Goal: Information Seeking & Learning: Compare options

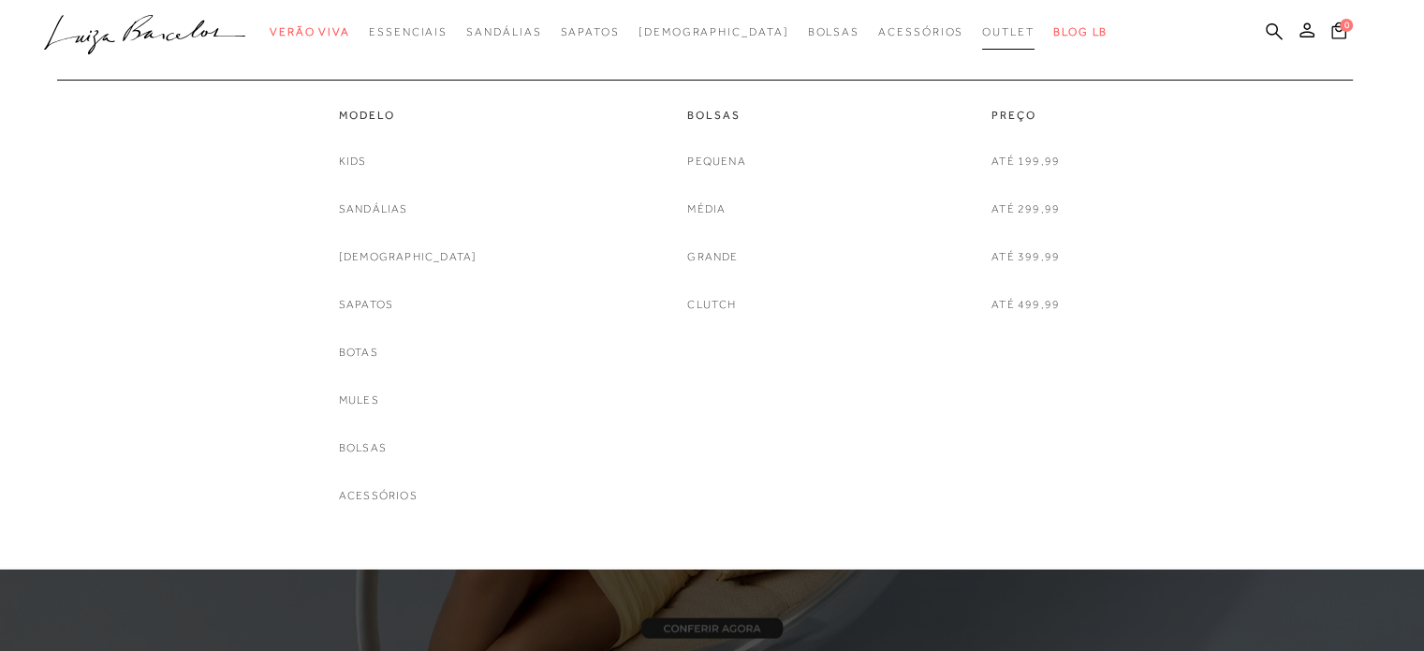
click at [982, 33] on span "Outlet" at bounding box center [1008, 31] width 52 height 13
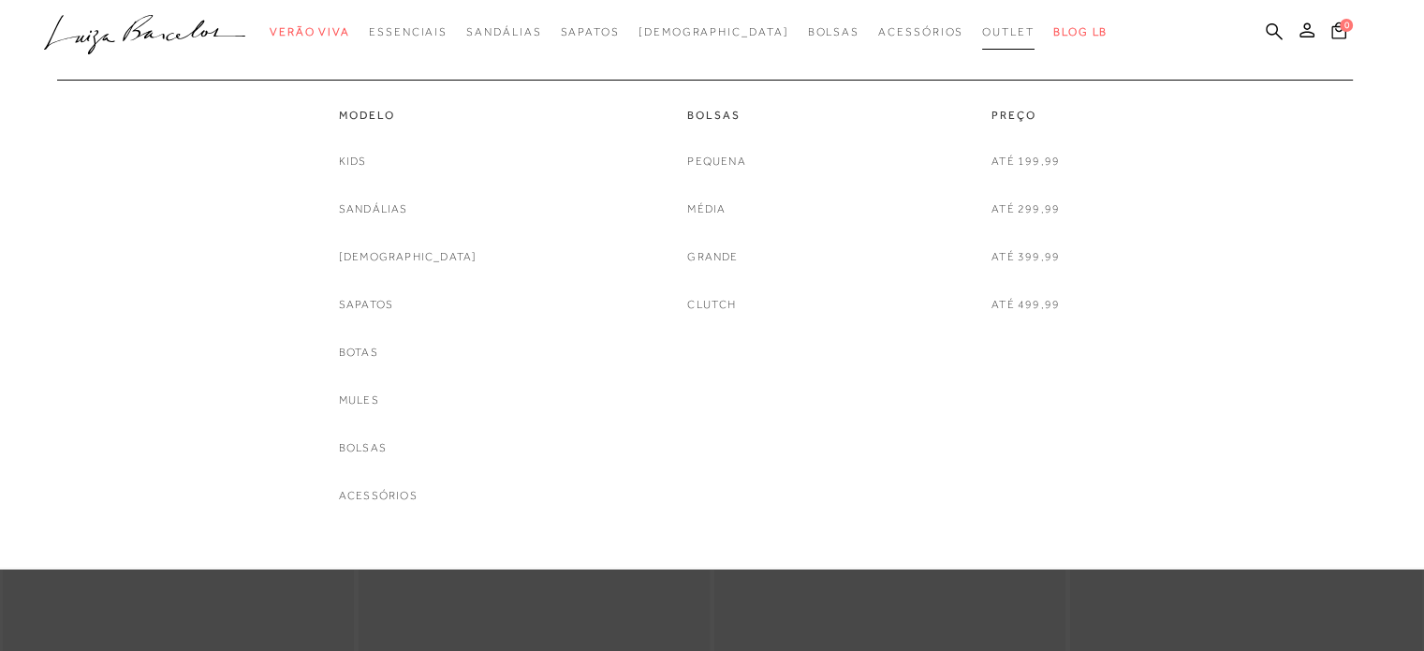
click at [982, 29] on span "Outlet" at bounding box center [1008, 31] width 52 height 13
click at [379, 404] on link "Mules" at bounding box center [359, 400] width 40 height 20
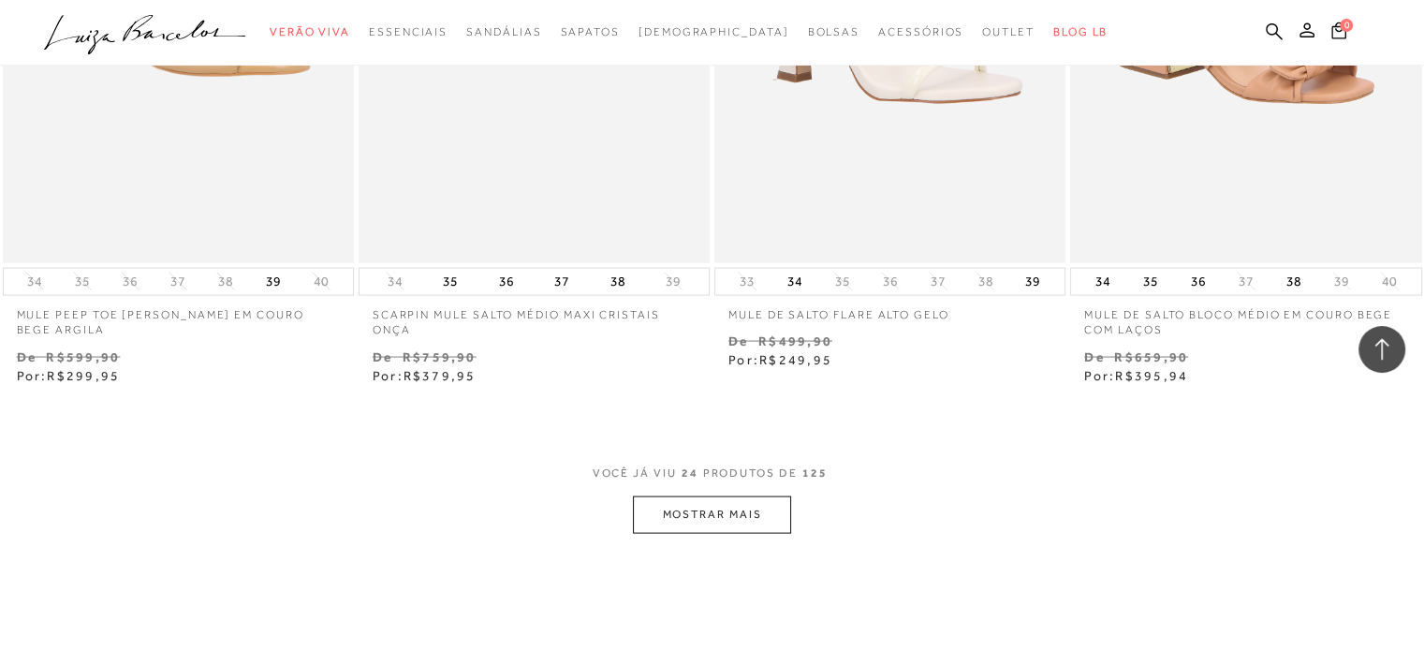
scroll to position [3651, 0]
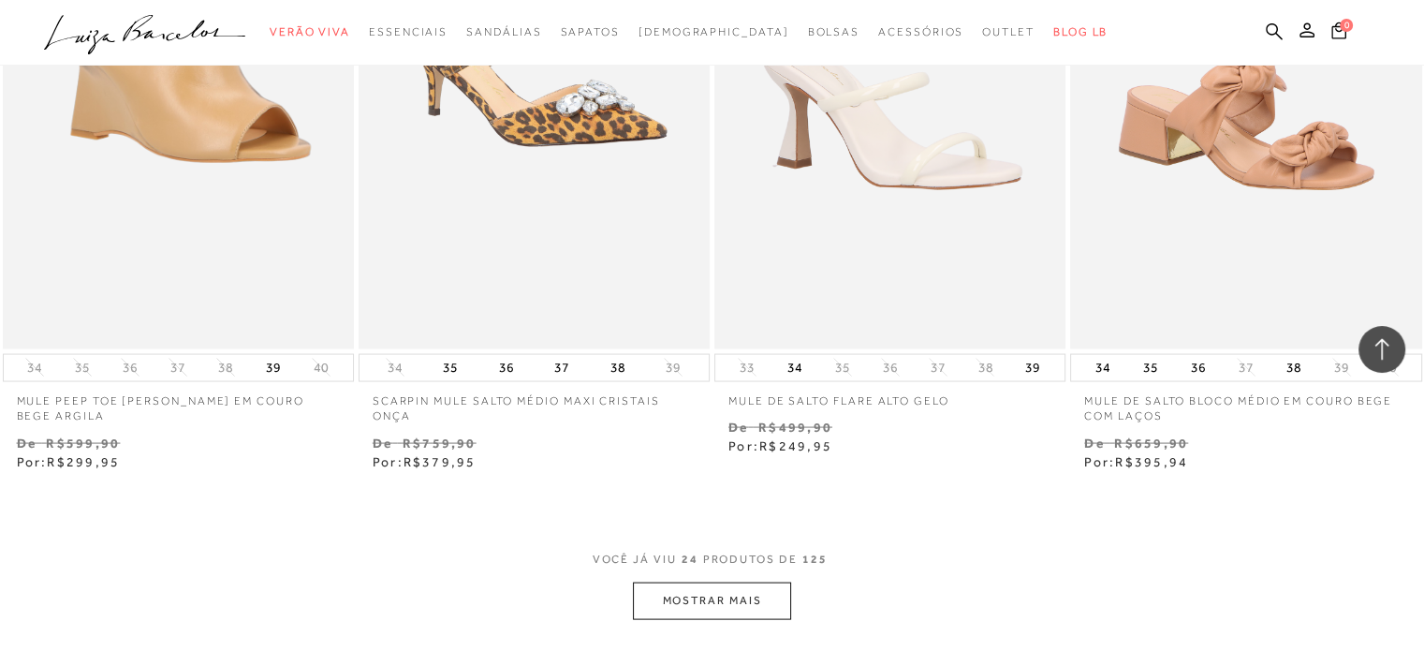
click at [670, 607] on button "MOSTRAR MAIS" at bounding box center [711, 600] width 157 height 37
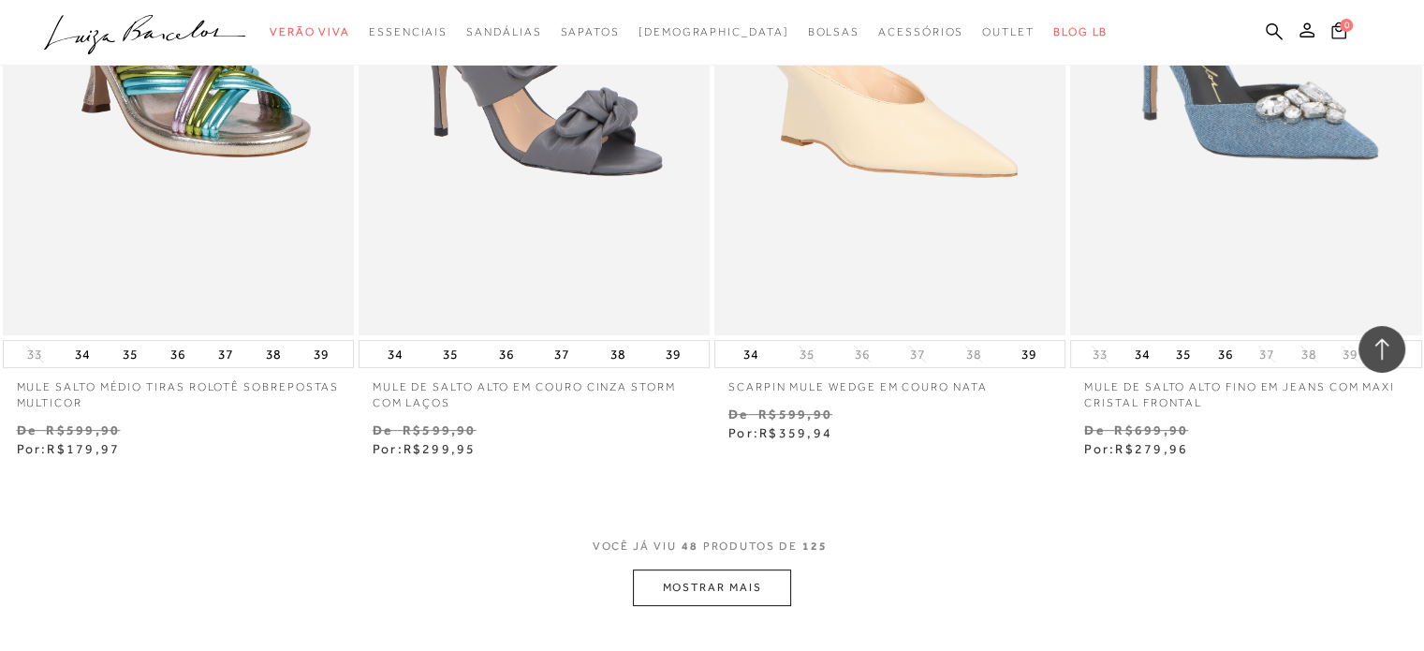
scroll to position [7676, 0]
click at [724, 583] on button "MOSTRAR MAIS" at bounding box center [711, 586] width 157 height 37
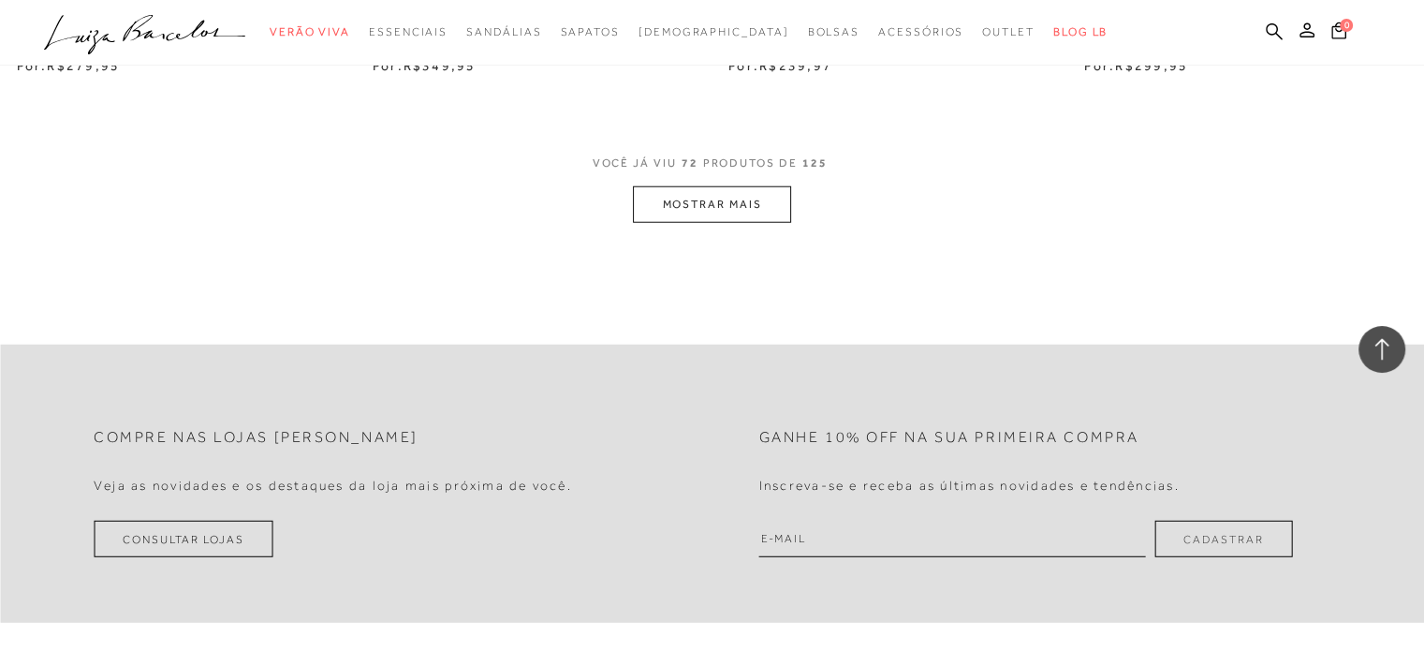
scroll to position [12075, 0]
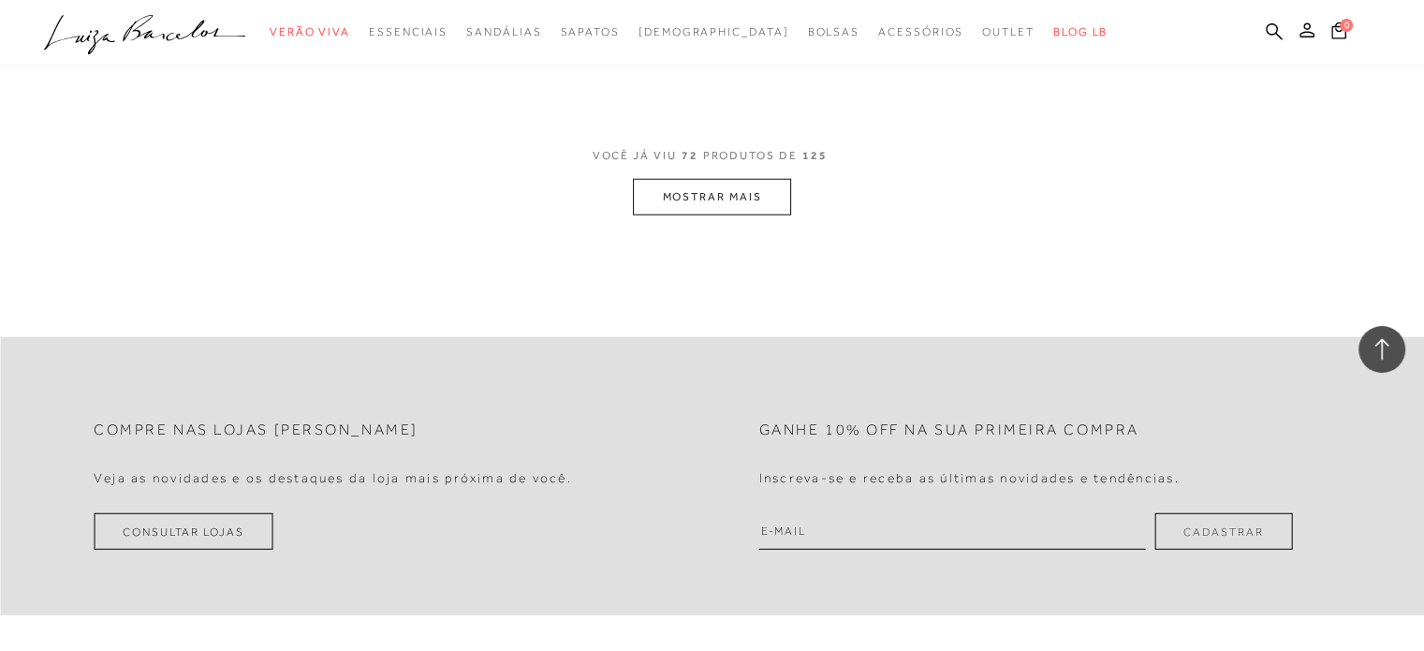
click at [677, 196] on button "MOSTRAR MAIS" at bounding box center [711, 197] width 157 height 37
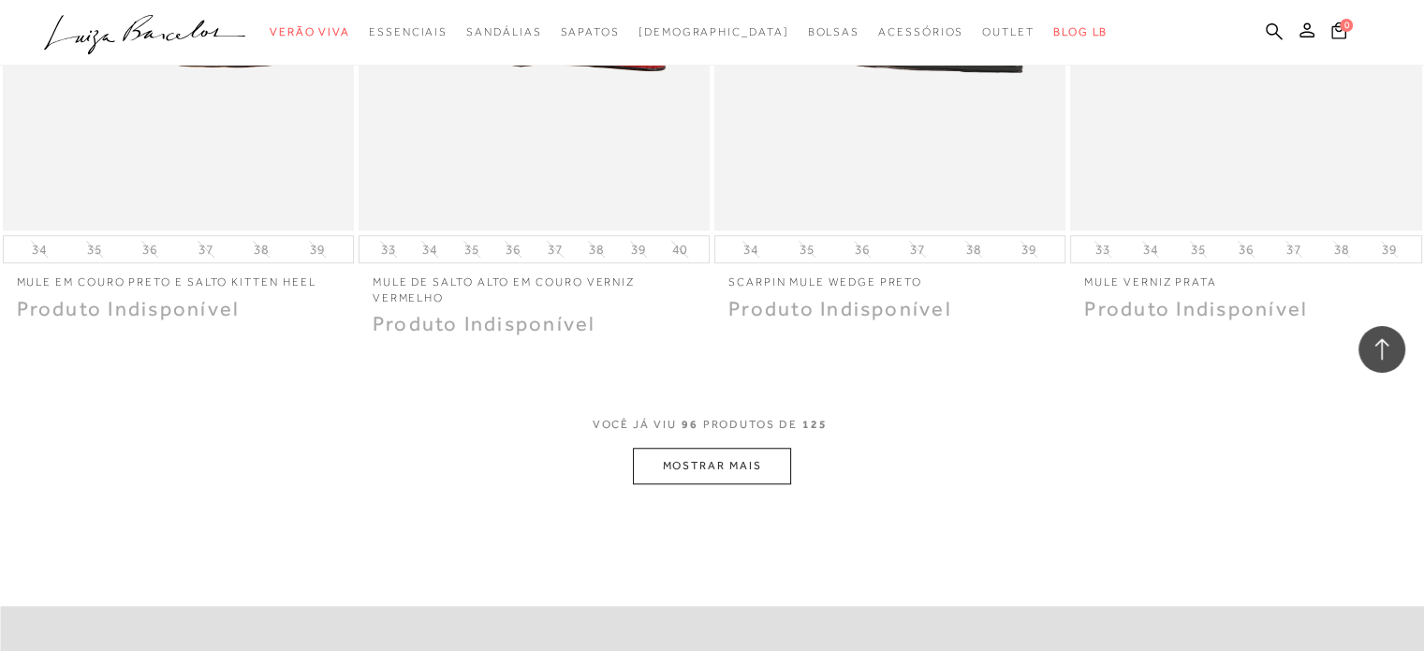
scroll to position [15820, 0]
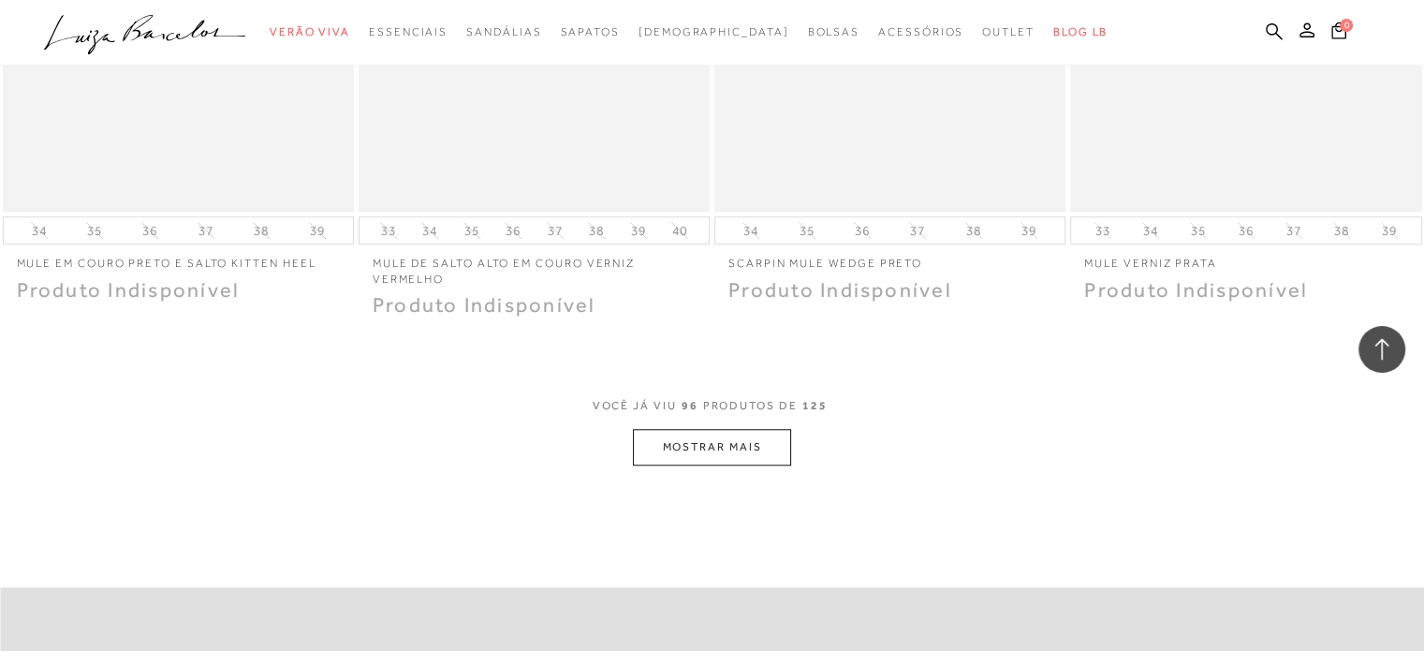
click at [746, 456] on button "MOSTRAR MAIS" at bounding box center [711, 447] width 157 height 37
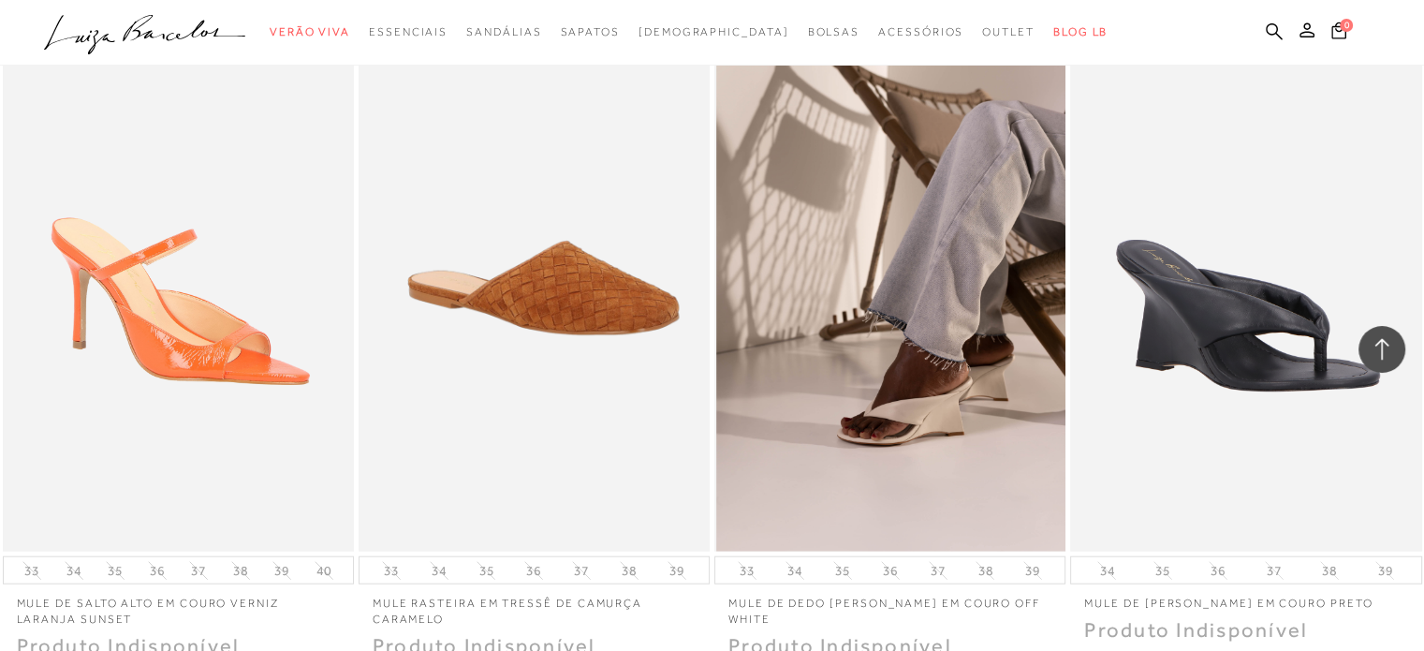
scroll to position [18066, 0]
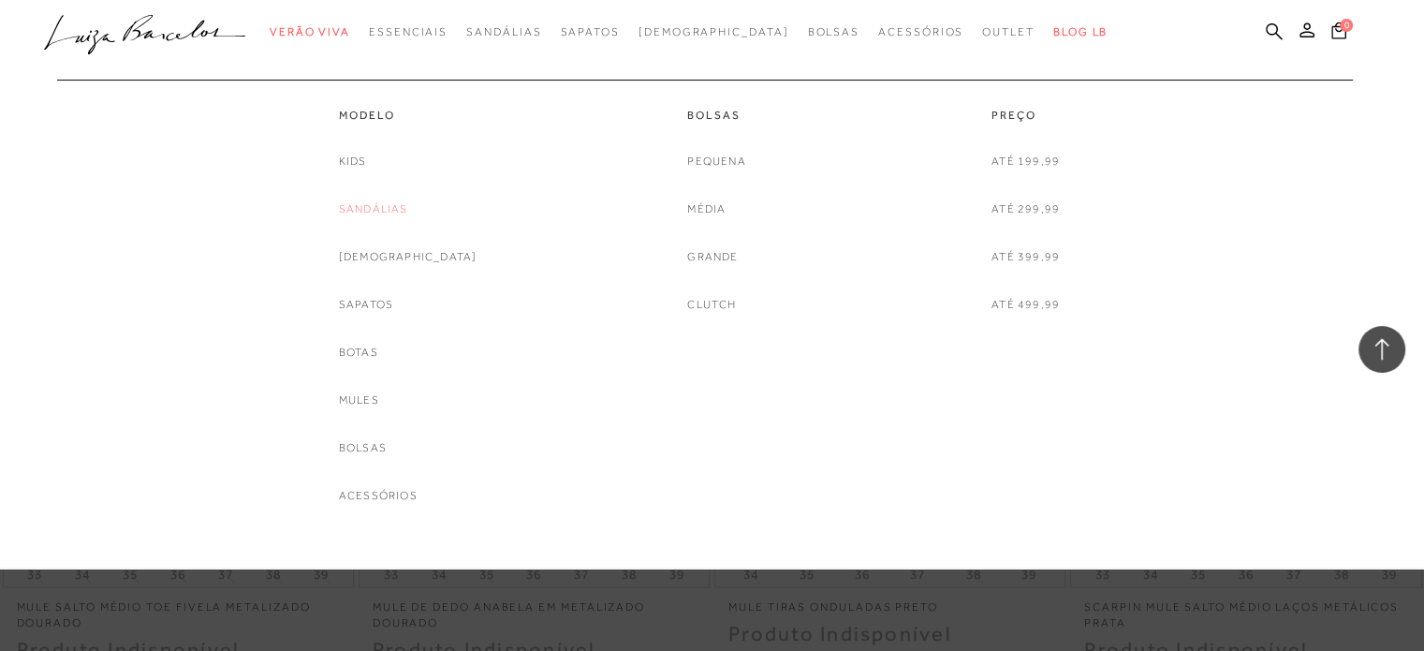
click at [379, 209] on link "Sandálias" at bounding box center [373, 209] width 69 height 20
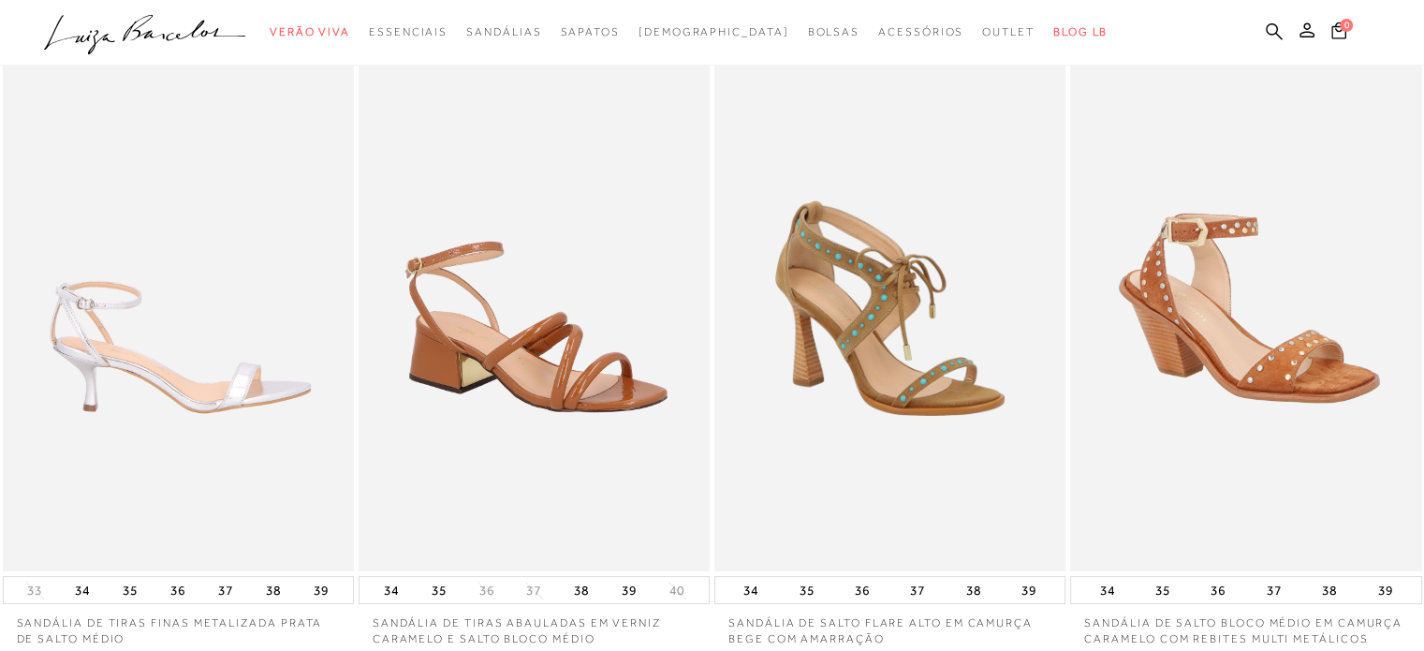
scroll to position [187, 0]
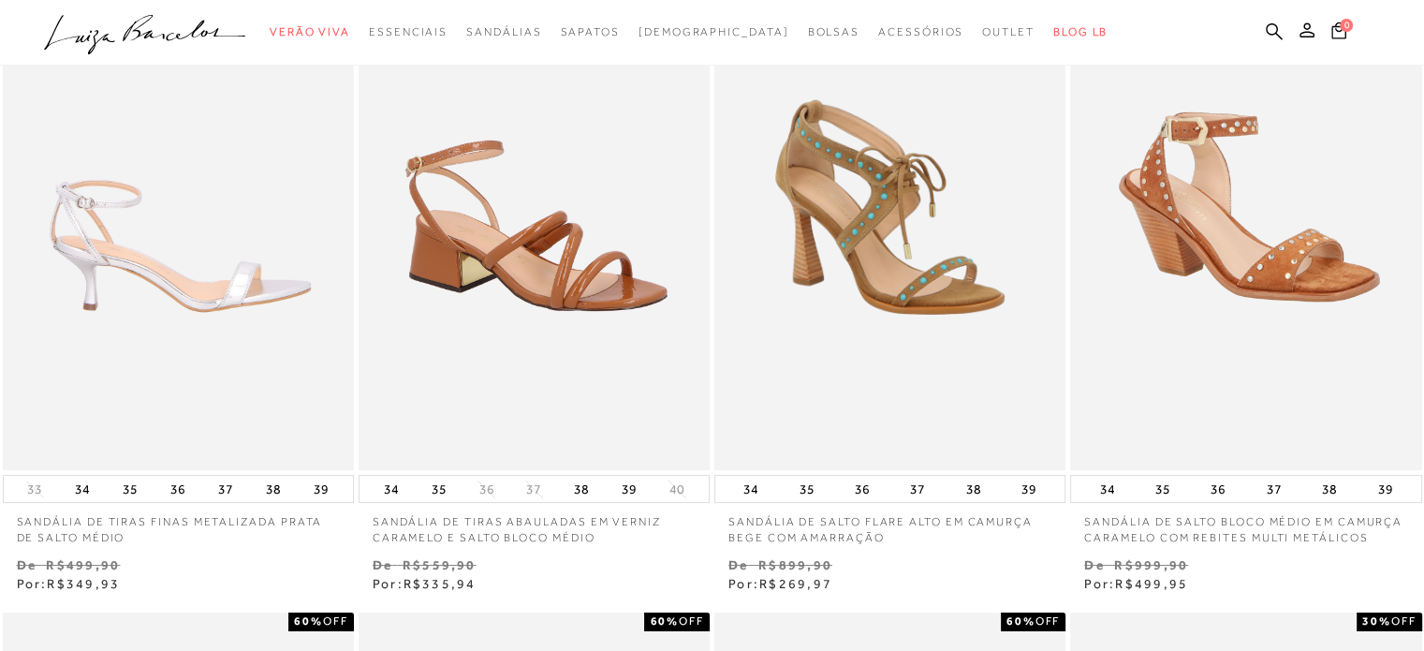
click at [199, 295] on img at bounding box center [179, 207] width 349 height 527
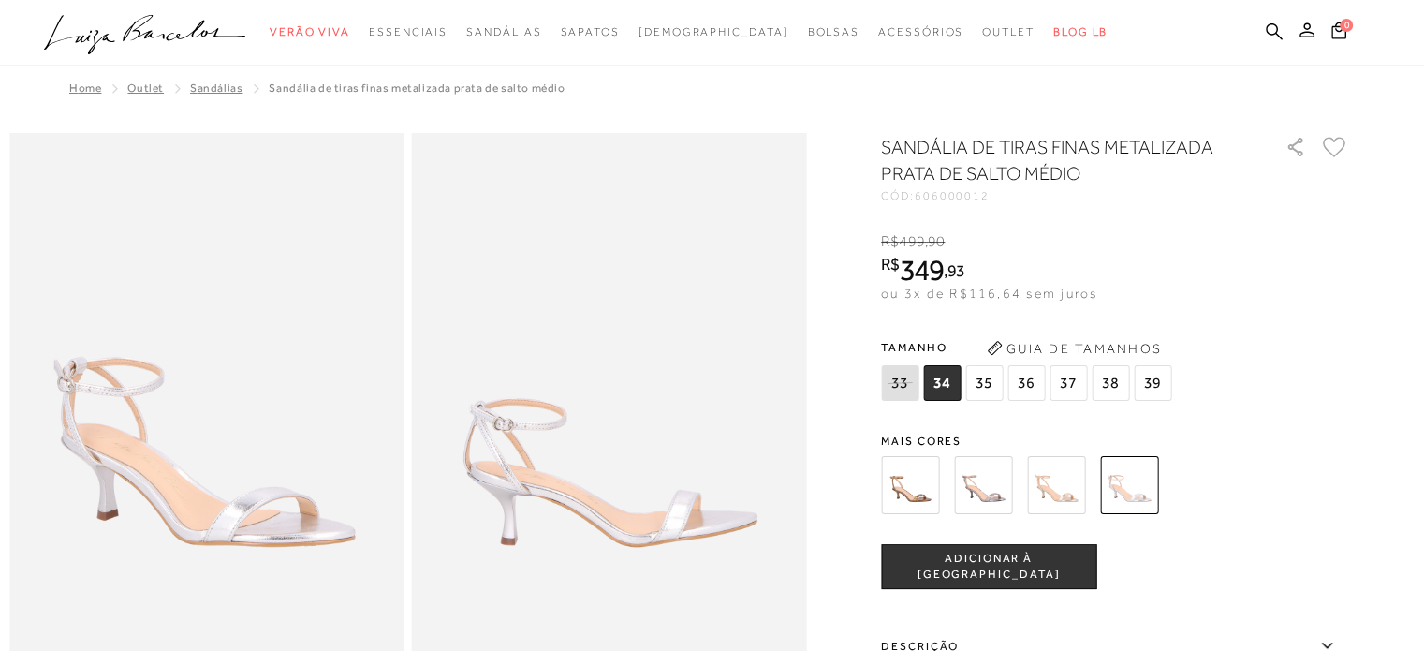
click at [917, 484] on img at bounding box center [910, 485] width 58 height 58
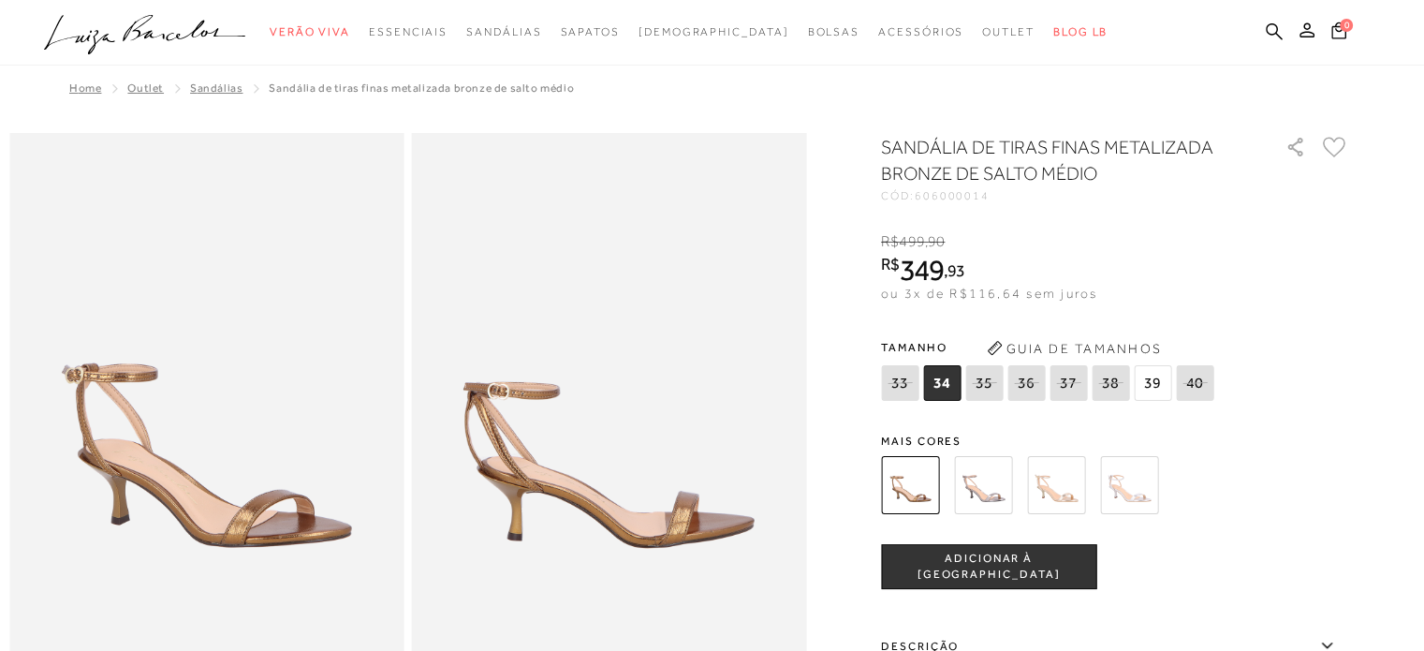
click at [999, 495] on img at bounding box center [983, 485] width 58 height 58
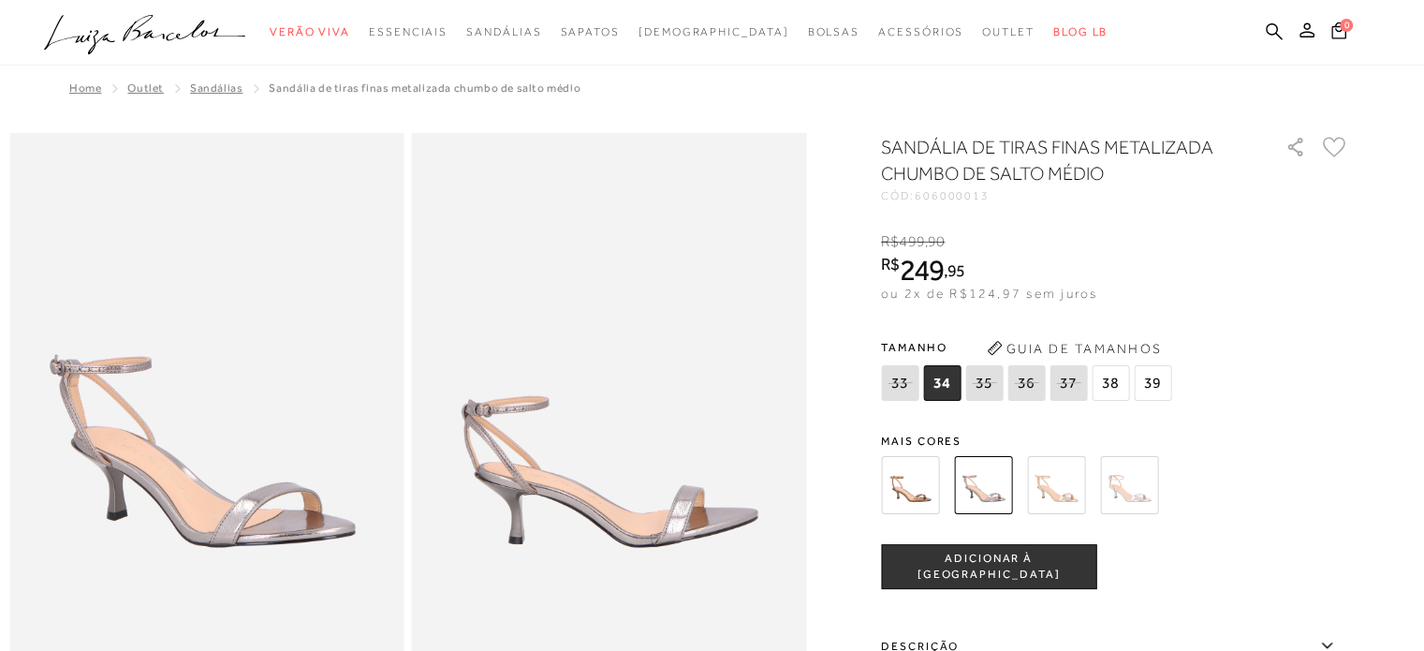
click at [1062, 492] on img at bounding box center [1056, 485] width 58 height 58
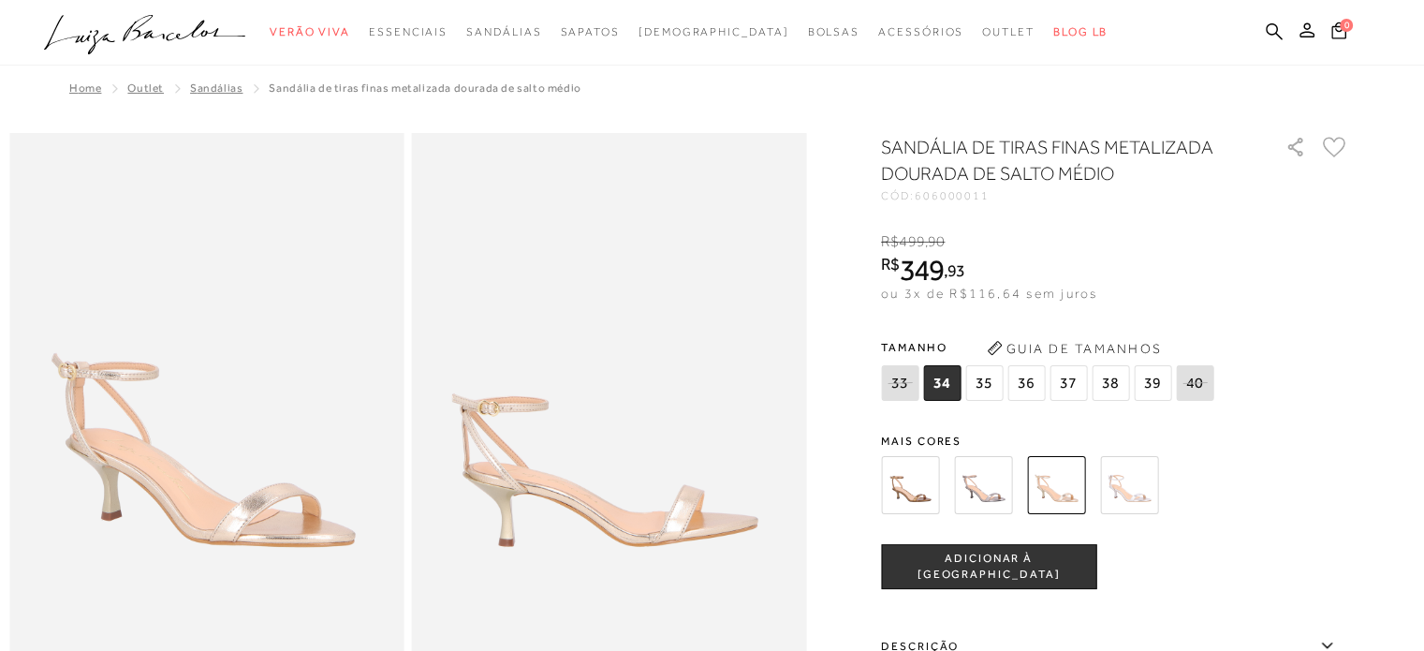
click at [1125, 486] on img at bounding box center [1129, 485] width 58 height 58
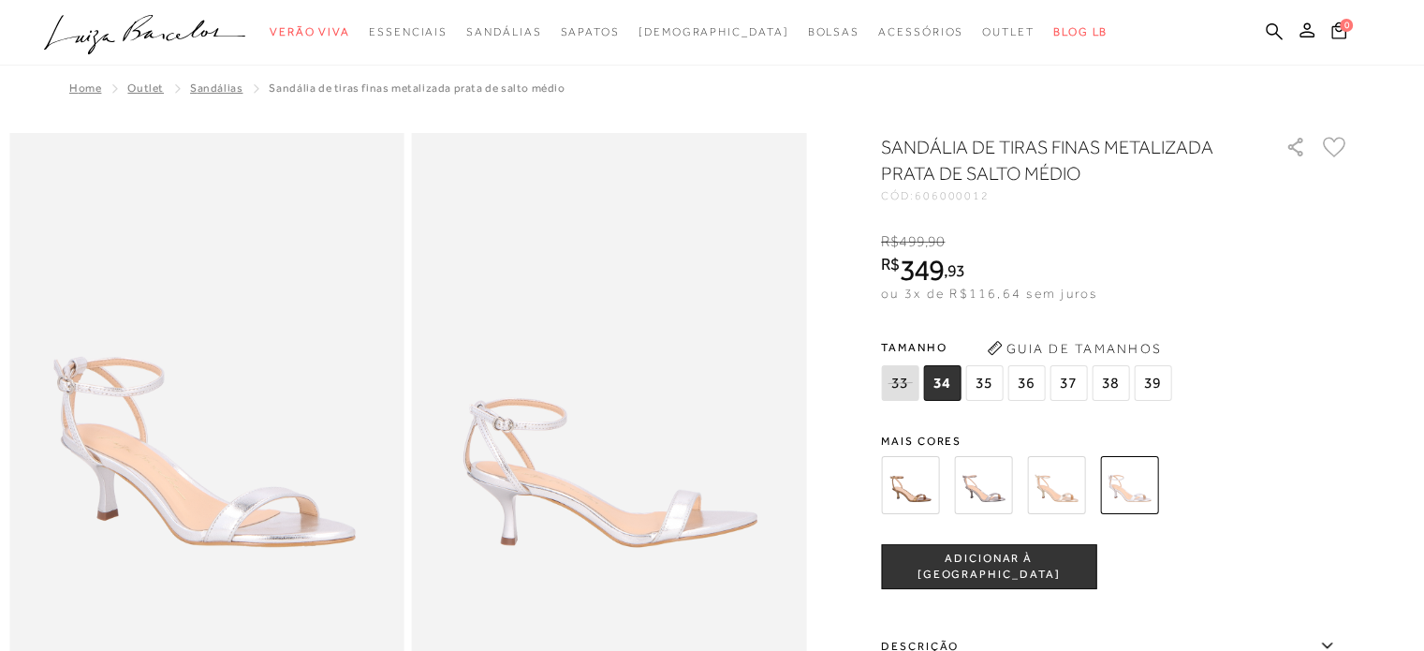
click at [1073, 481] on img at bounding box center [1056, 485] width 58 height 58
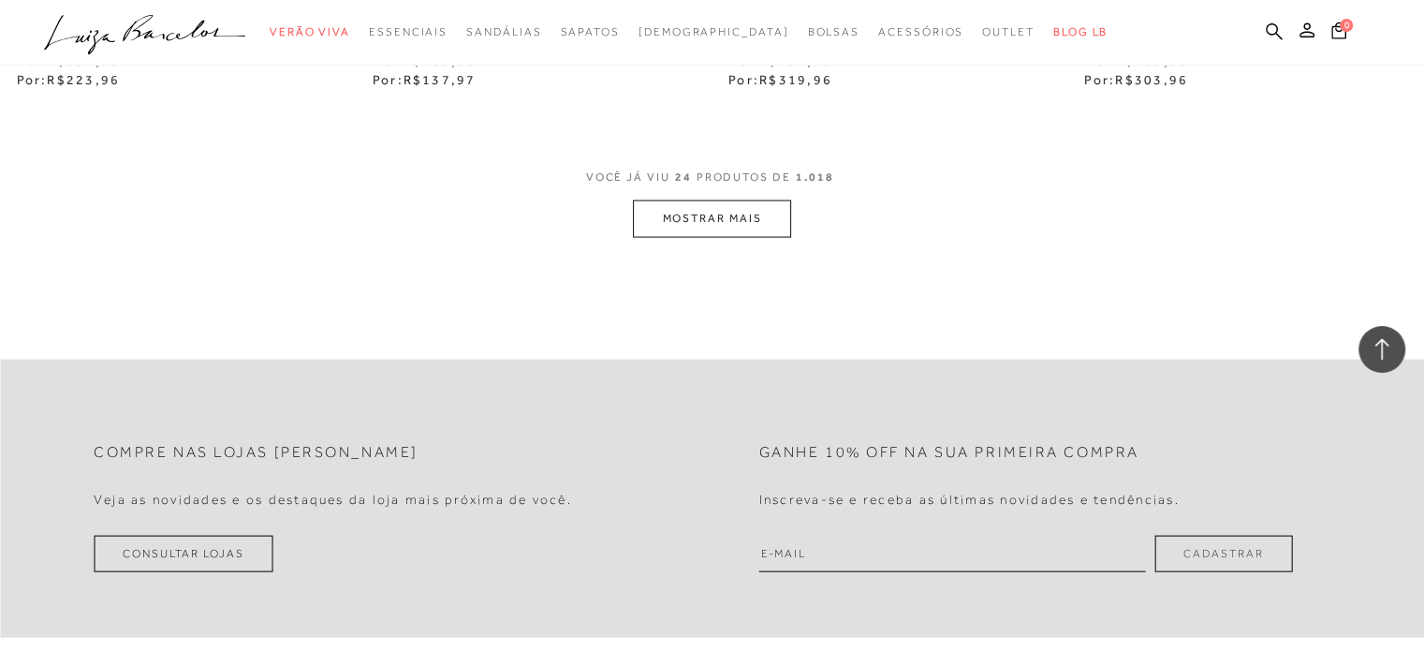
scroll to position [4025, 0]
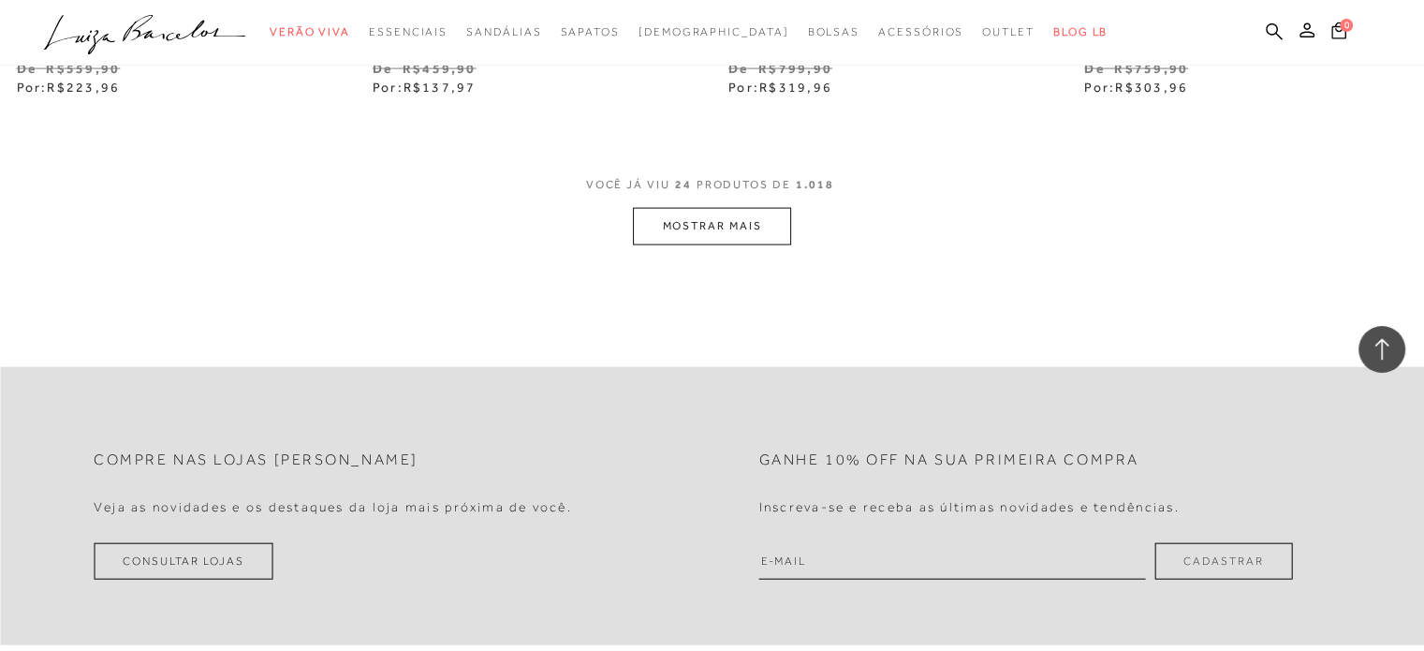
click at [727, 234] on button "MOSTRAR MAIS" at bounding box center [711, 226] width 157 height 37
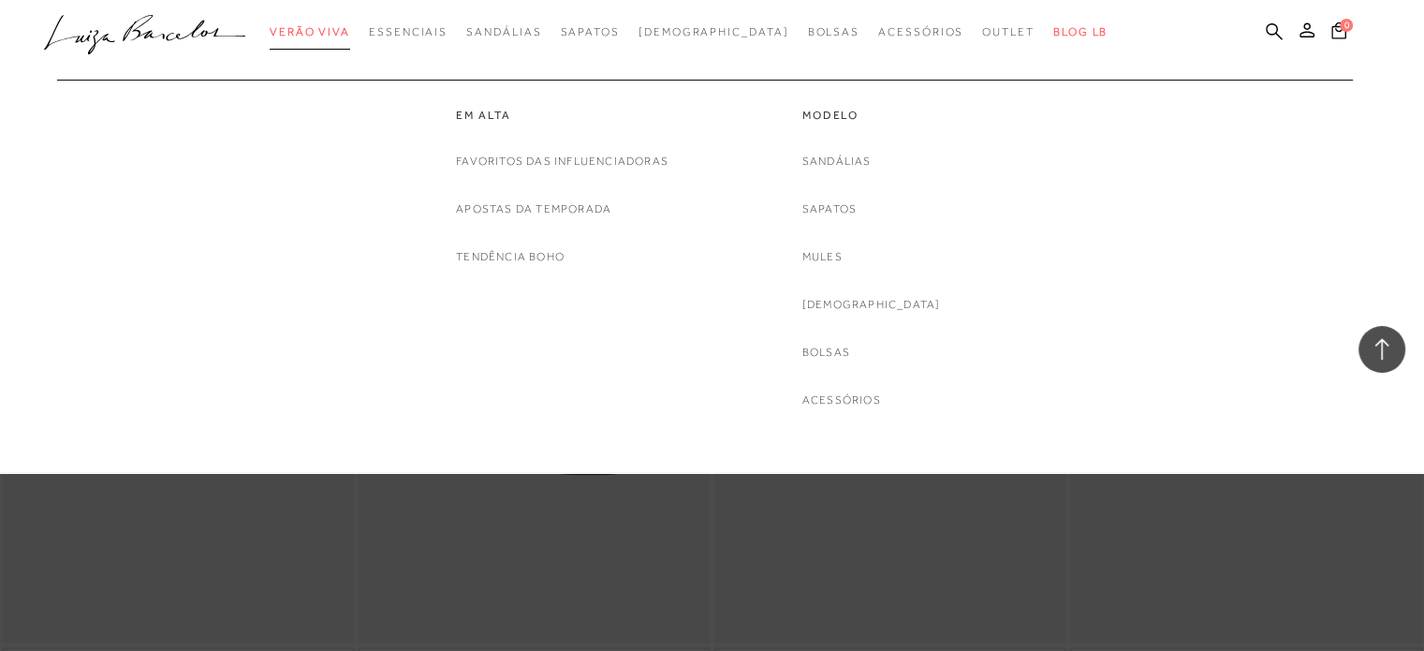
click at [350, 30] on span "Verão Viva" at bounding box center [310, 31] width 81 height 13
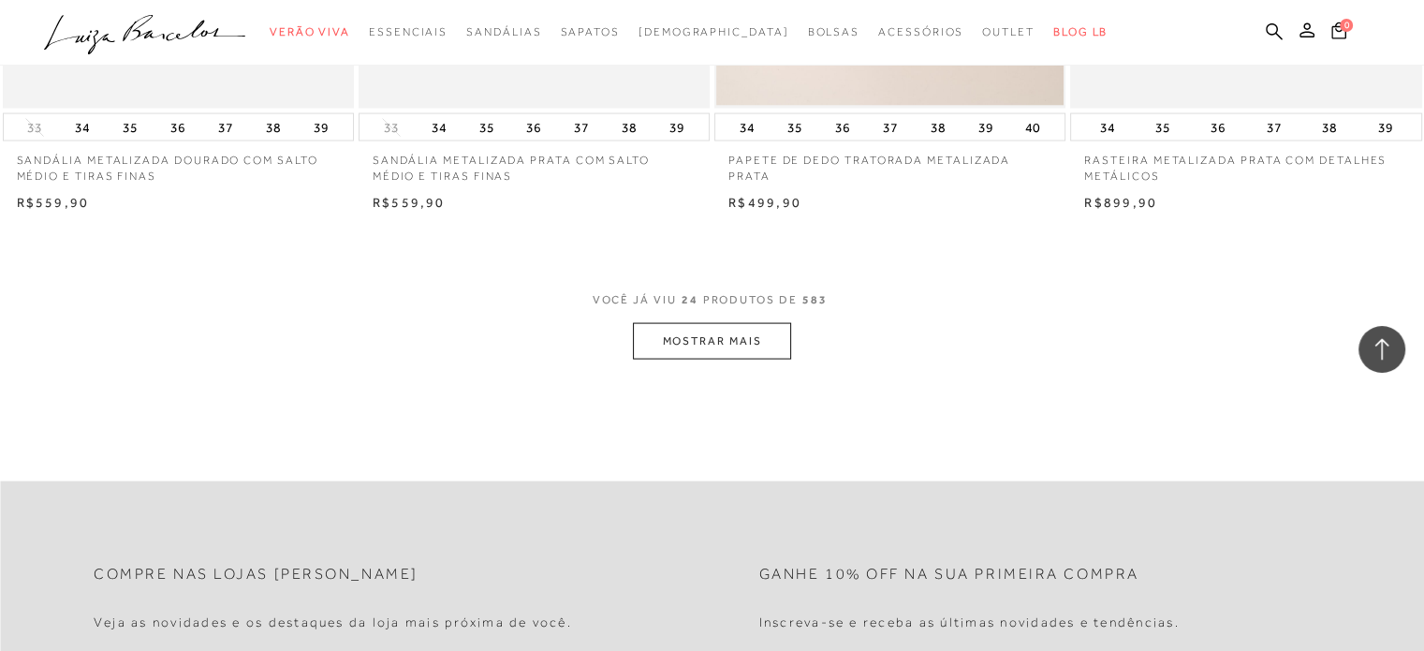
scroll to position [3838, 0]
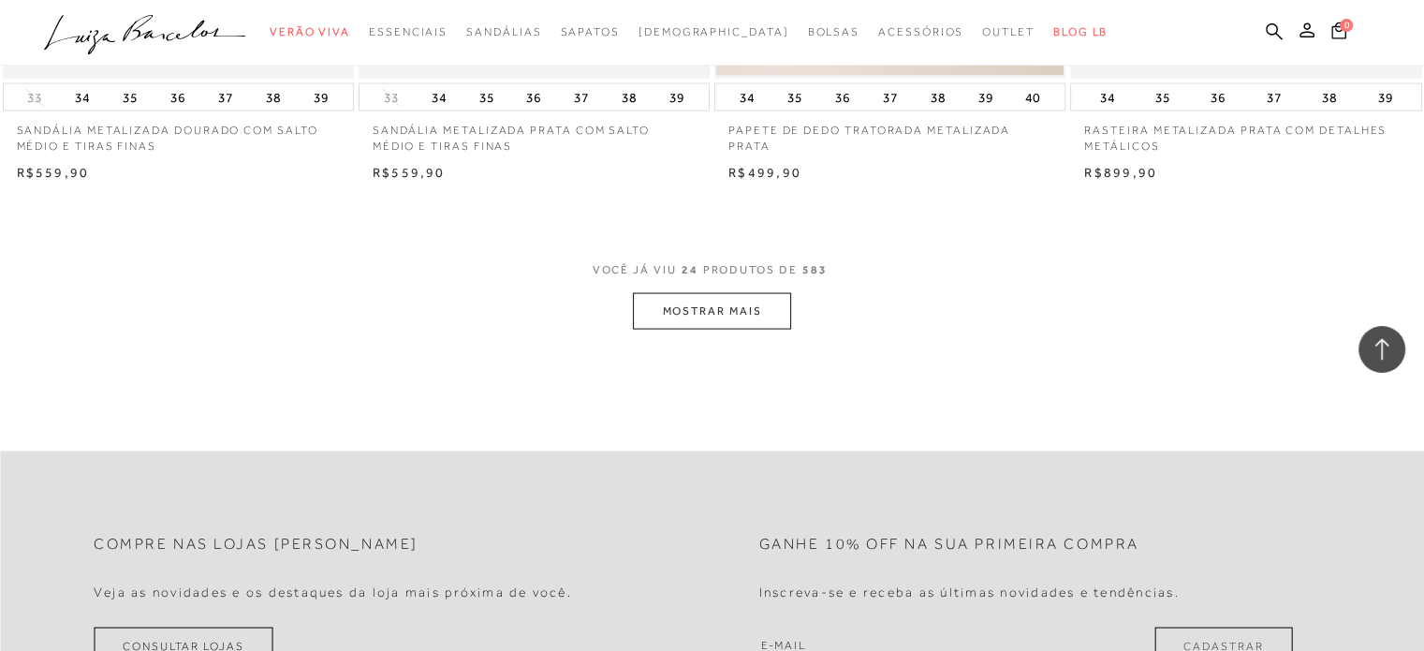
click at [744, 319] on button "MOSTRAR MAIS" at bounding box center [711, 311] width 157 height 37
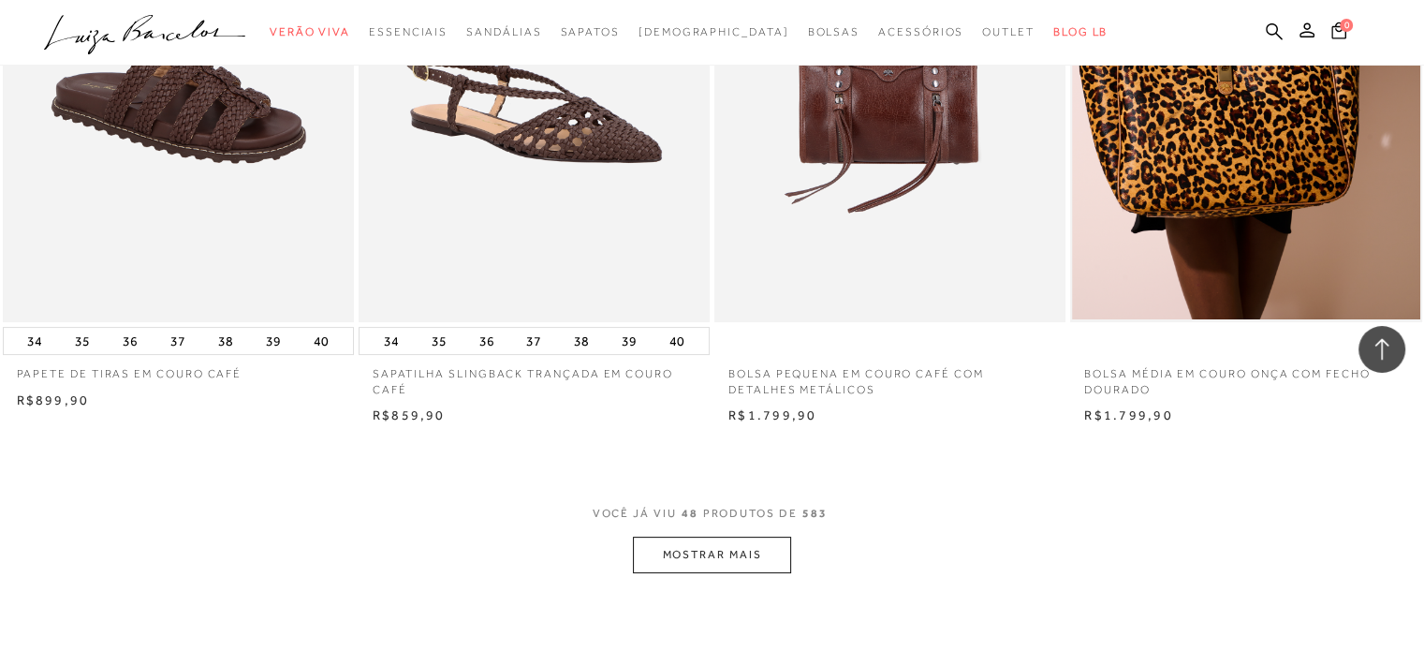
scroll to position [7208, 0]
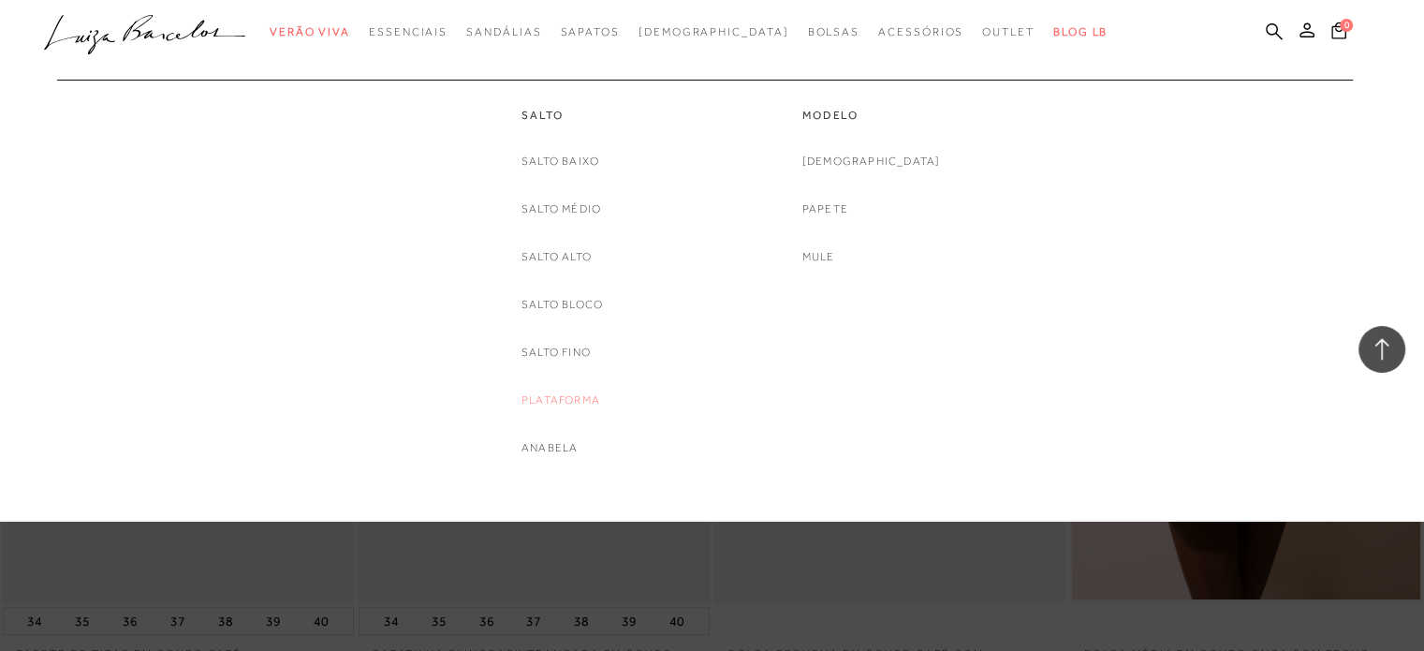
click at [563, 395] on link "Plataforma" at bounding box center [560, 400] width 79 height 20
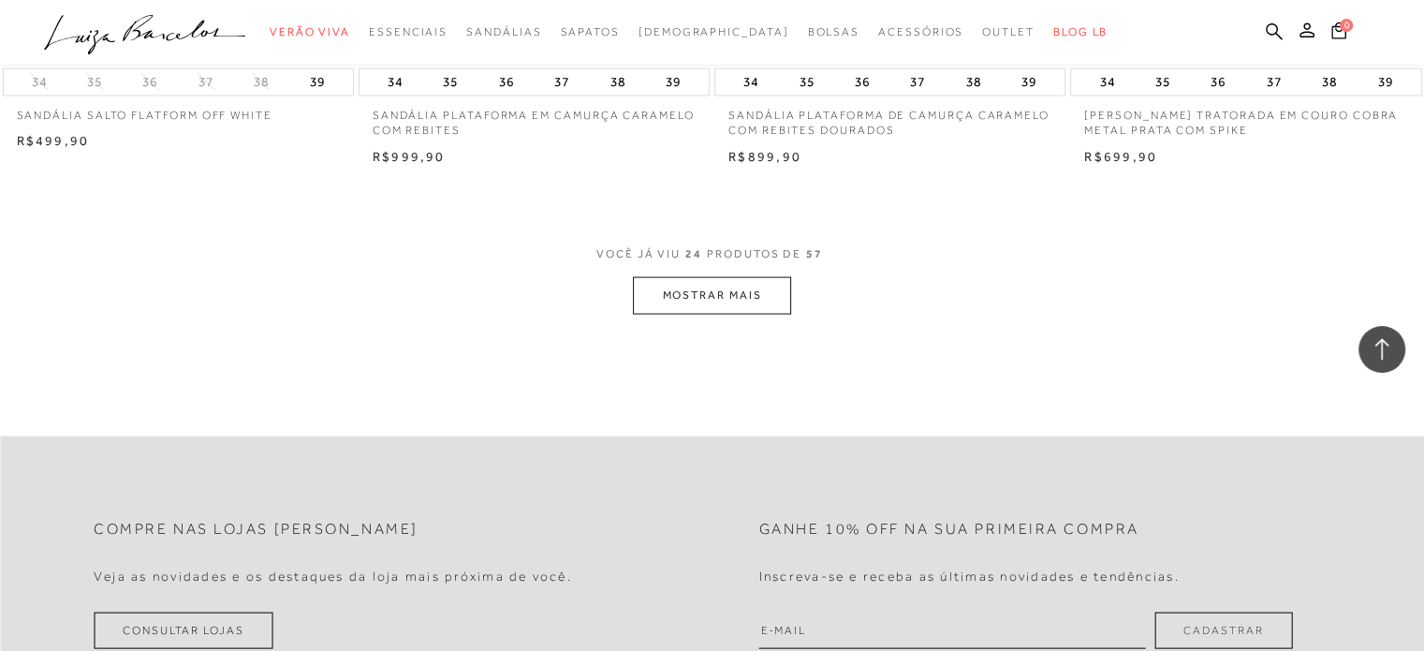
scroll to position [3651, 0]
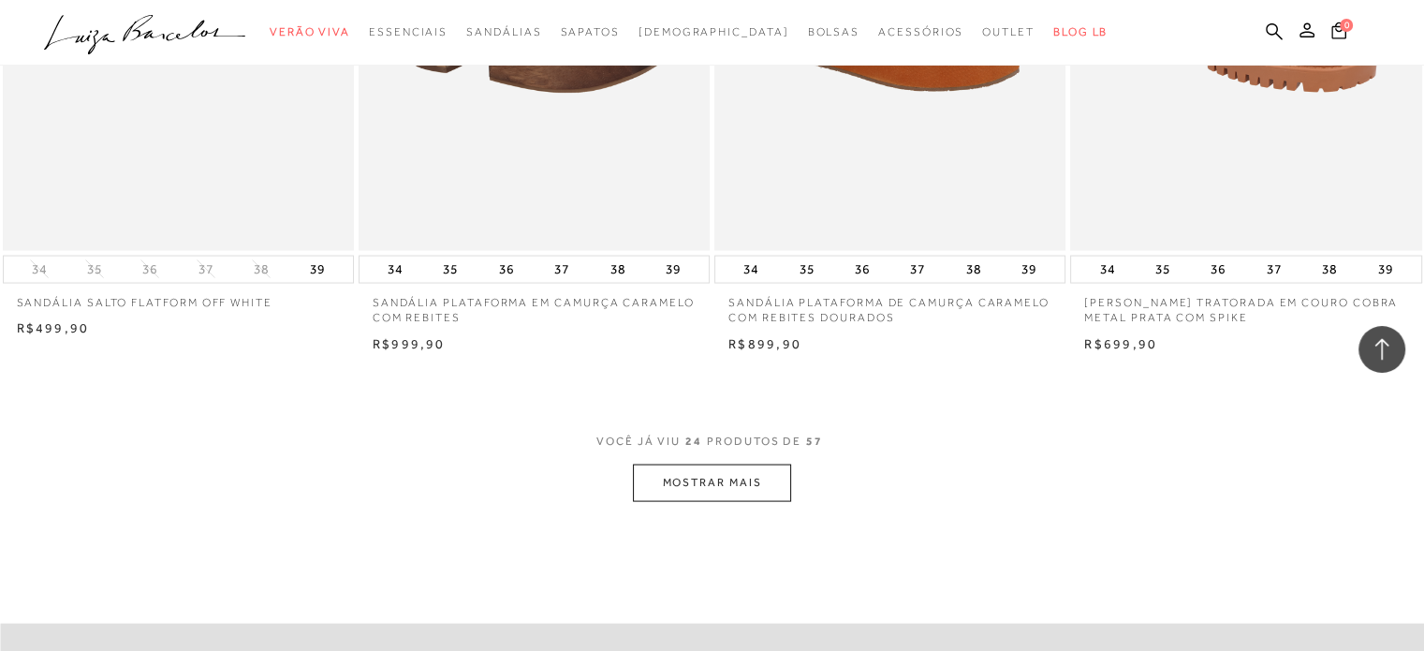
click at [715, 476] on button "MOSTRAR MAIS" at bounding box center [711, 482] width 157 height 37
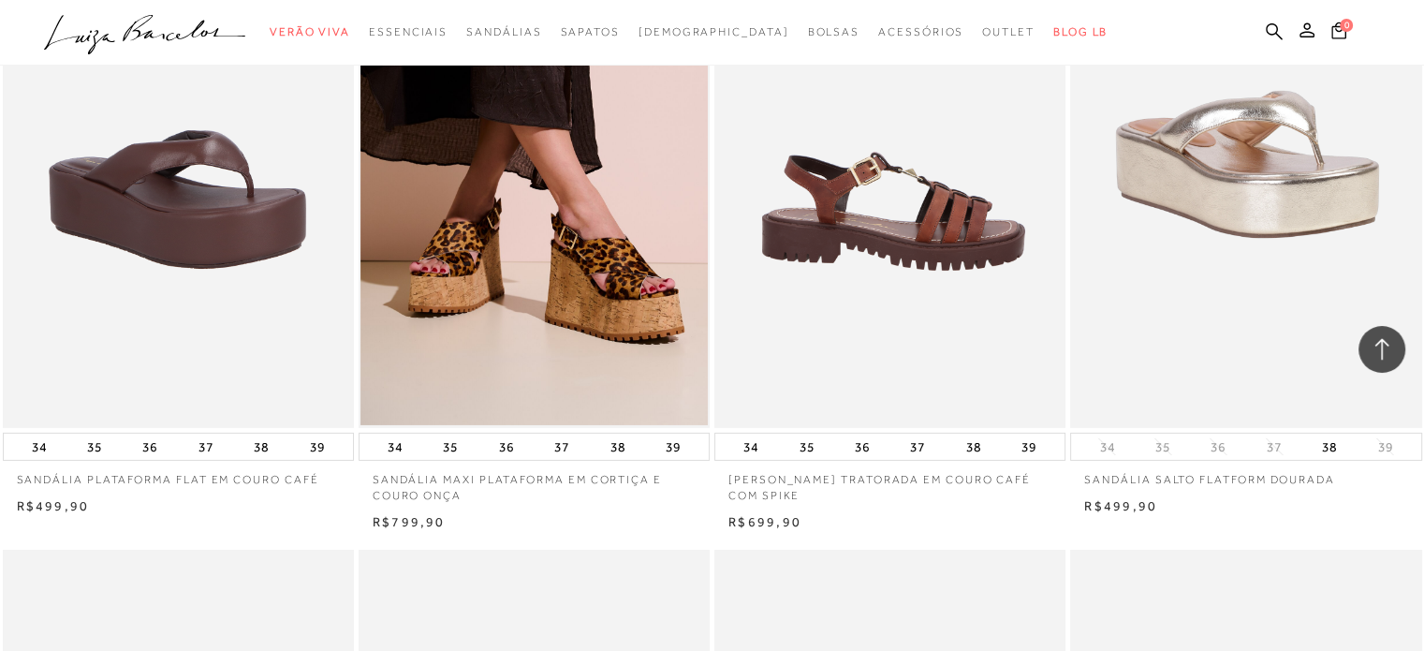
scroll to position [5897, 0]
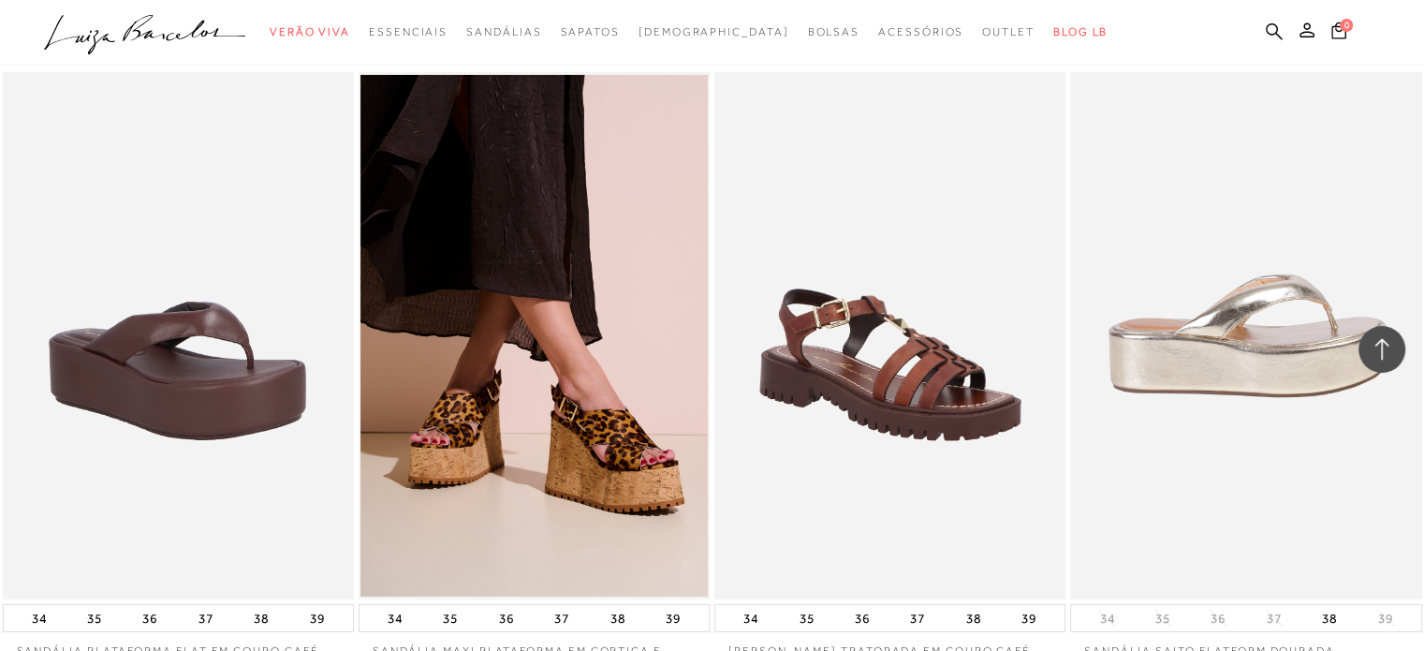
click at [1191, 340] on img at bounding box center [1246, 335] width 349 height 527
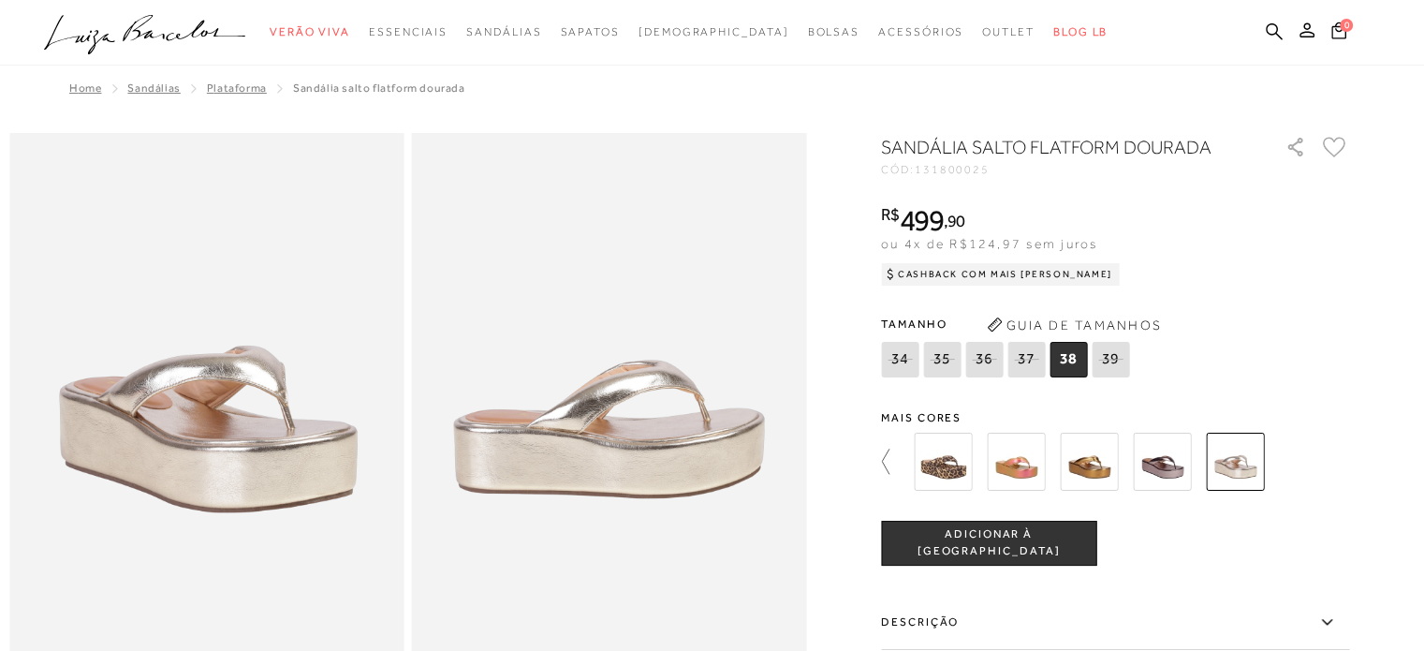
click at [904, 462] on icon at bounding box center [894, 461] width 26 height 26
click at [940, 462] on img at bounding box center [943, 461] width 58 height 58
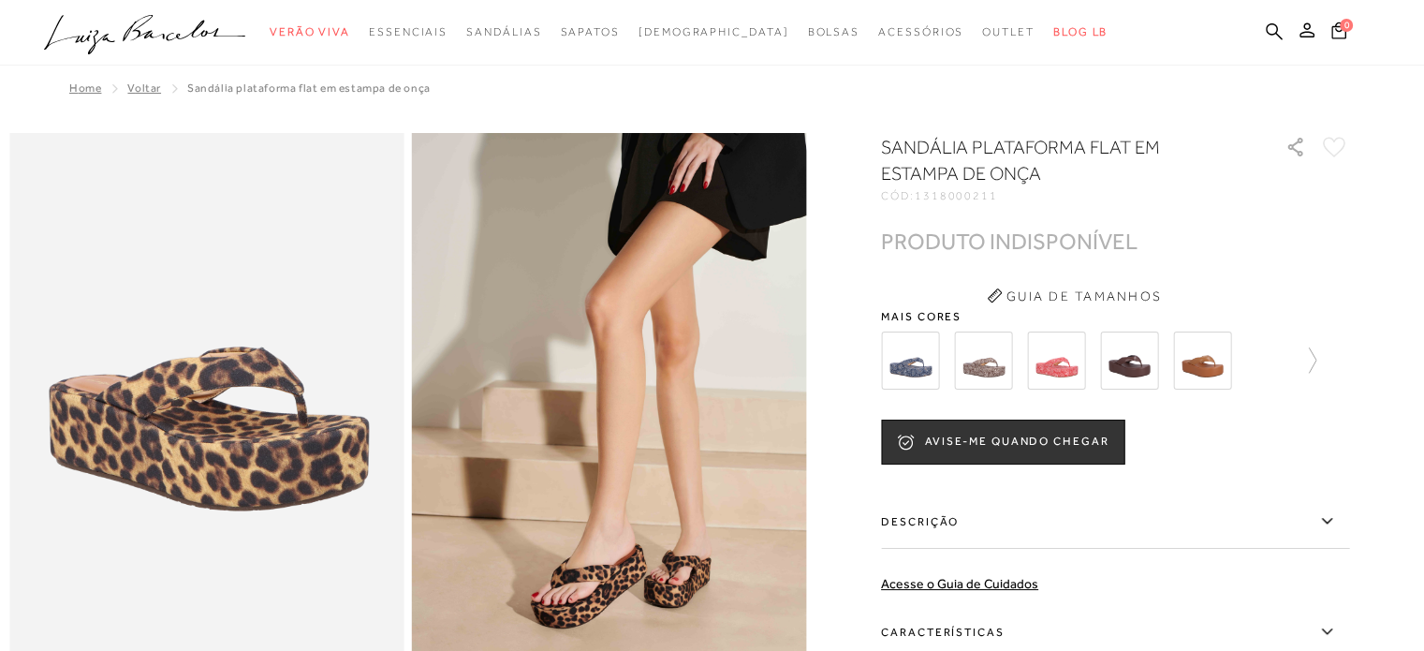
click at [1329, 368] on div at bounding box center [1115, 360] width 468 height 69
click at [1316, 359] on icon at bounding box center [1303, 360] width 26 height 26
click at [970, 359] on img at bounding box center [943, 360] width 58 height 58
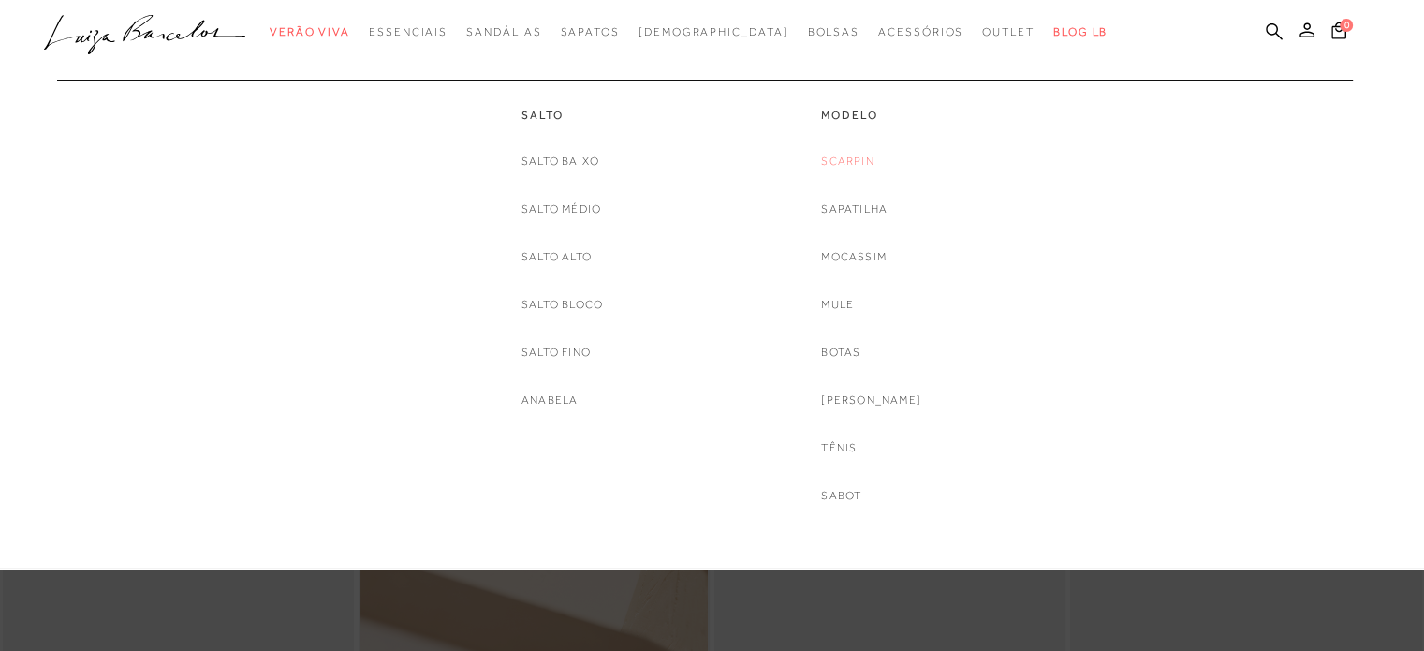
click at [869, 157] on link "Scarpin" at bounding box center [847, 162] width 52 height 20
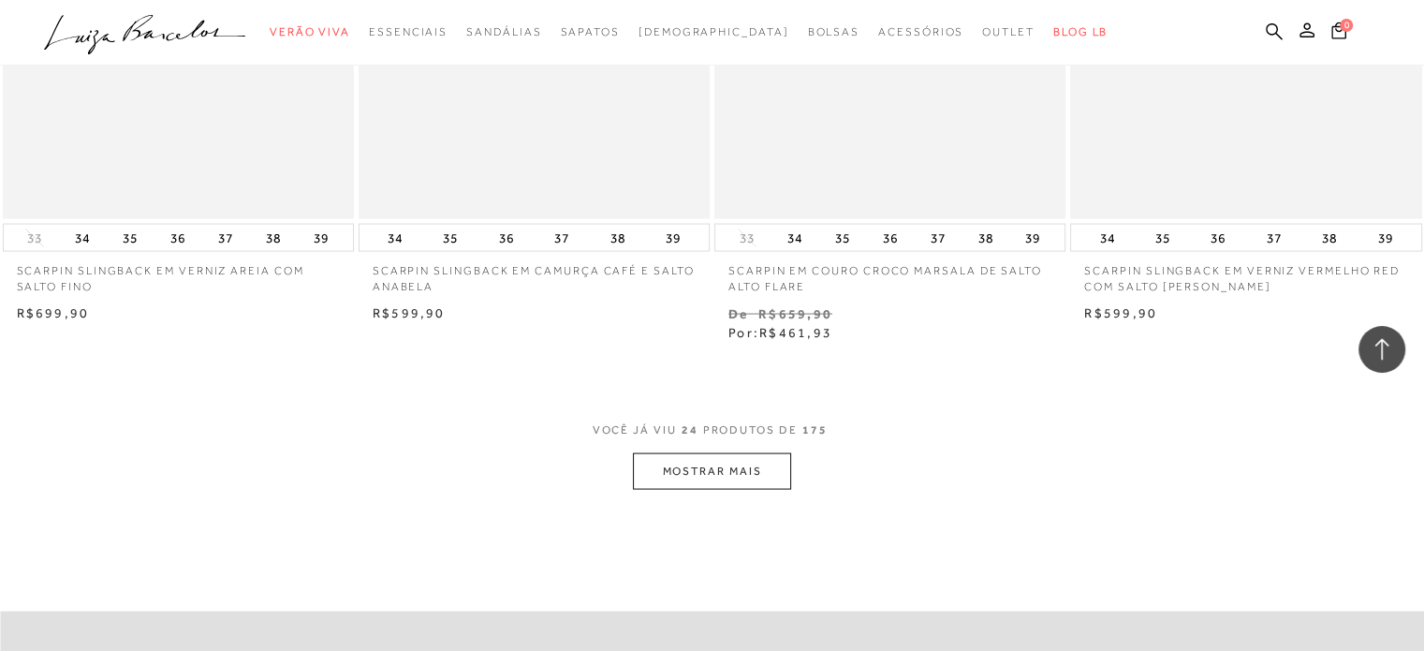
scroll to position [3744, 0]
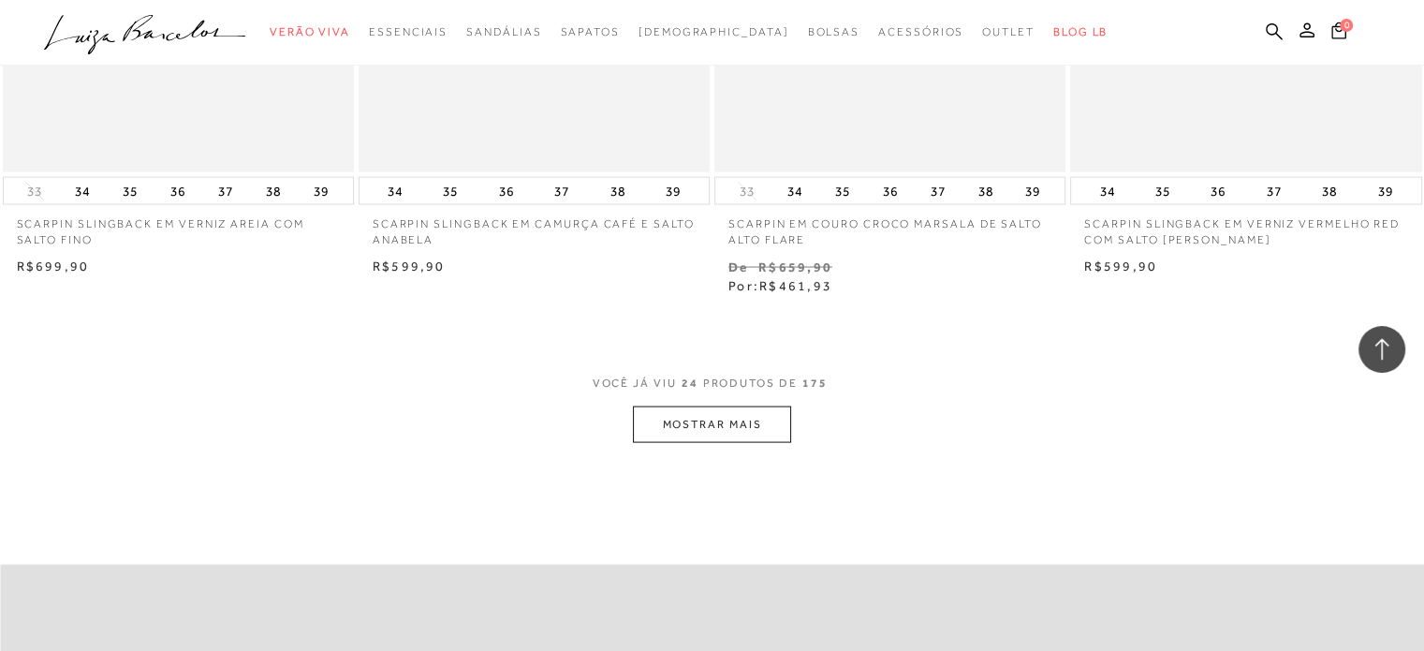
click at [715, 411] on button "MOSTRAR MAIS" at bounding box center [711, 424] width 157 height 37
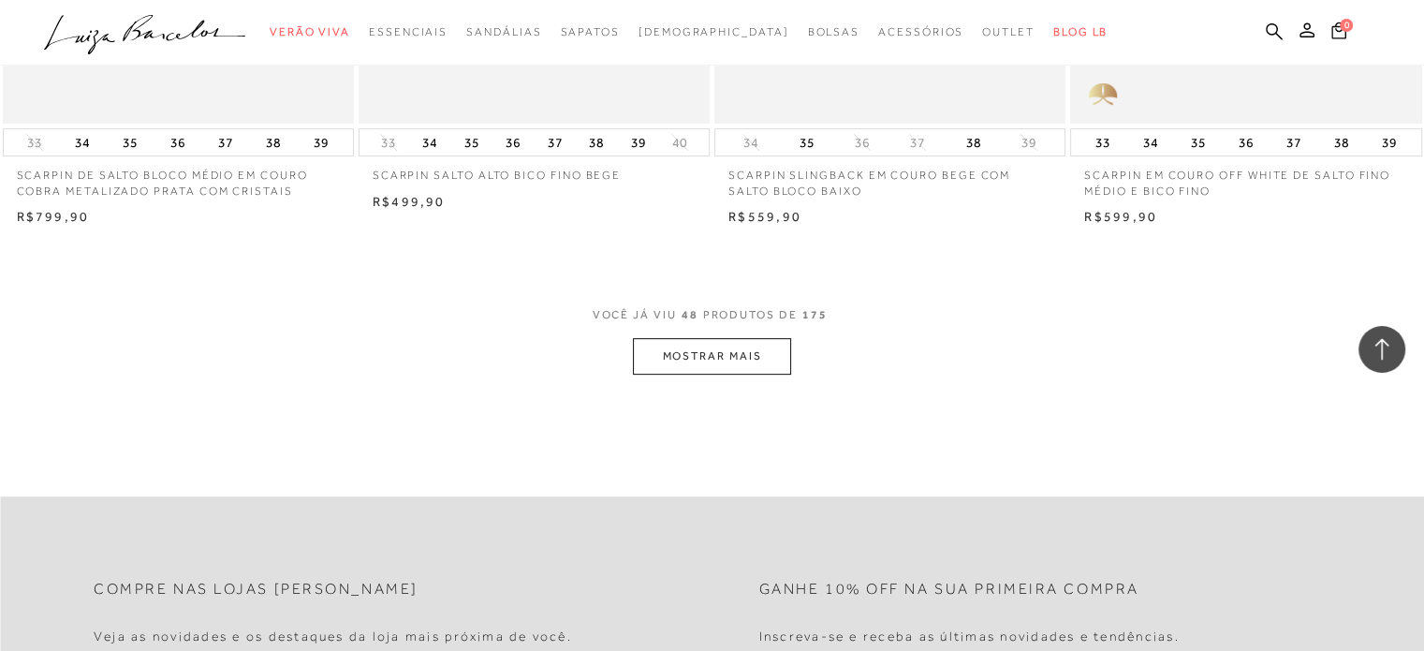
scroll to position [7863, 0]
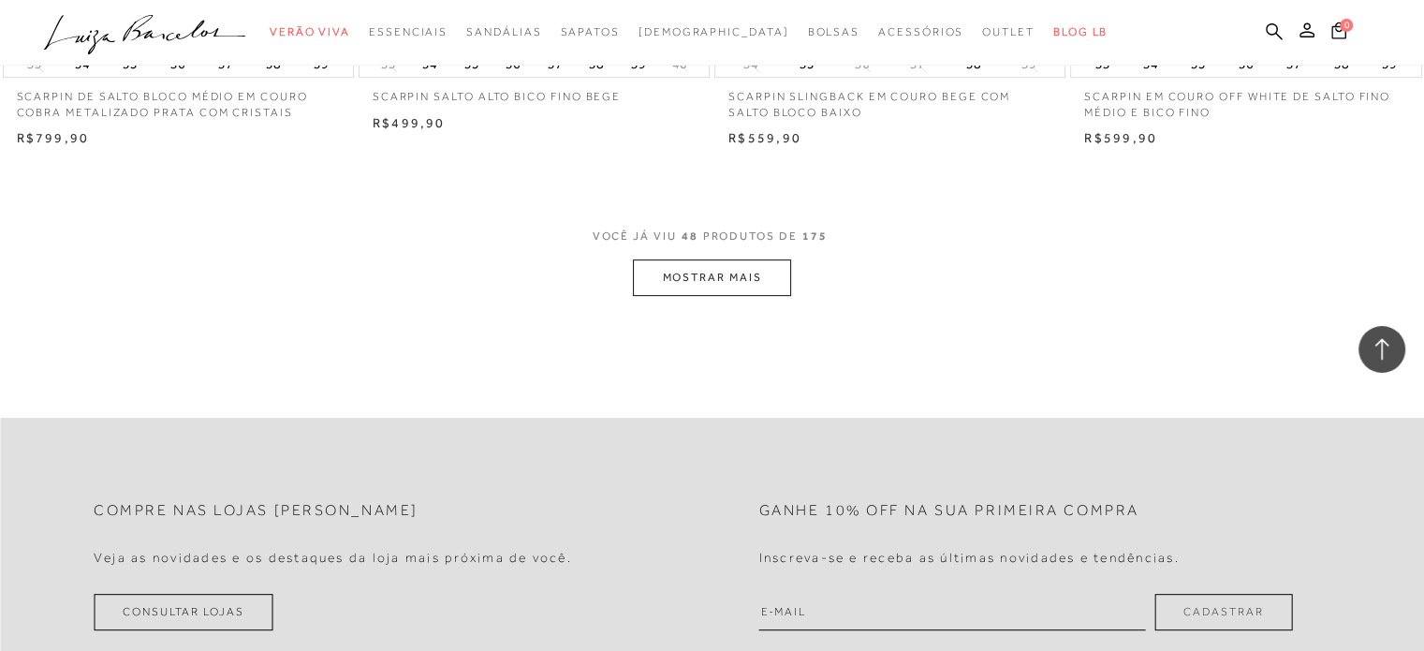
click at [738, 259] on button "MOSTRAR MAIS" at bounding box center [711, 277] width 157 height 37
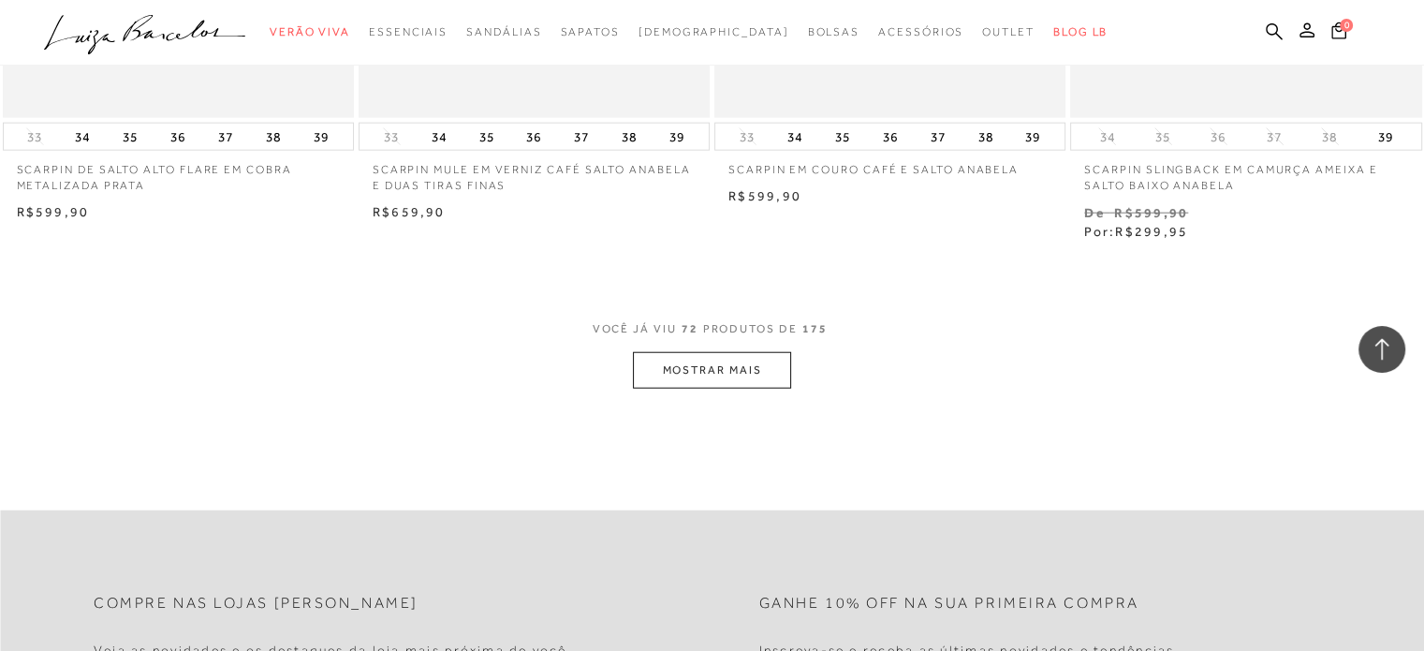
scroll to position [11795, 0]
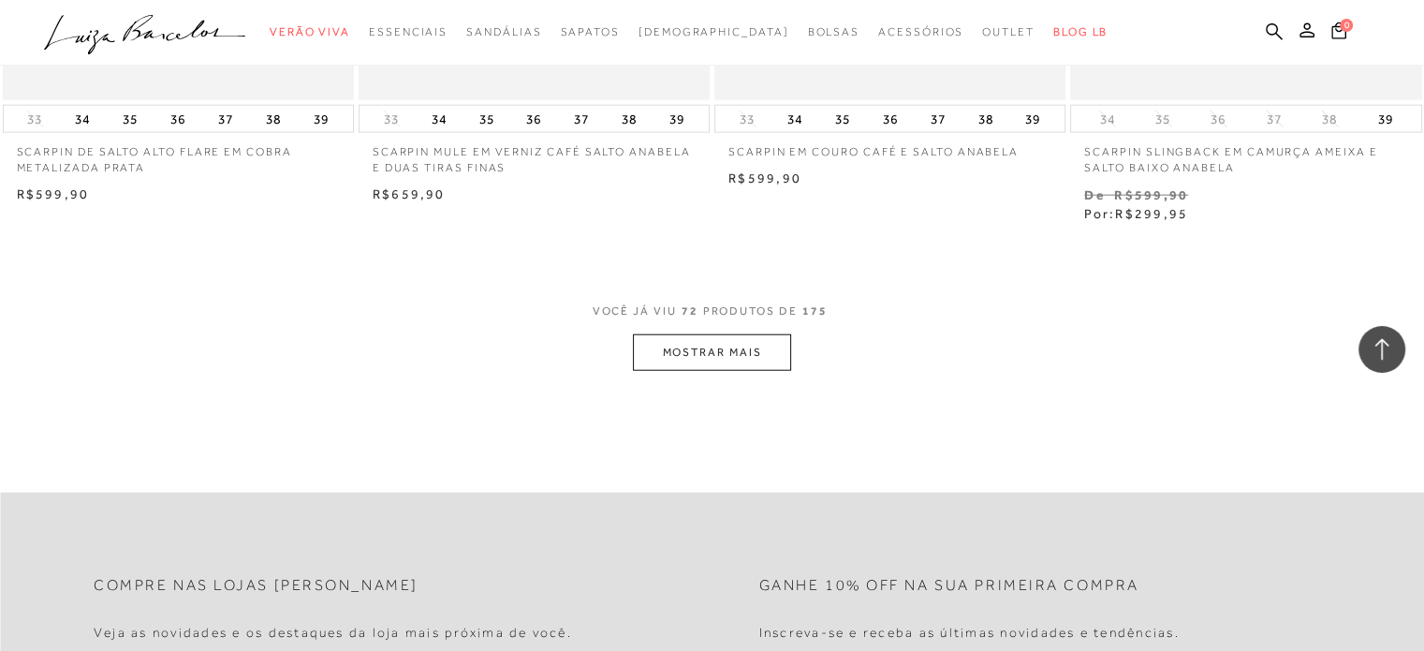
click at [718, 334] on button "MOSTRAR MAIS" at bounding box center [711, 352] width 157 height 37
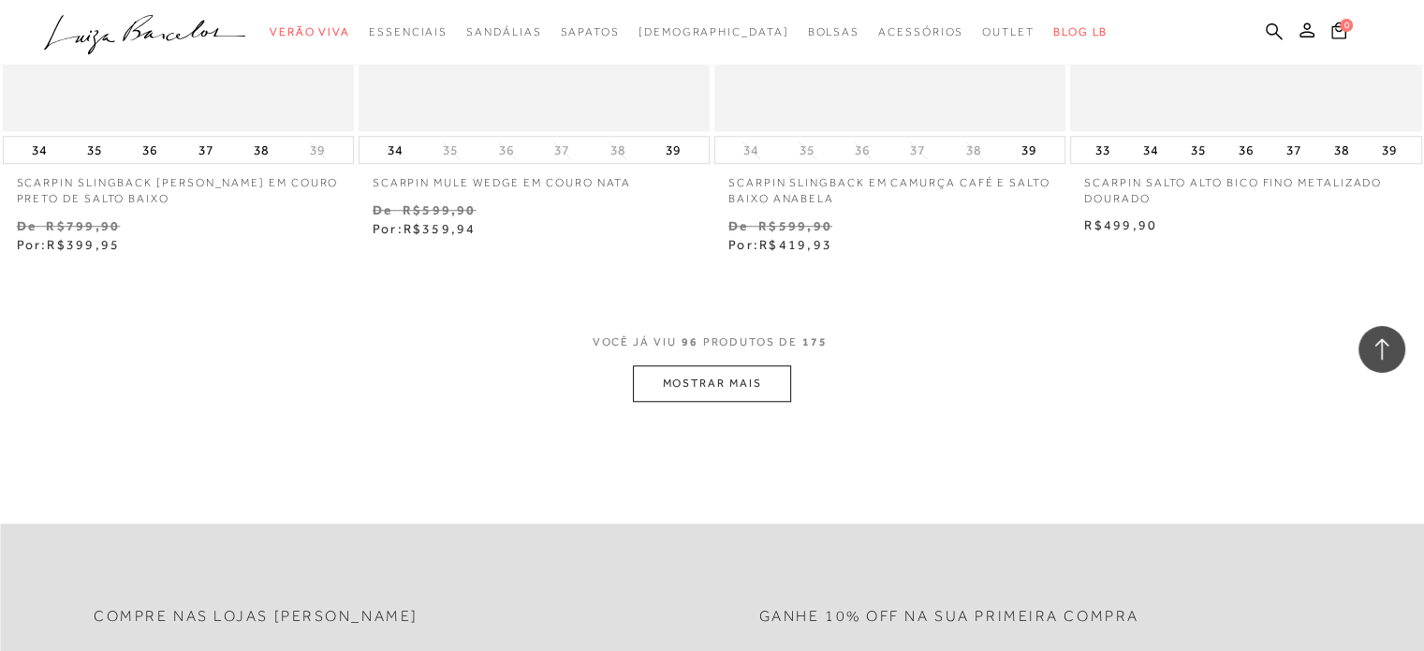
scroll to position [15820, 0]
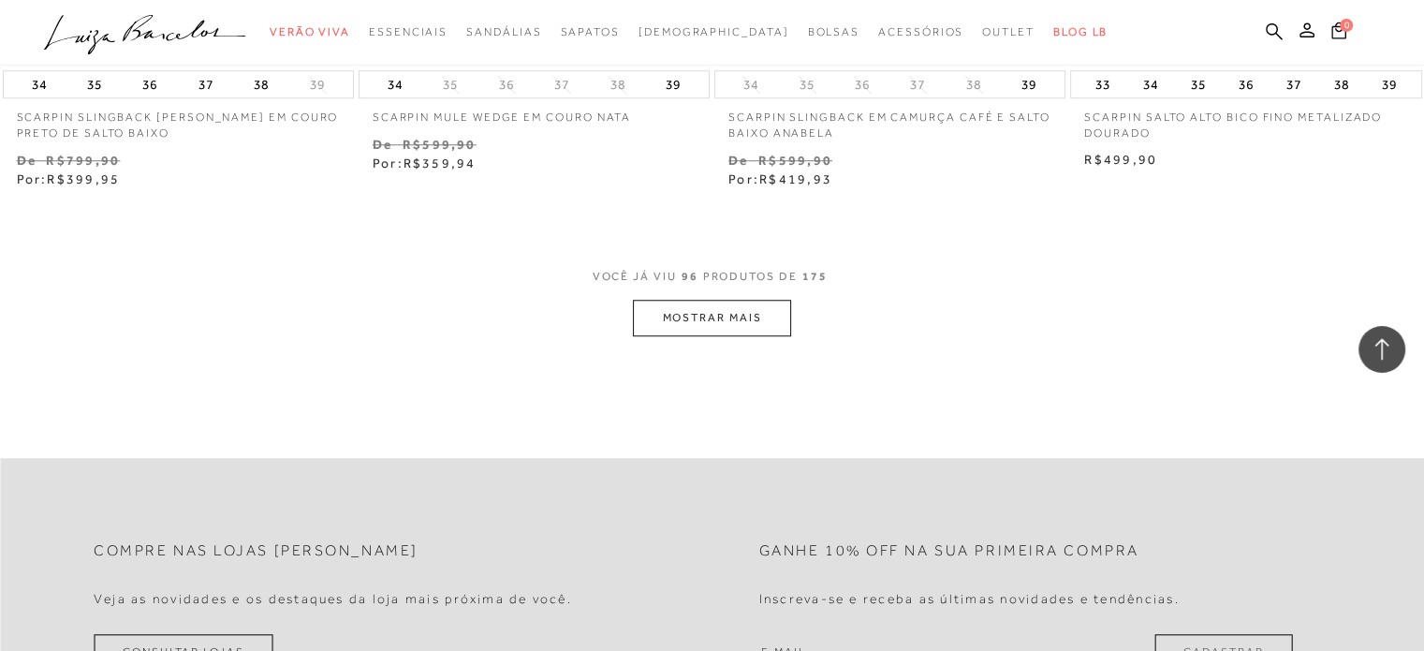
click at [715, 300] on button "MOSTRAR MAIS" at bounding box center [711, 318] width 157 height 37
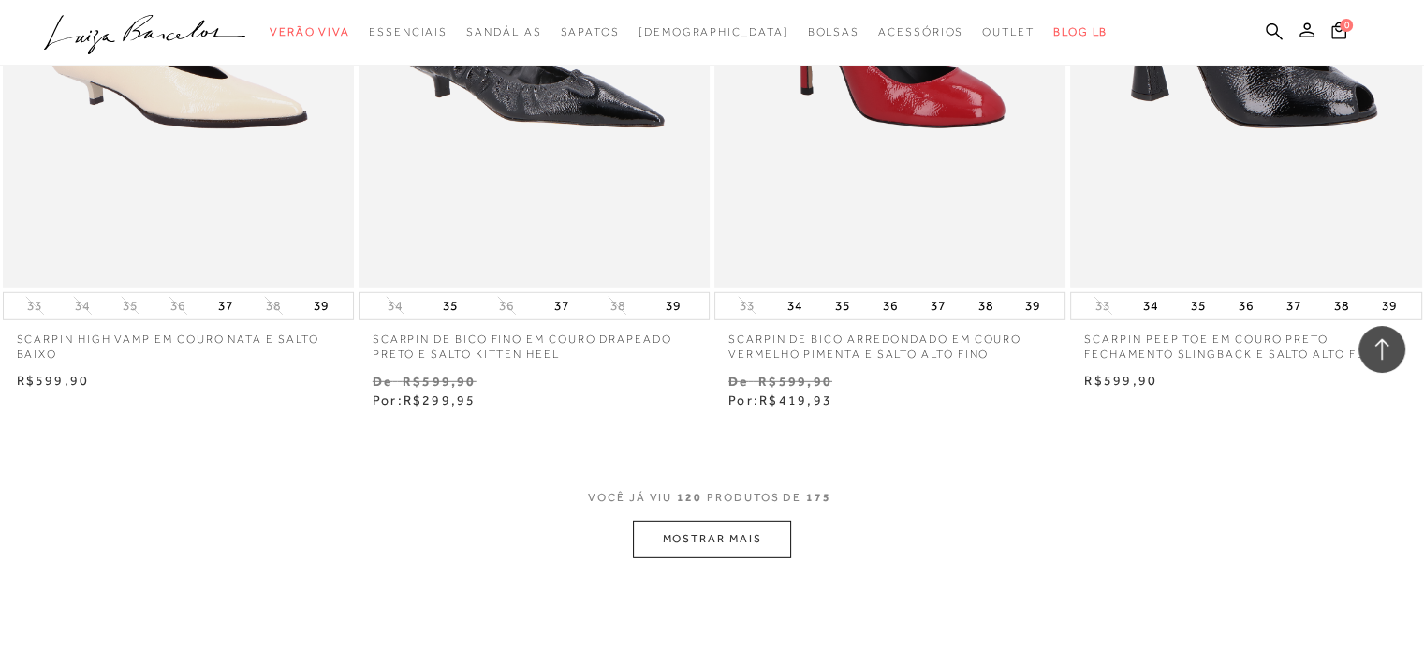
scroll to position [19658, 0]
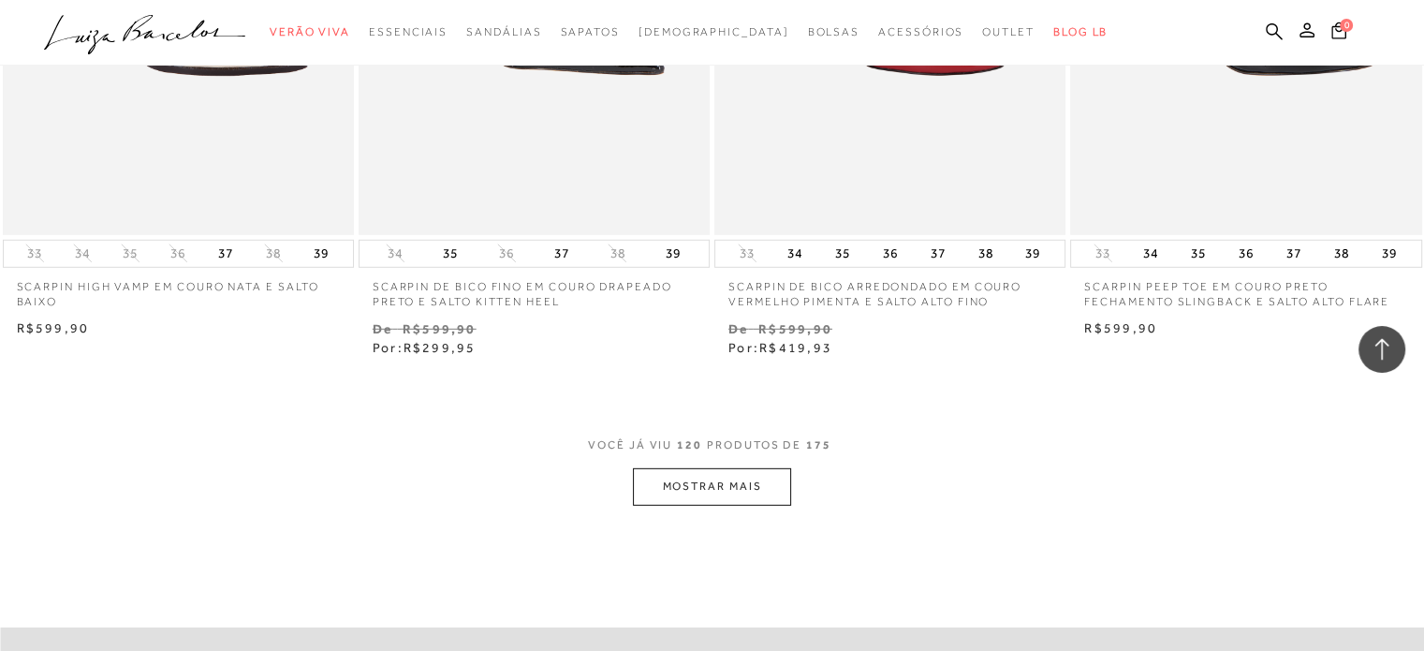
click at [683, 468] on button "MOSTRAR MAIS" at bounding box center [711, 486] width 157 height 37
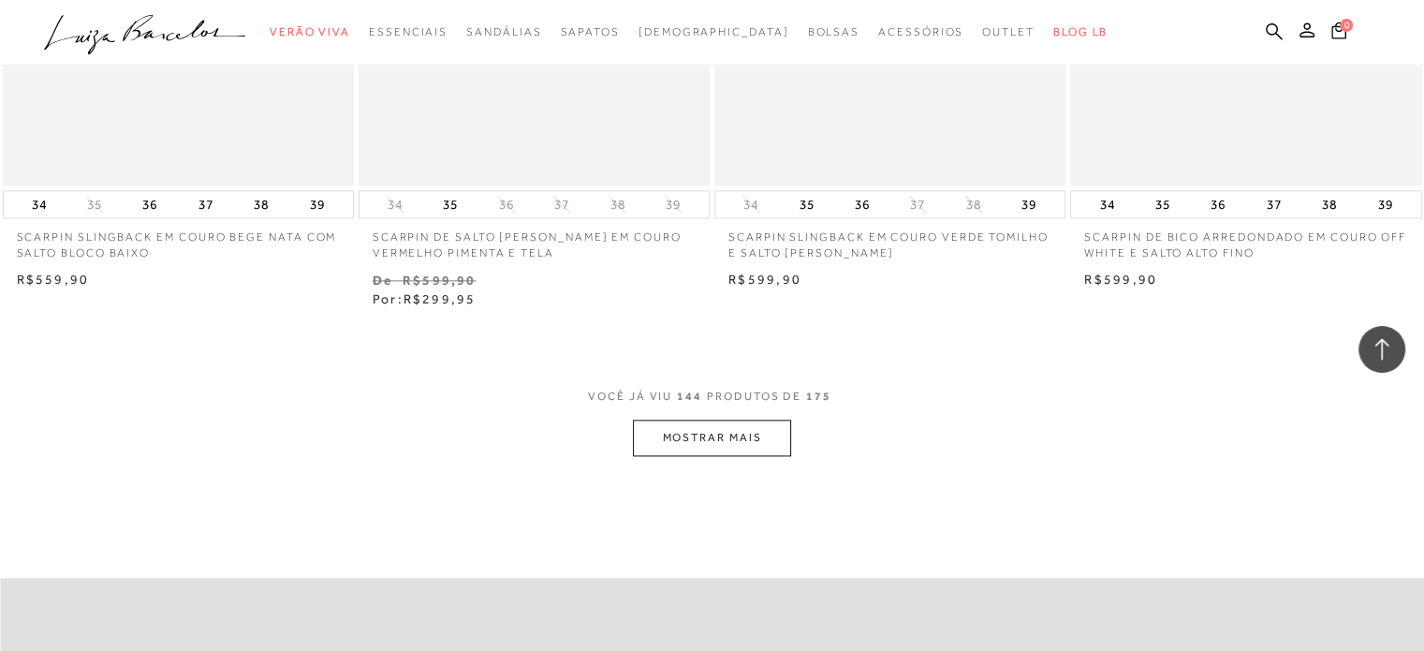
scroll to position [23776, 0]
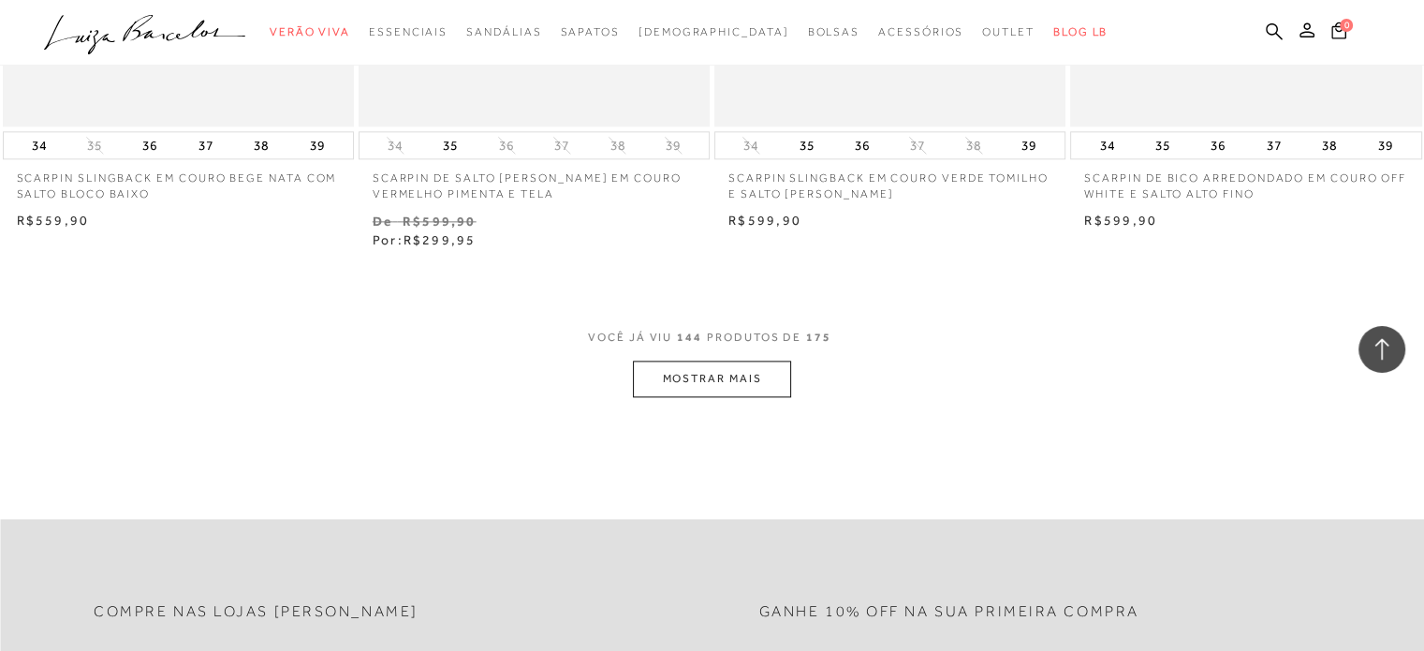
click at [704, 360] on button "MOSTRAR MAIS" at bounding box center [711, 378] width 157 height 37
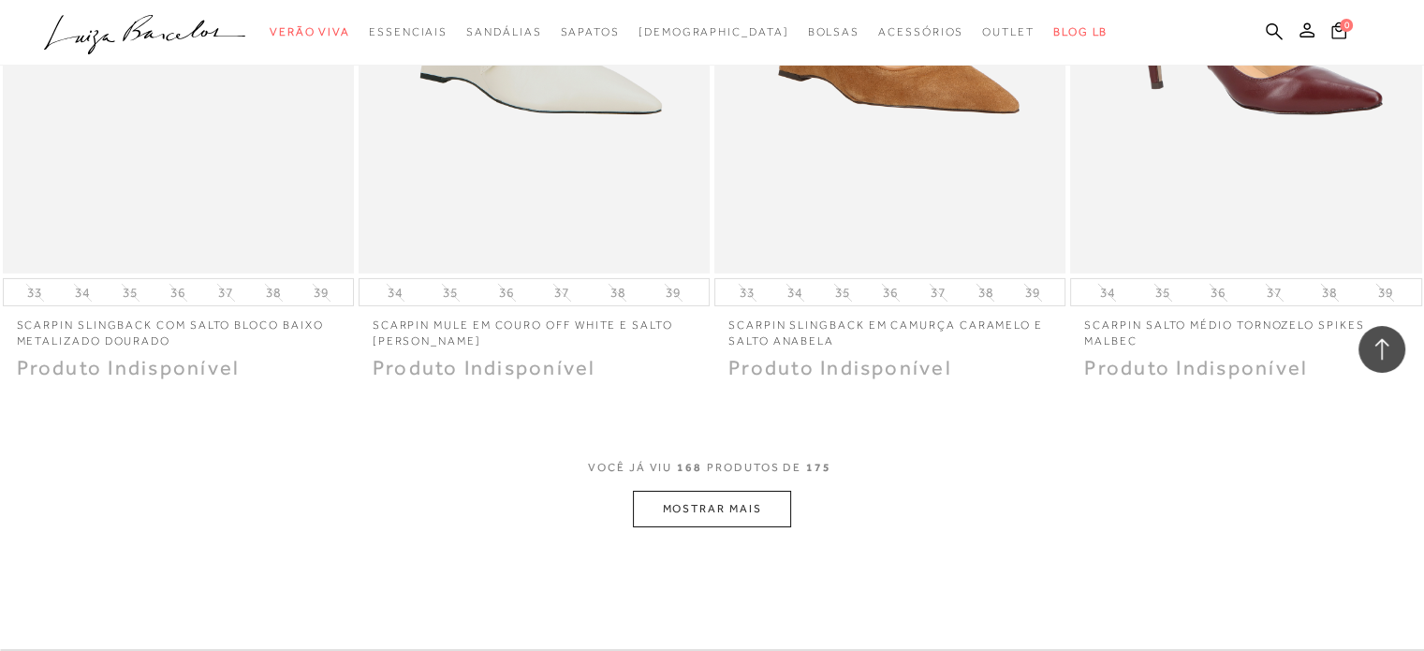
scroll to position [27614, 0]
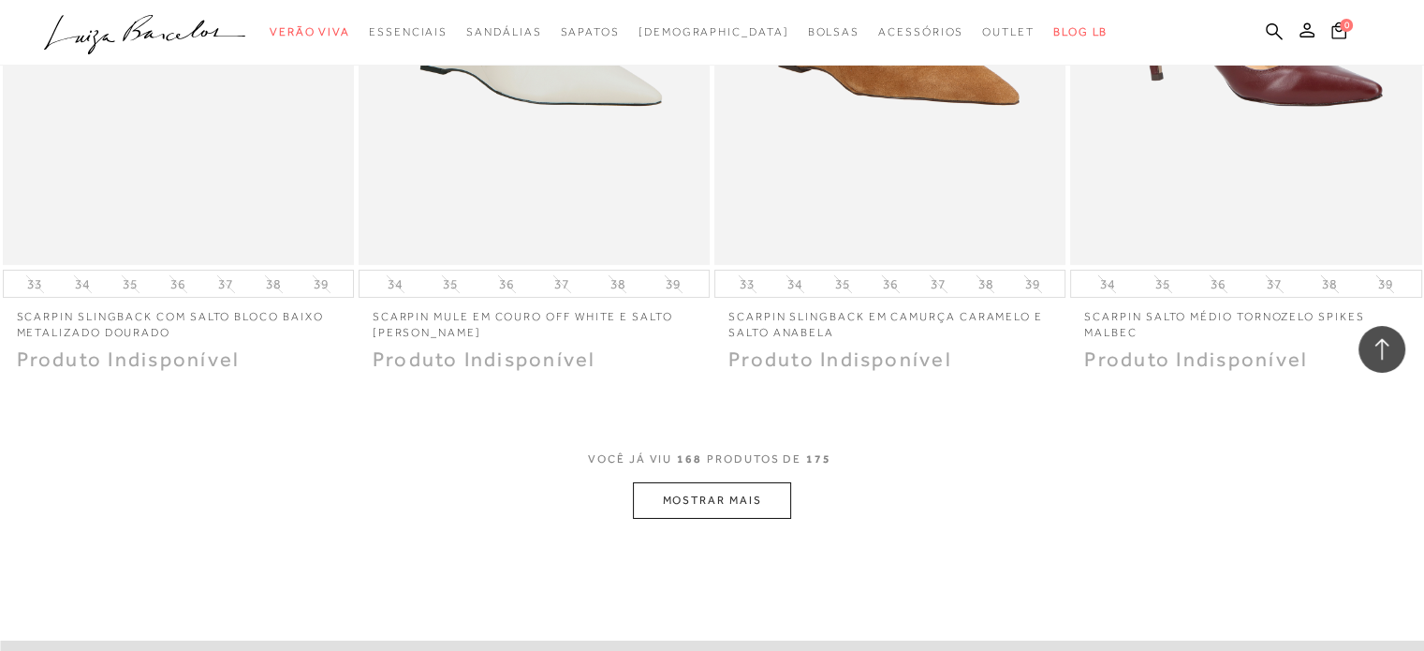
click at [672, 482] on button "MOSTRAR MAIS" at bounding box center [711, 500] width 157 height 37
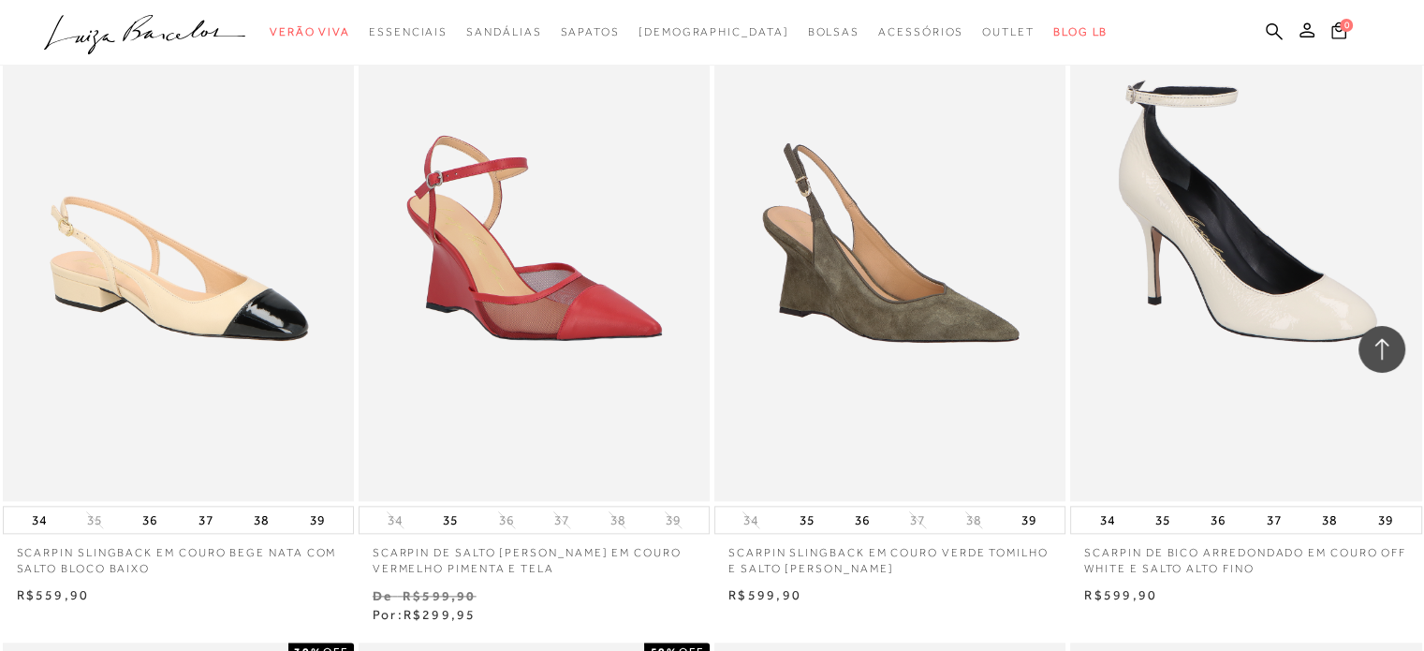
scroll to position [22559, 0]
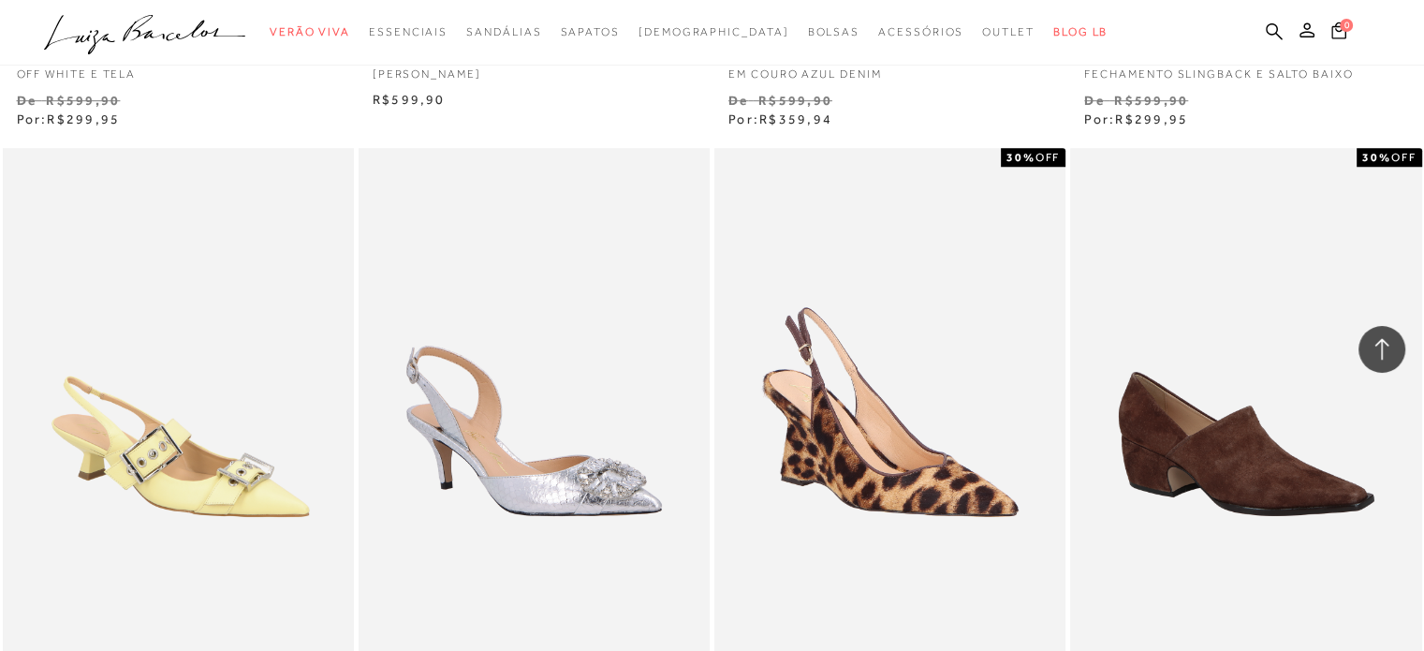
click at [1380, 338] on icon at bounding box center [1381, 349] width 24 height 24
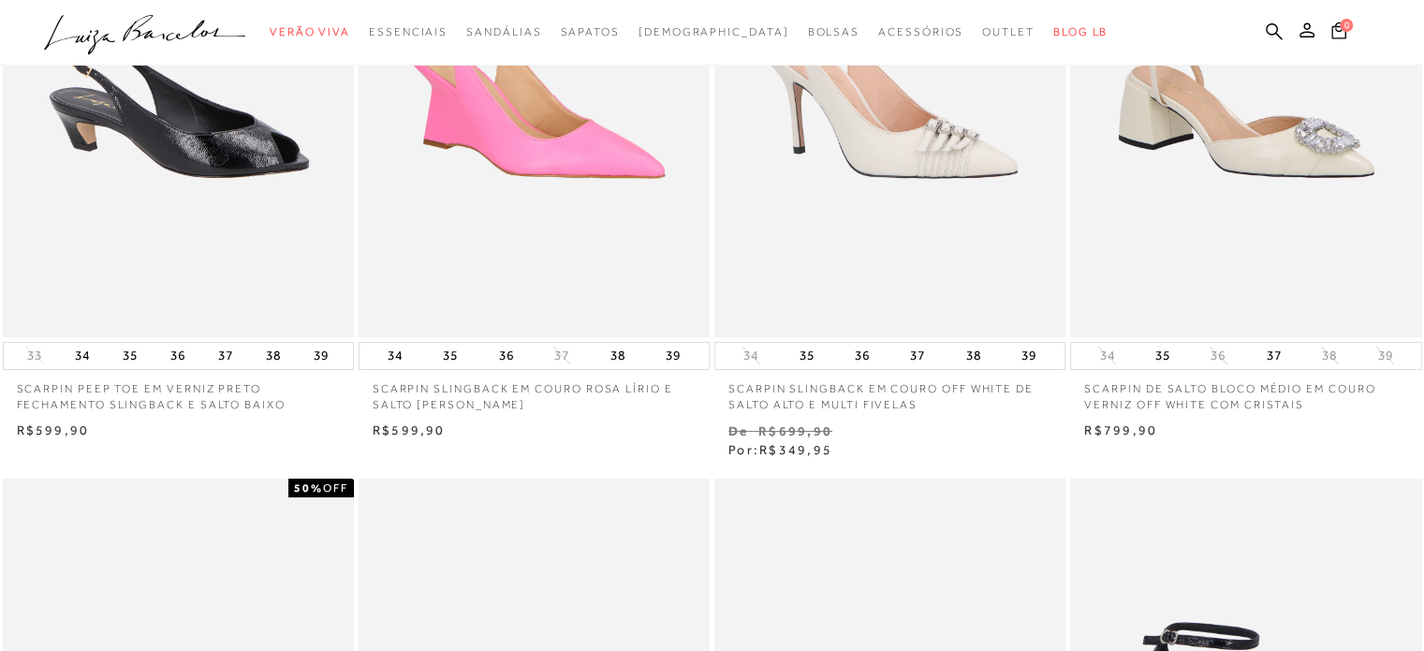
scroll to position [0, 0]
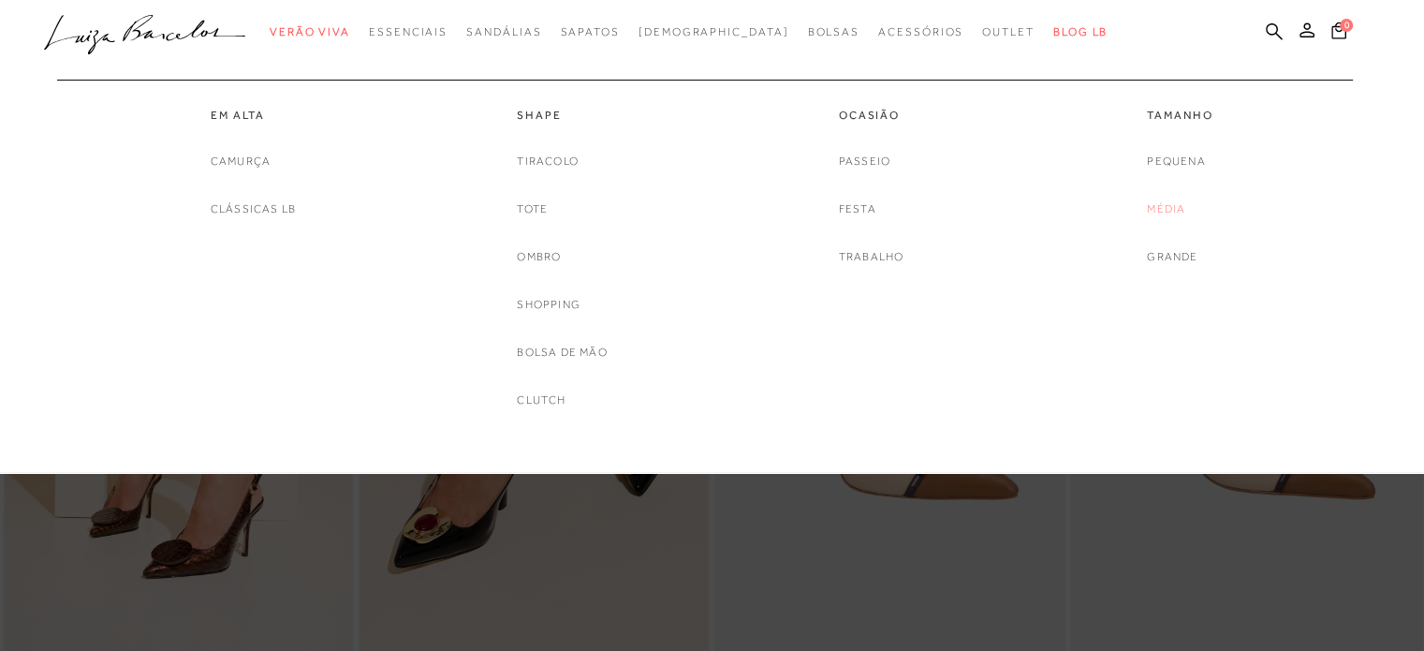
click at [1163, 207] on link "Média" at bounding box center [1166, 209] width 38 height 20
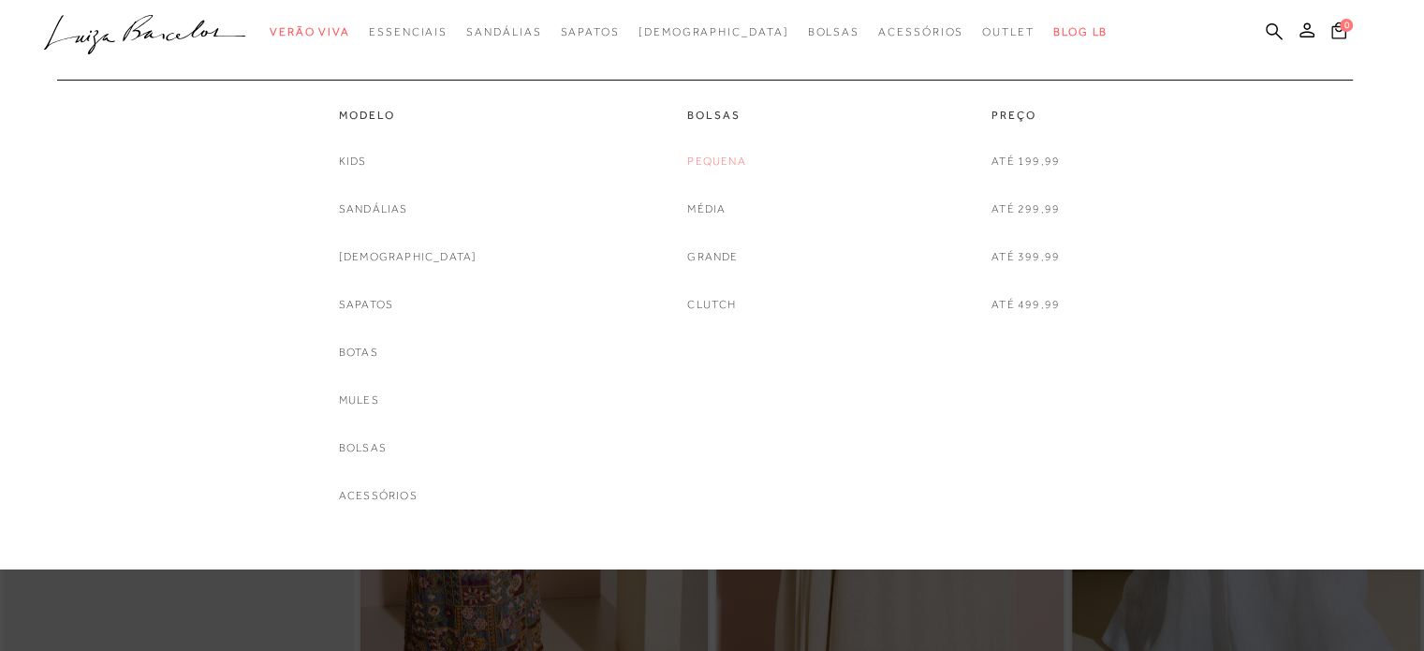
click at [709, 158] on link "Pequena" at bounding box center [716, 162] width 58 height 20
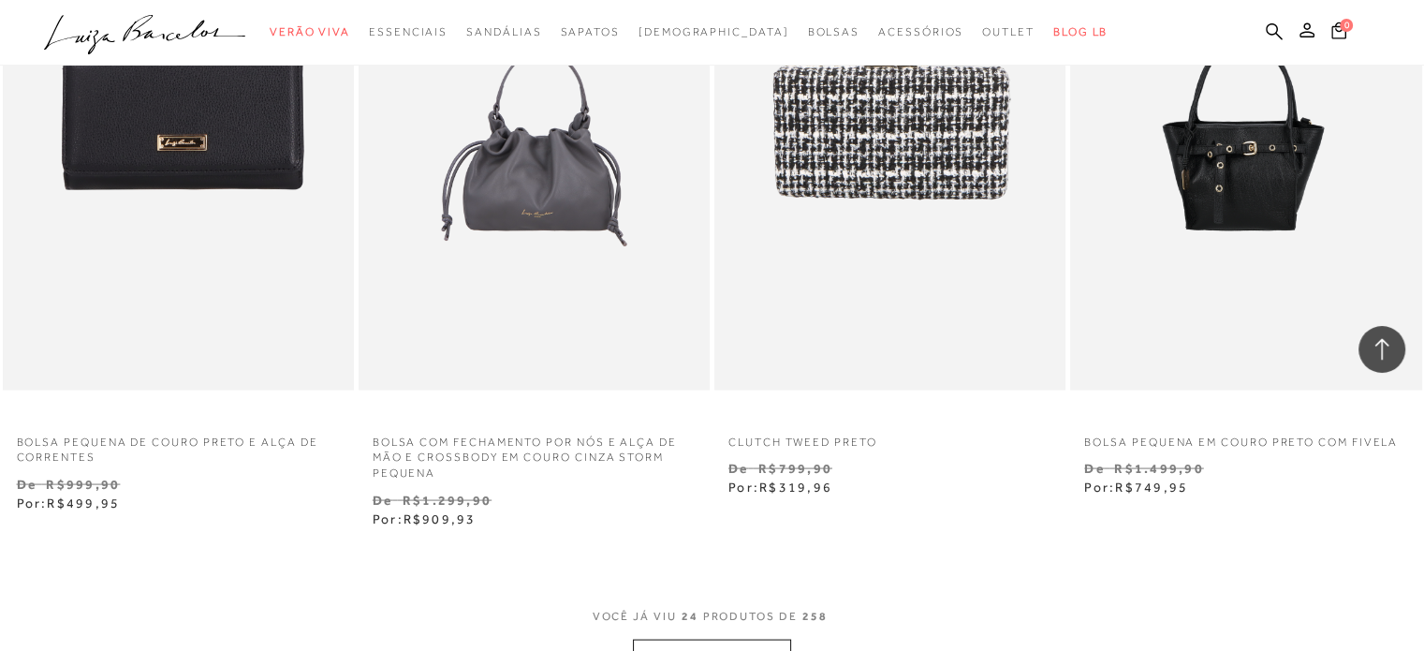
scroll to position [3744, 0]
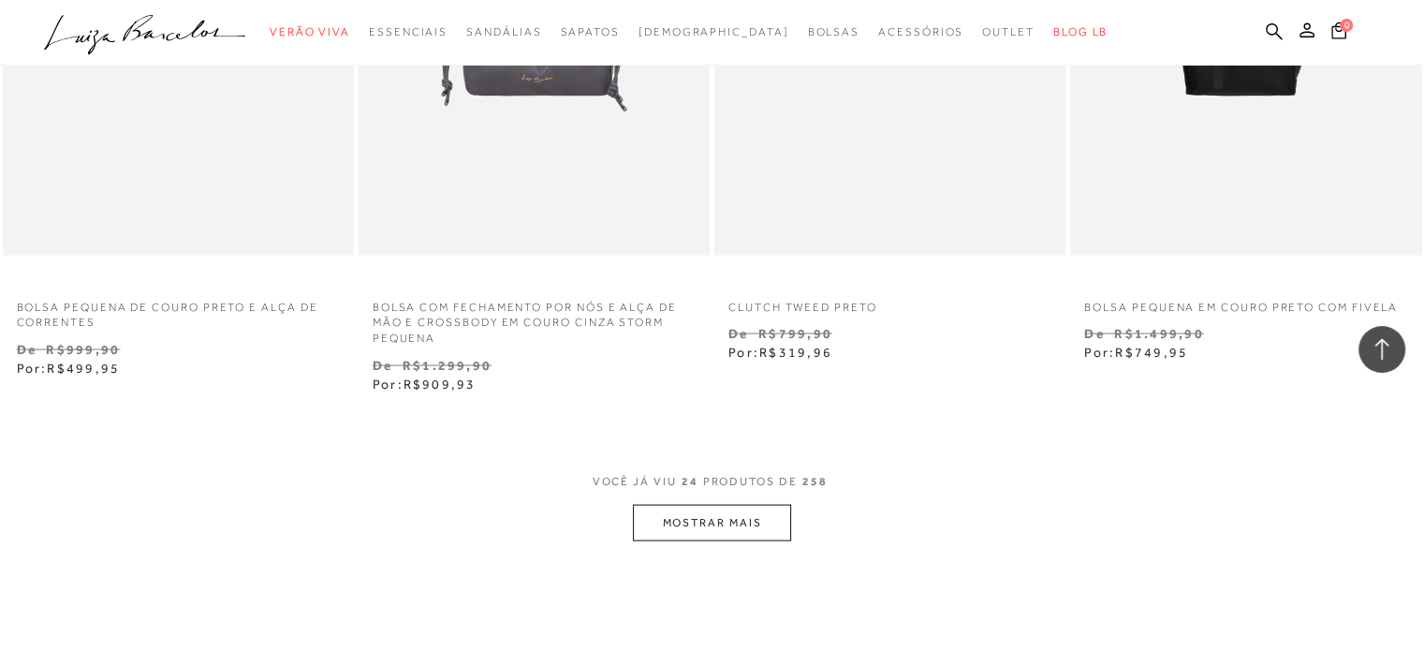
click at [684, 523] on button "MOSTRAR MAIS" at bounding box center [711, 523] width 157 height 37
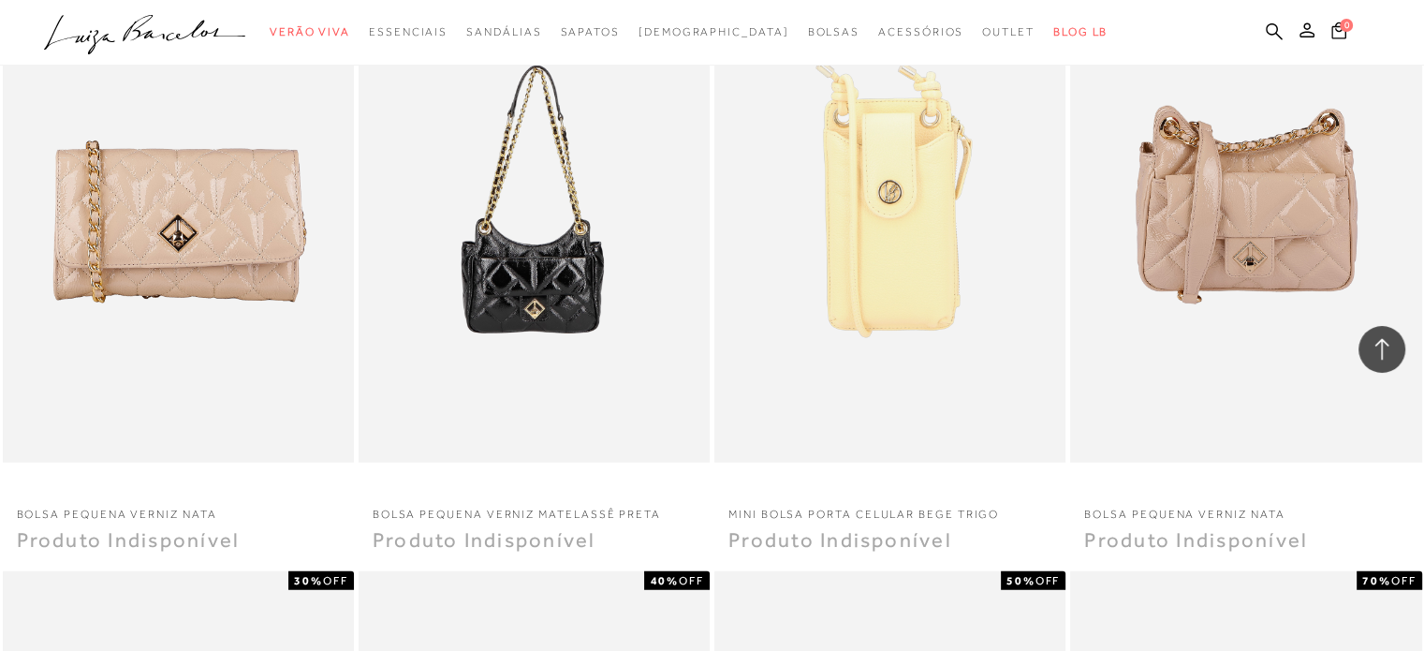
scroll to position [4493, 0]
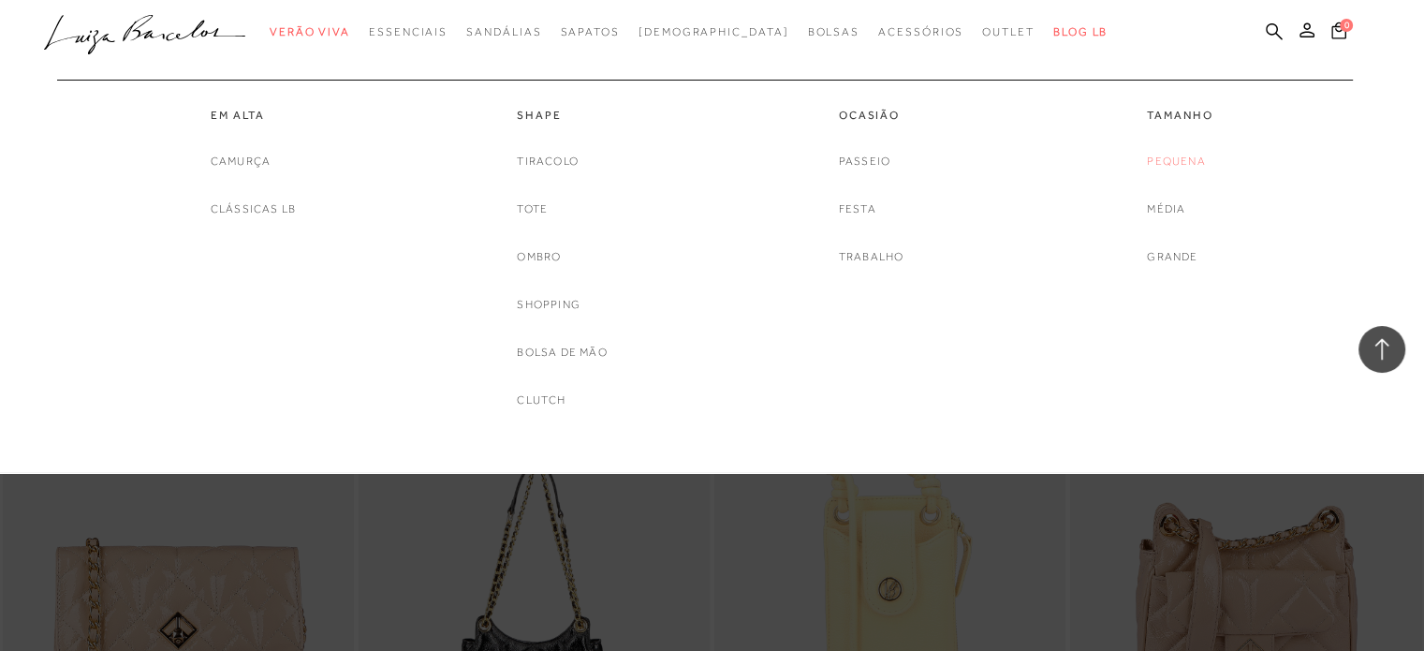
click at [1168, 164] on link "Pequena" at bounding box center [1176, 162] width 58 height 20
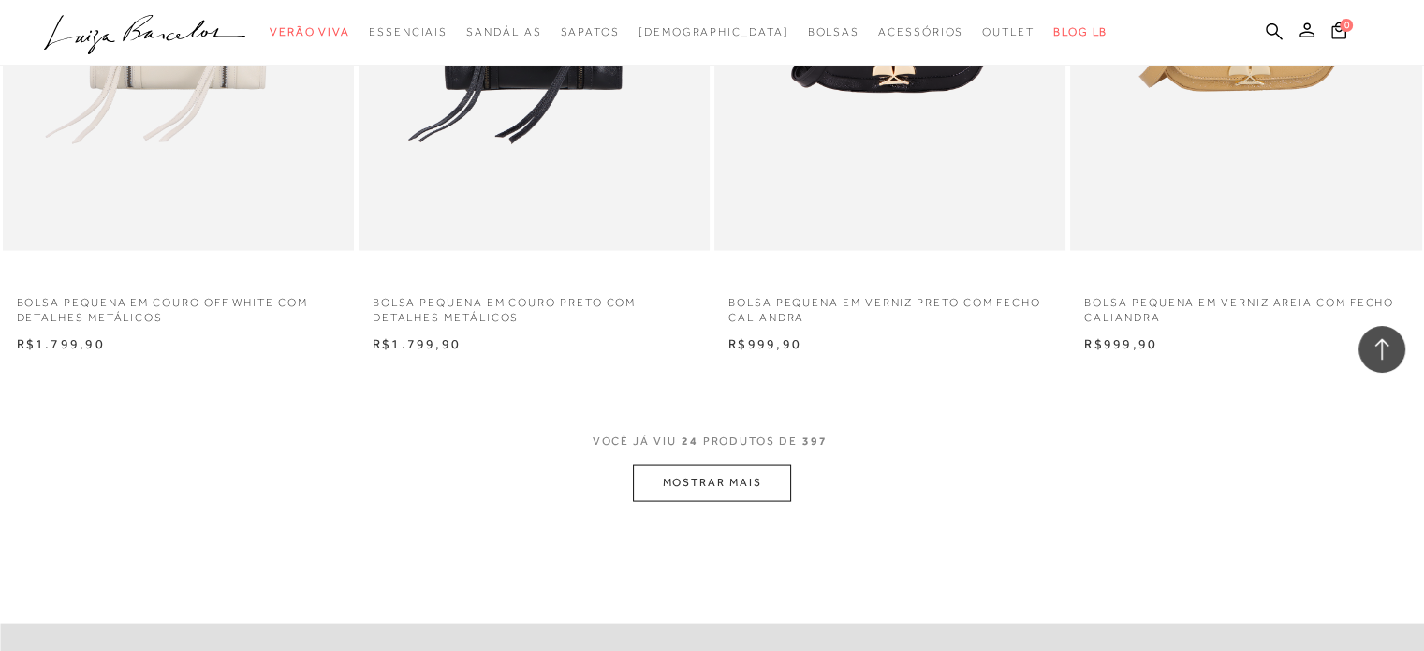
scroll to position [3744, 0]
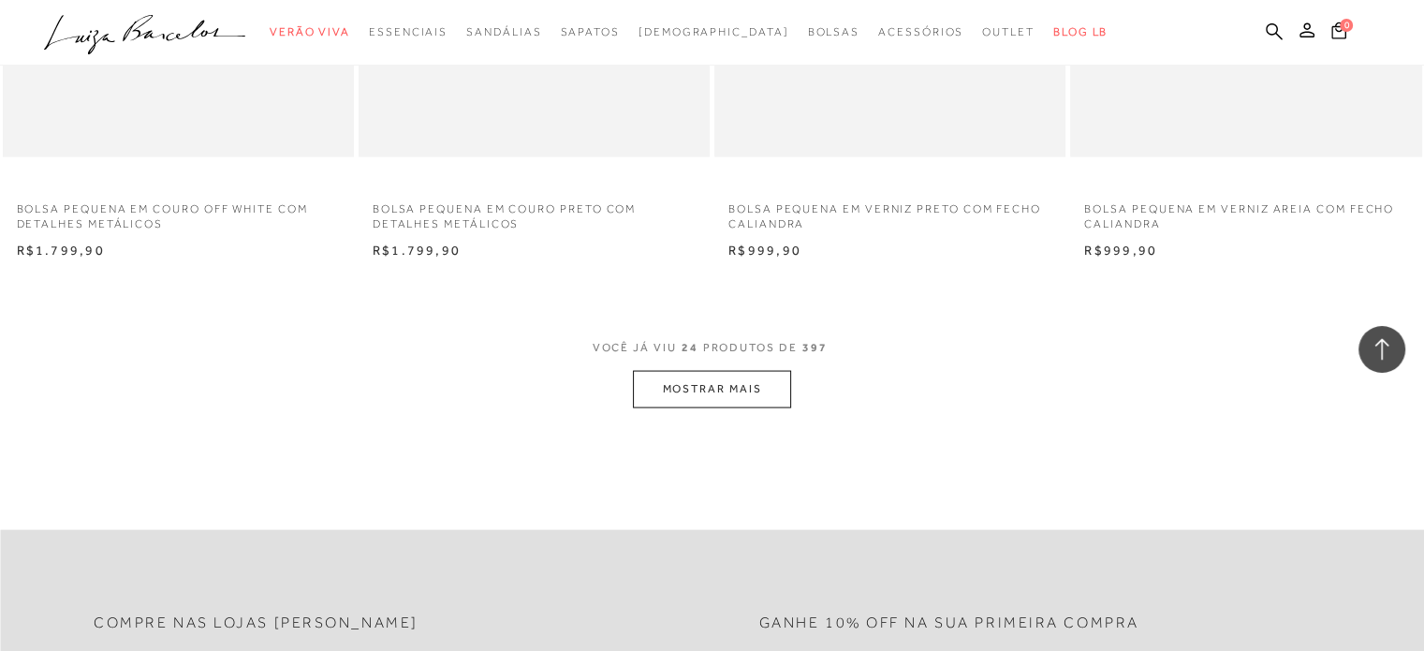
click at [674, 382] on button "MOSTRAR MAIS" at bounding box center [711, 389] width 157 height 37
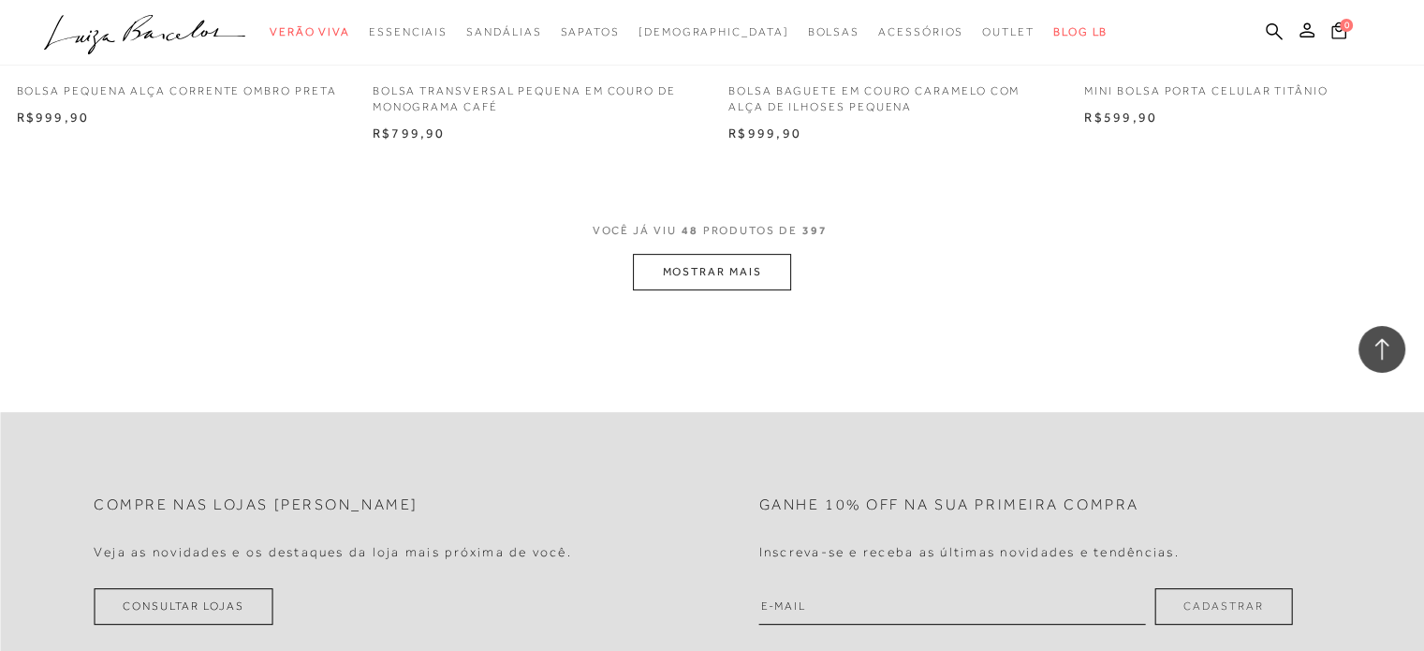
scroll to position [7769, 0]
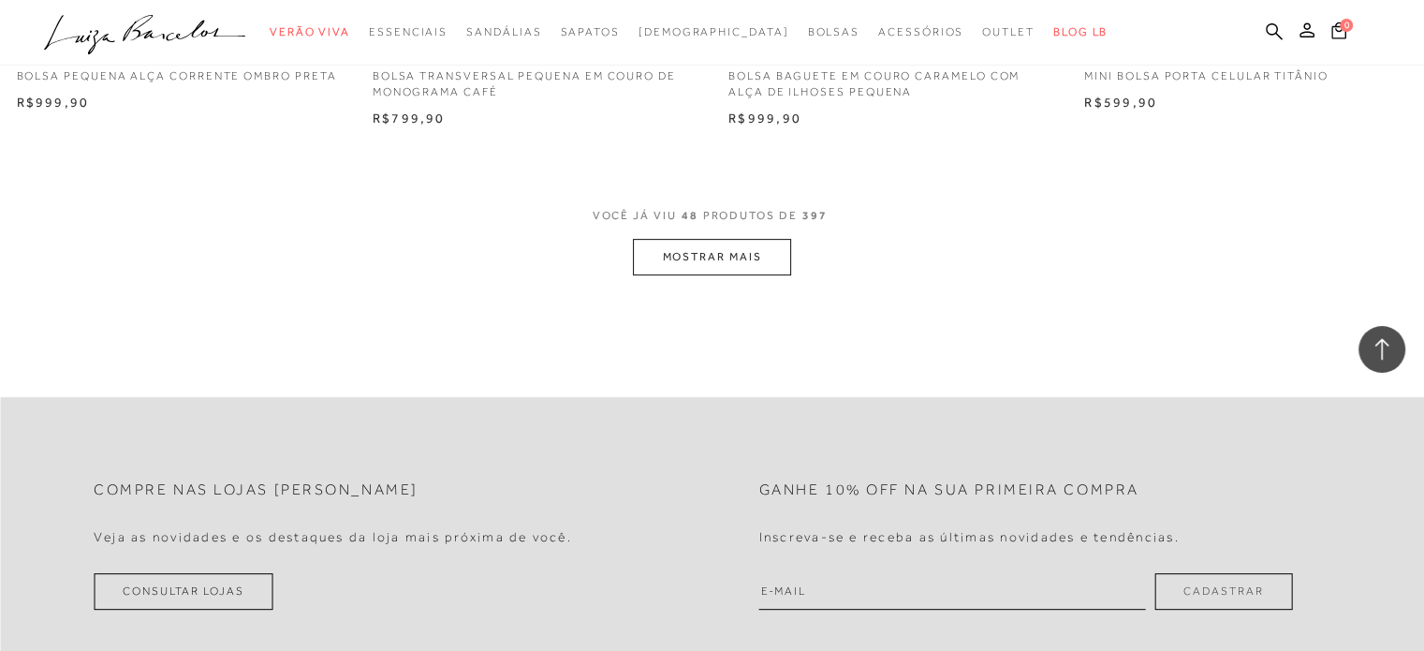
click at [711, 252] on button "MOSTRAR MAIS" at bounding box center [711, 257] width 157 height 37
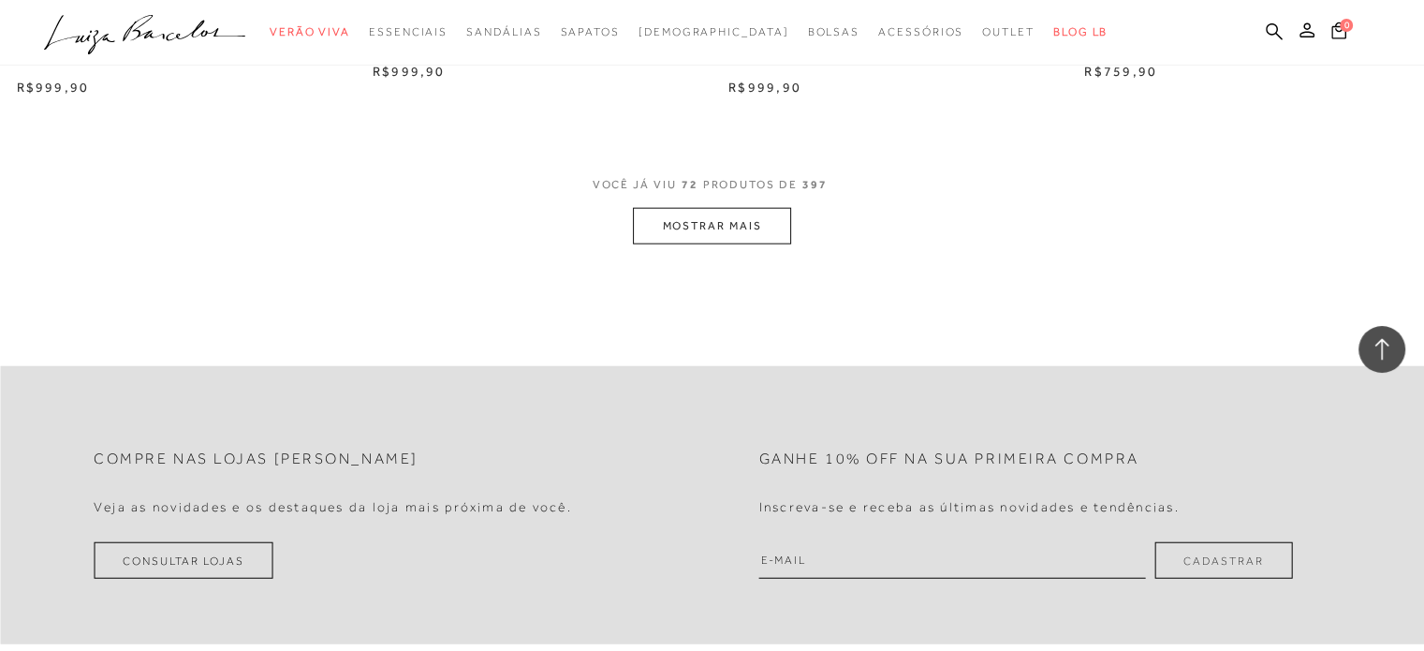
scroll to position [11701, 0]
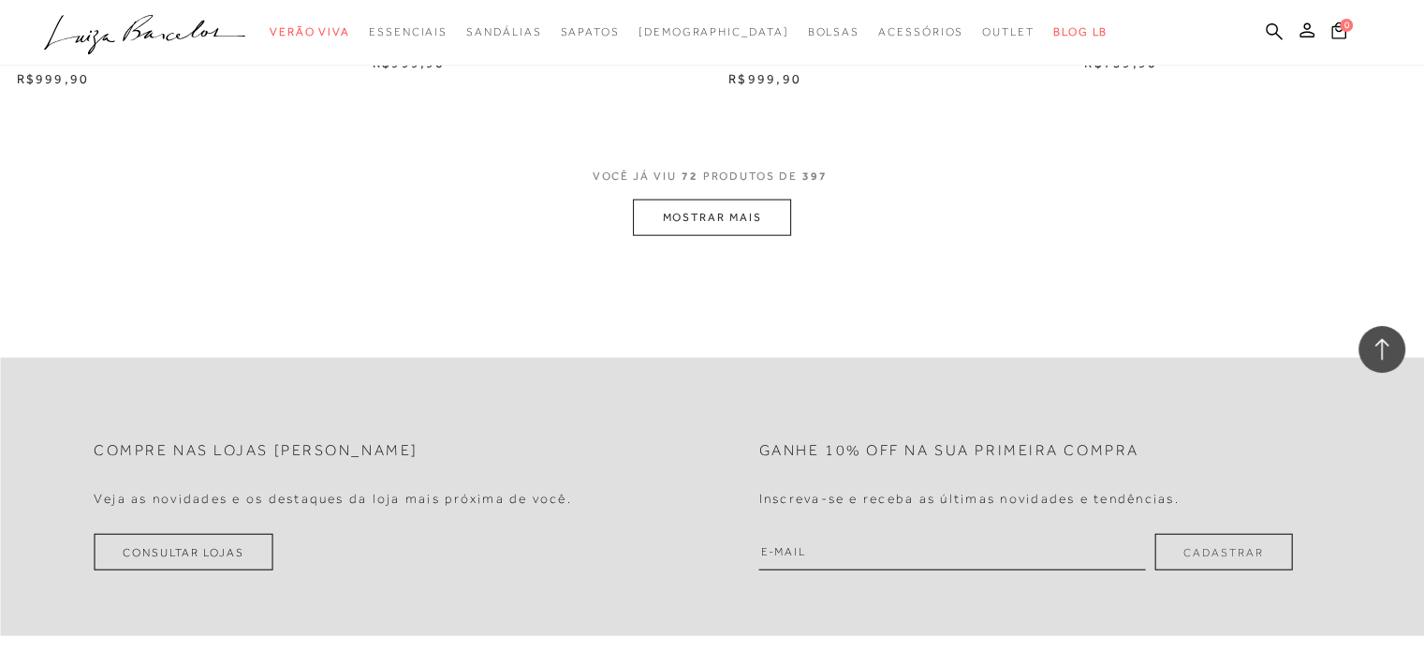
click at [717, 231] on button "MOSTRAR MAIS" at bounding box center [711, 217] width 157 height 37
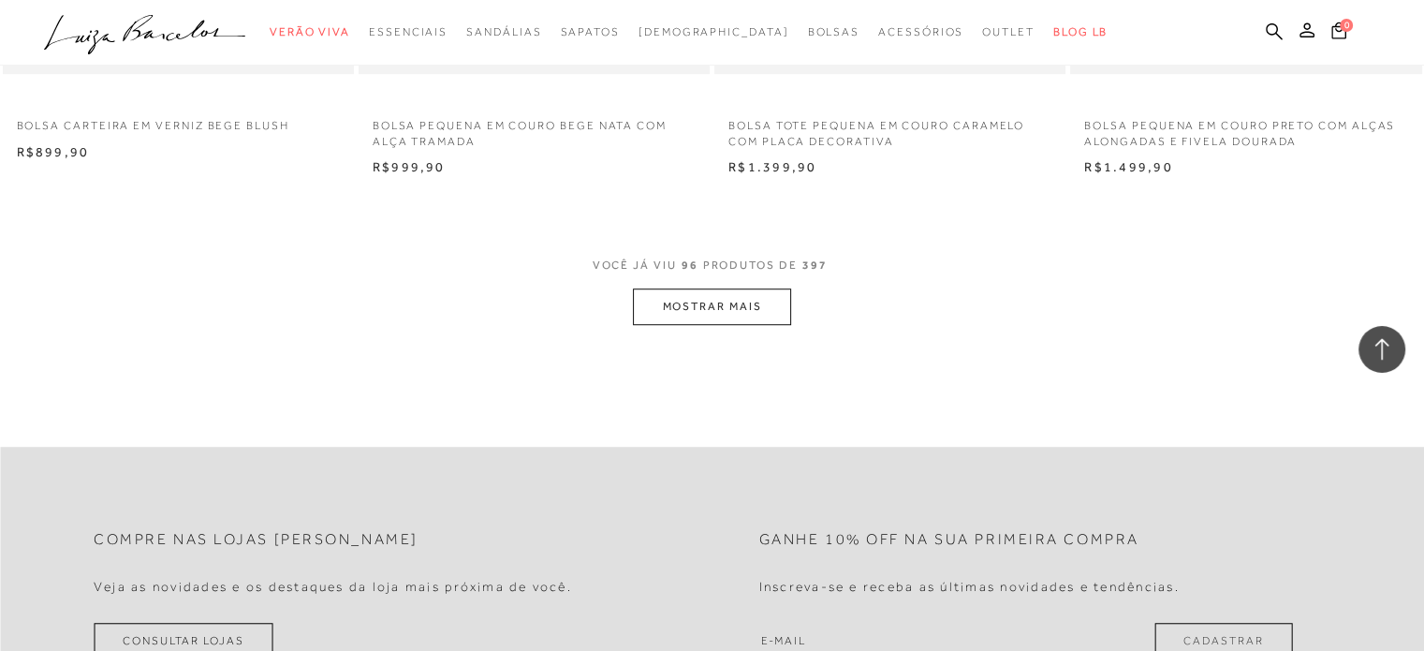
scroll to position [15539, 0]
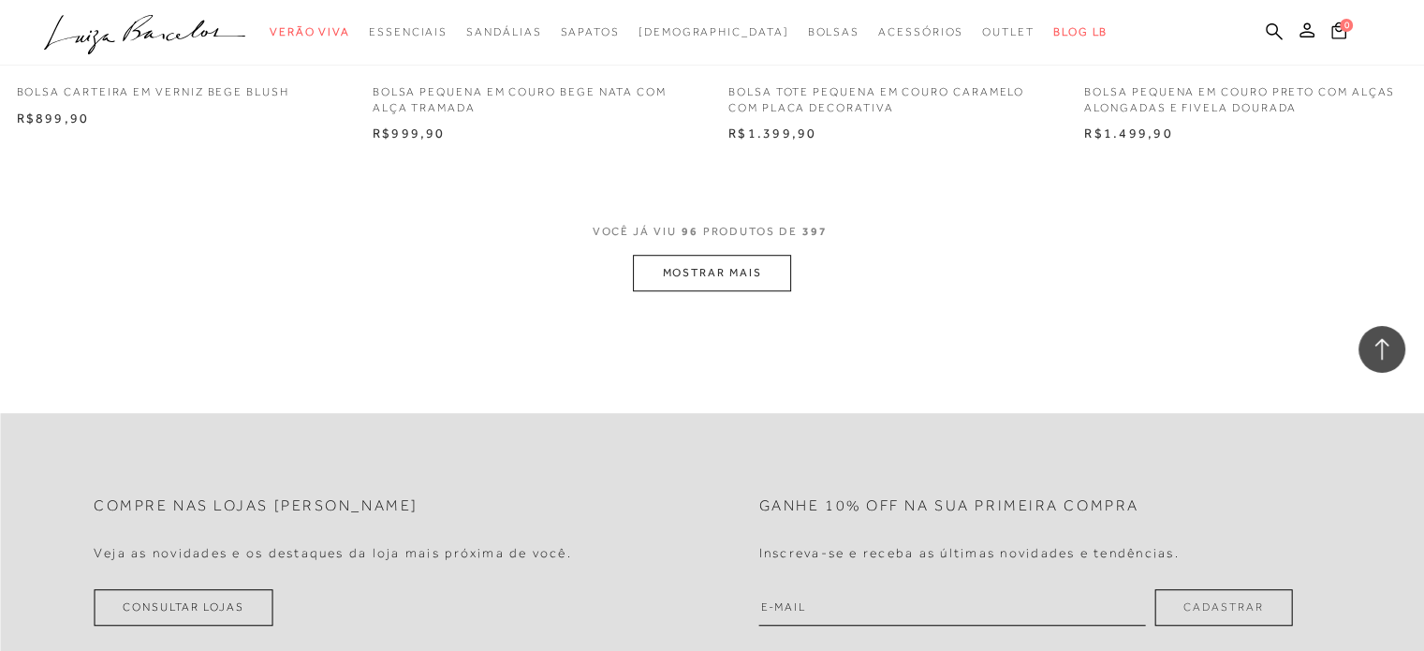
click at [711, 271] on button "MOSTRAR MAIS" at bounding box center [711, 273] width 157 height 37
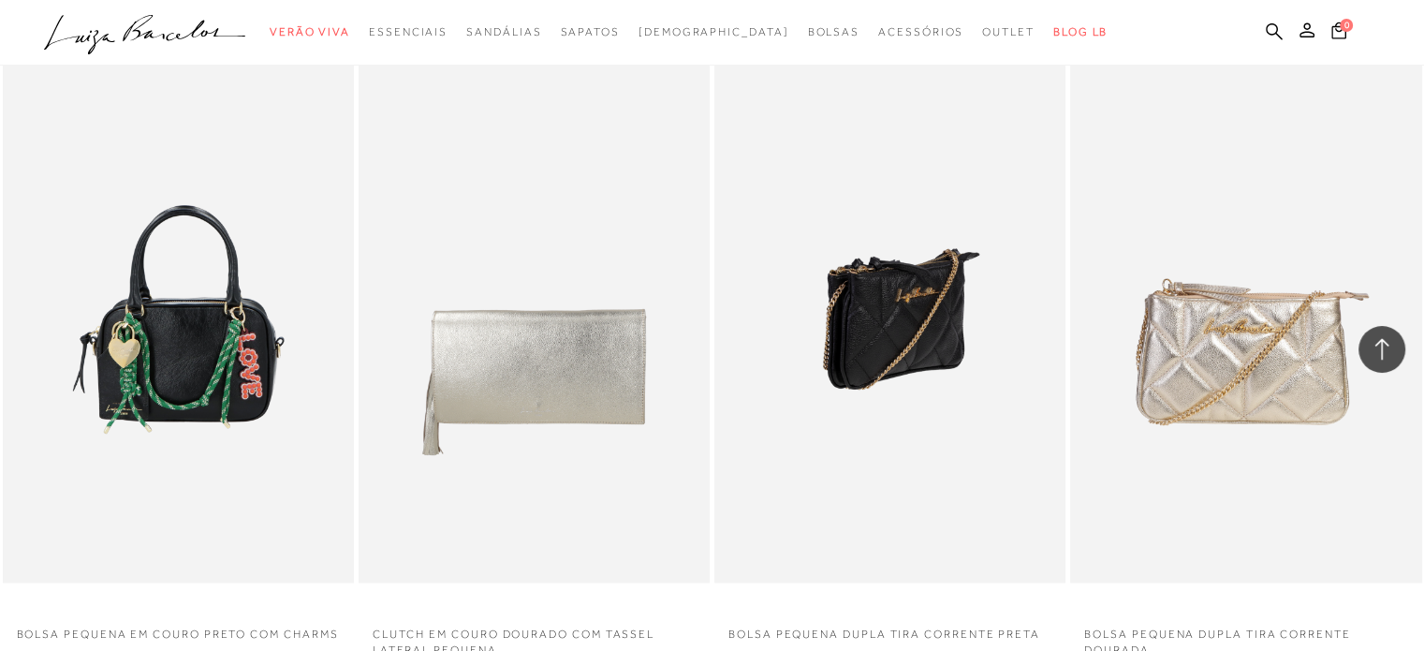
scroll to position [17037, 0]
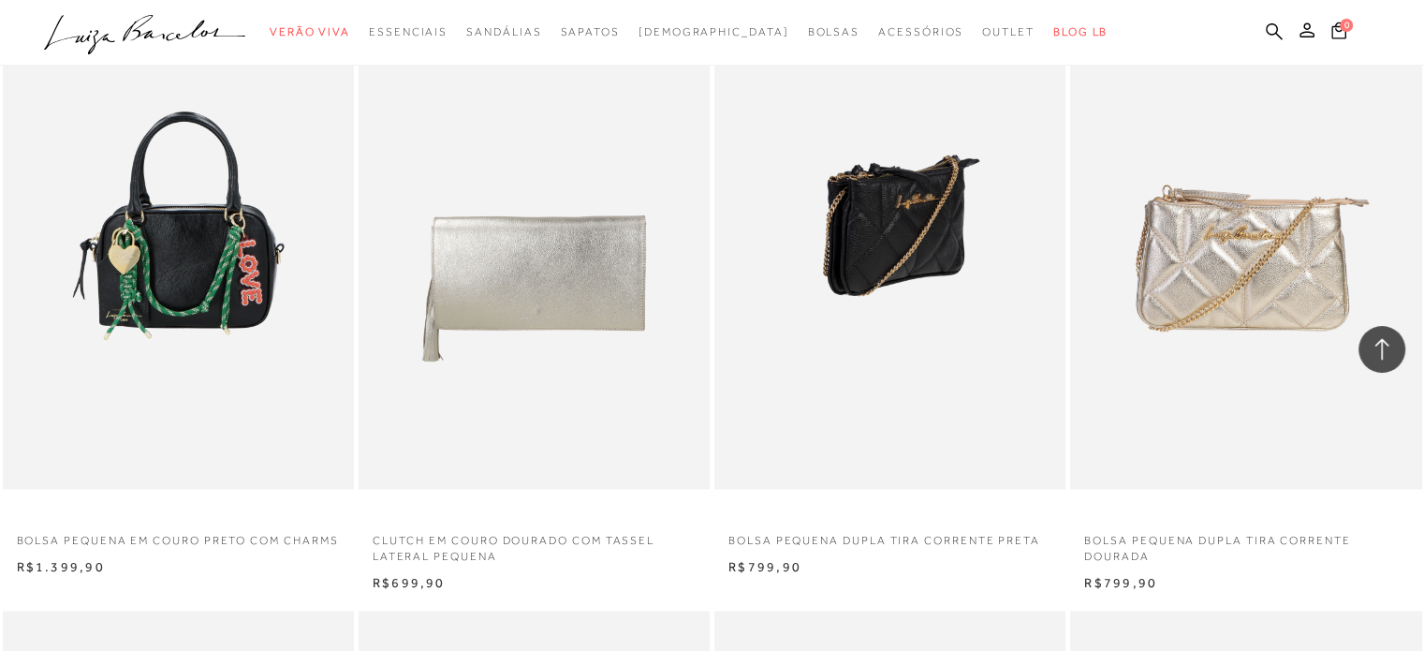
click at [884, 249] on img at bounding box center [890, 225] width 349 height 527
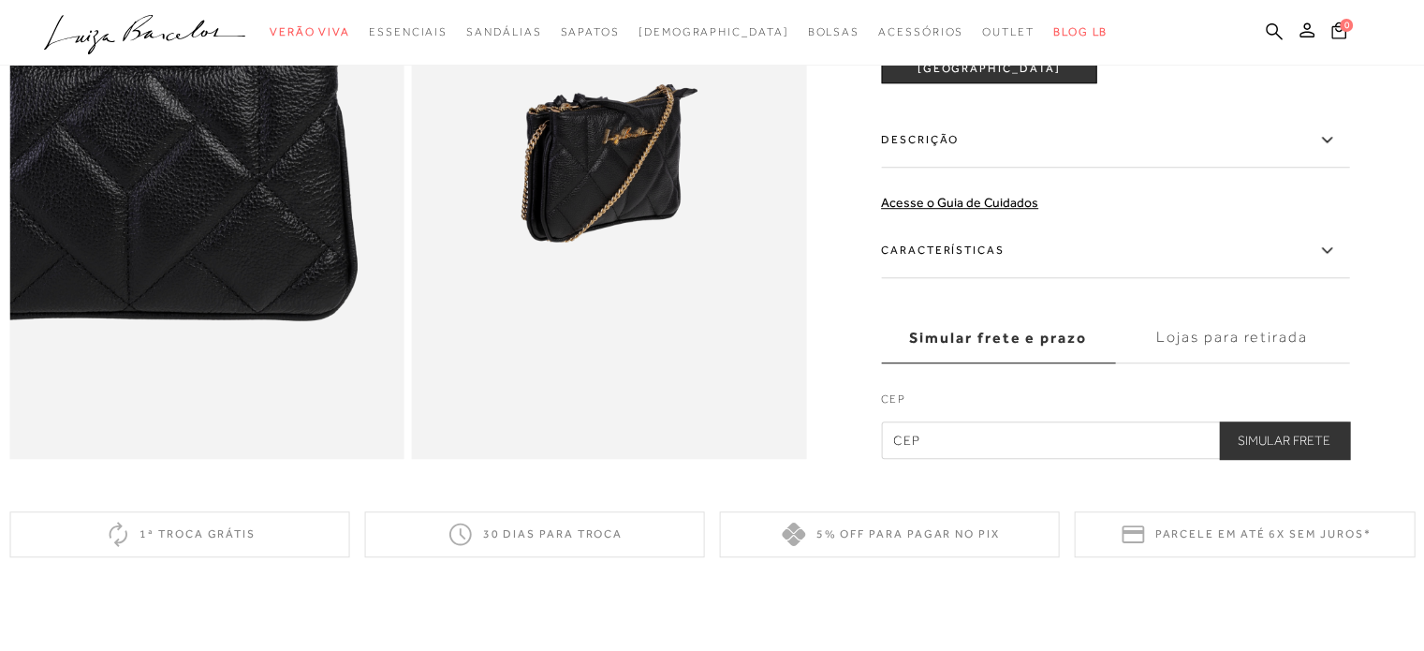
scroll to position [1123, 0]
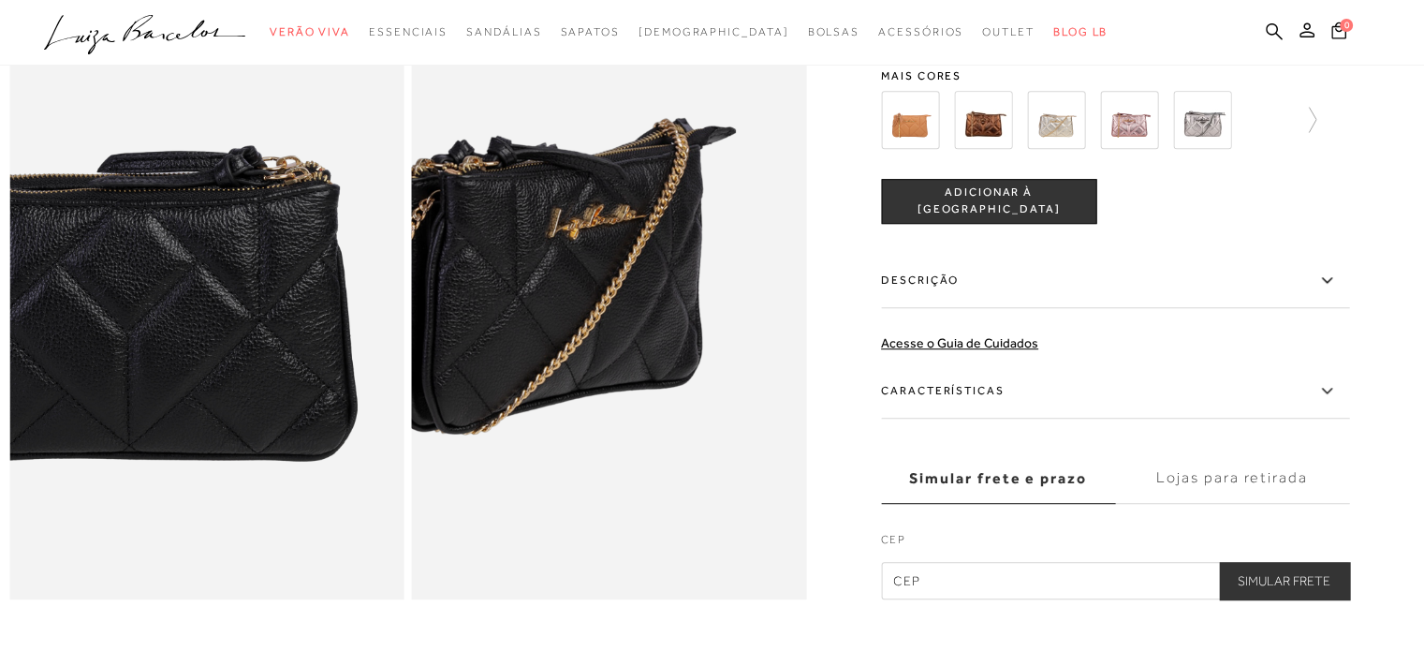
click at [663, 354] on img at bounding box center [559, 276] width 789 height 1184
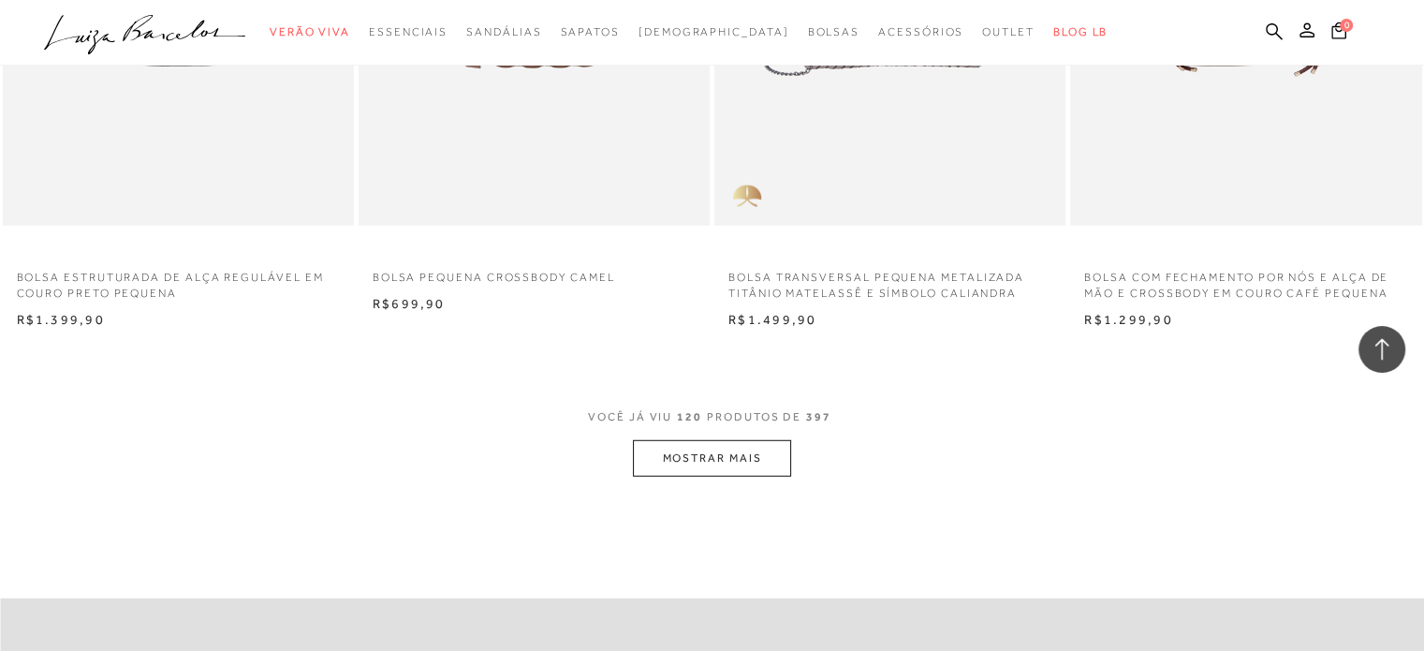
scroll to position [19305, 0]
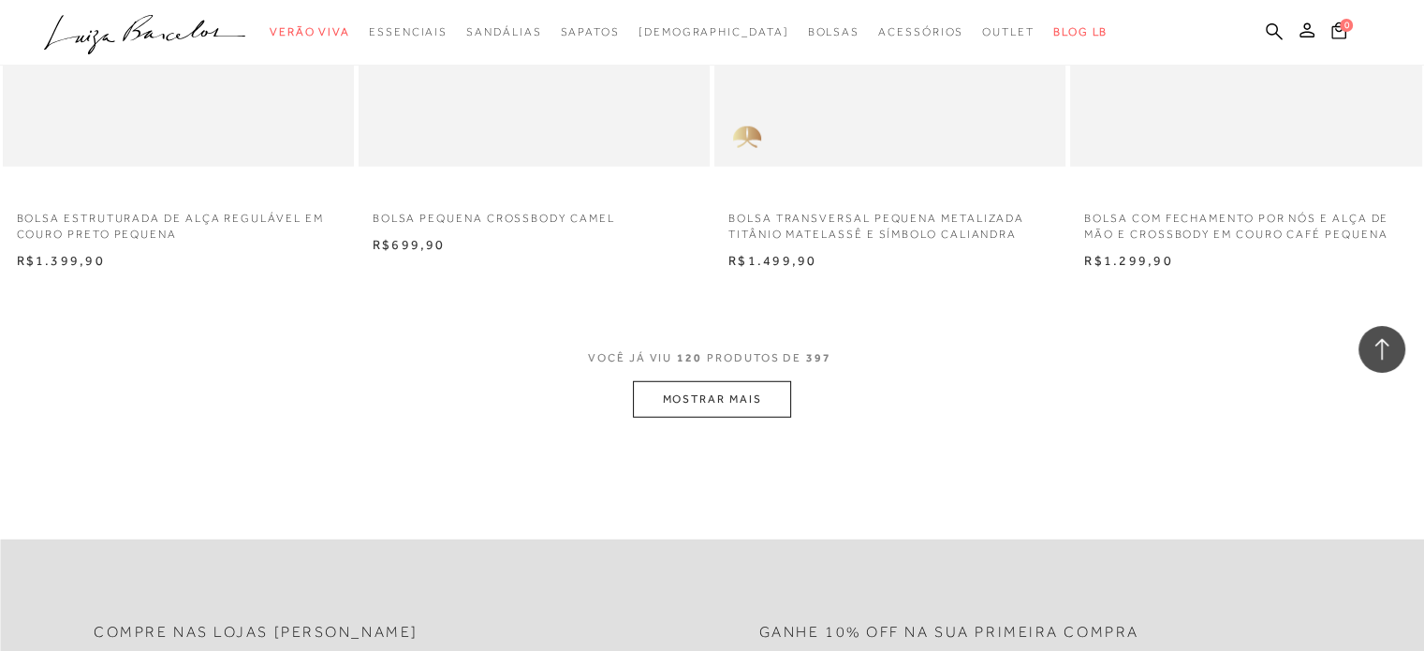
click at [686, 407] on button "MOSTRAR MAIS" at bounding box center [711, 399] width 157 height 37
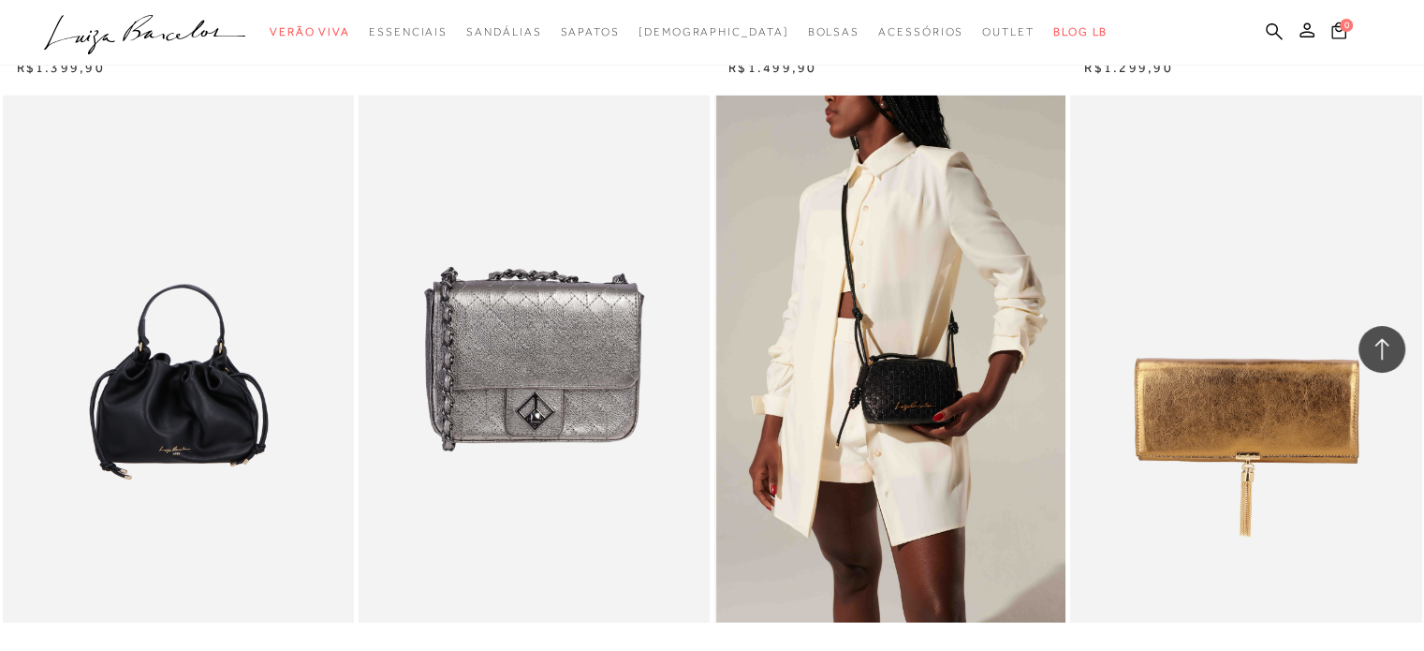
scroll to position [19586, 0]
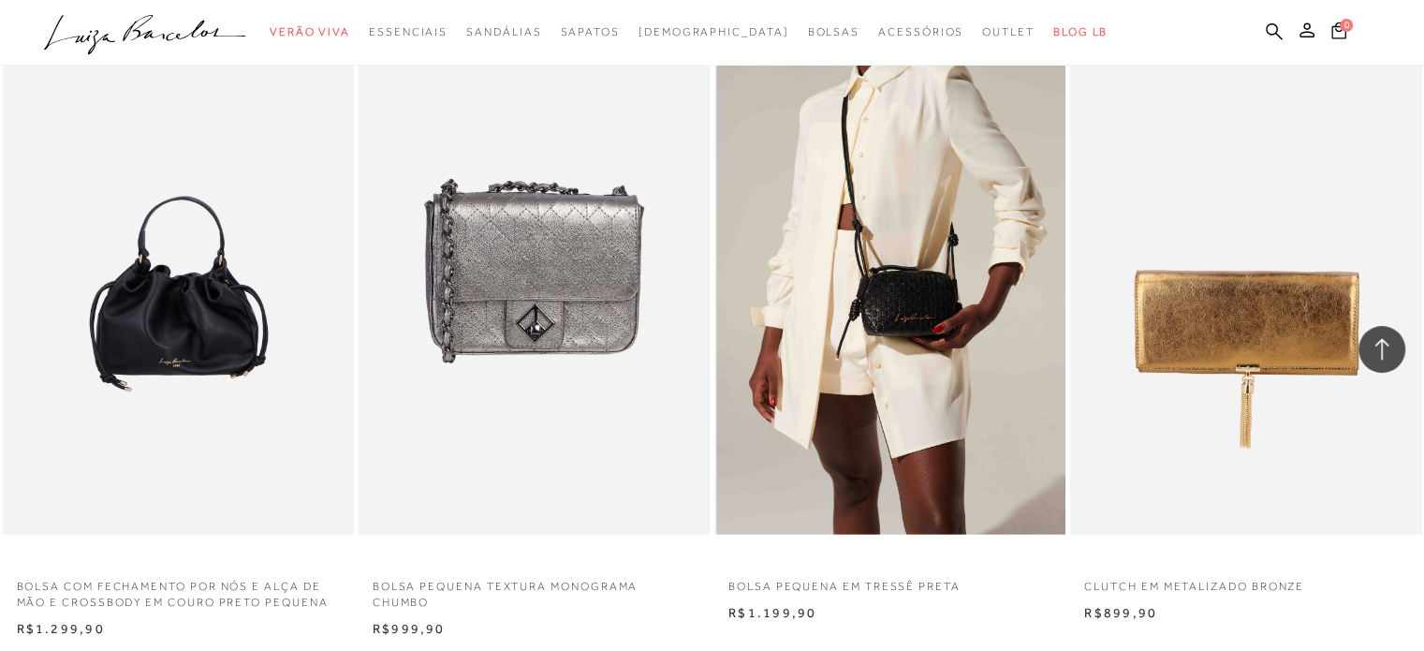
click at [886, 300] on img at bounding box center [890, 270] width 349 height 527
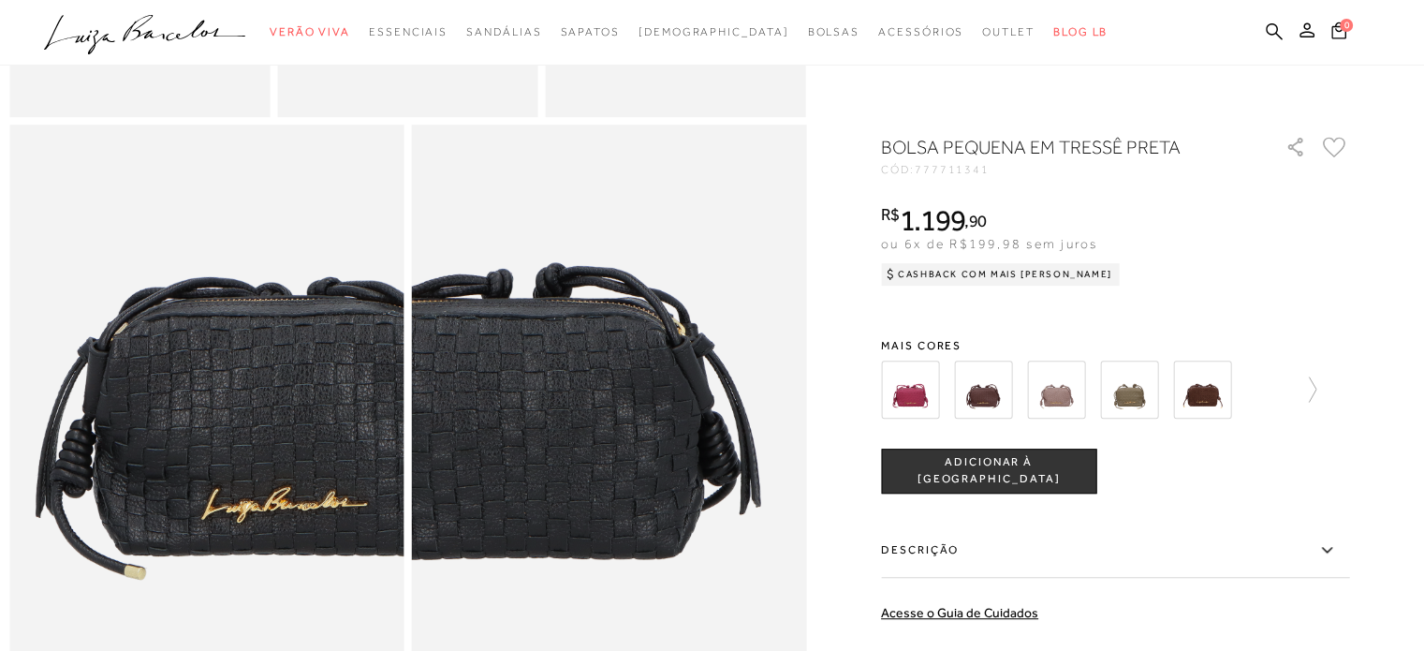
scroll to position [1030, 0]
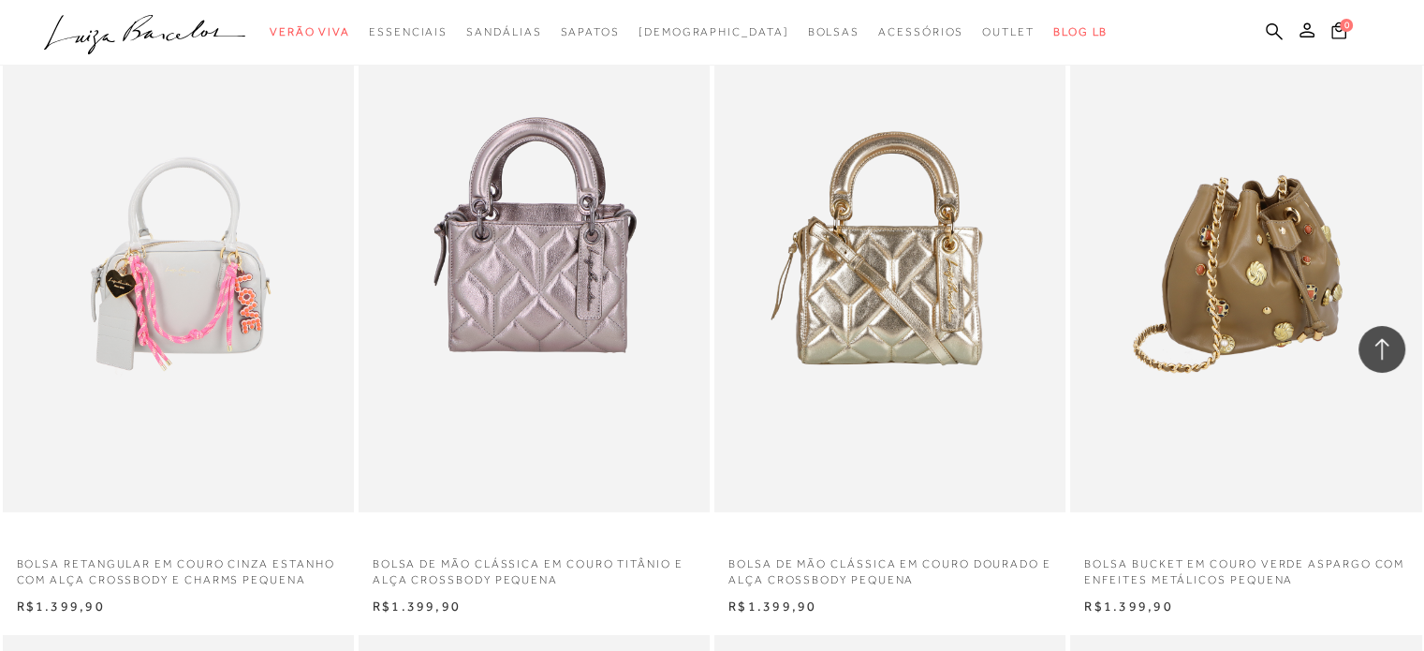
scroll to position [20241, 0]
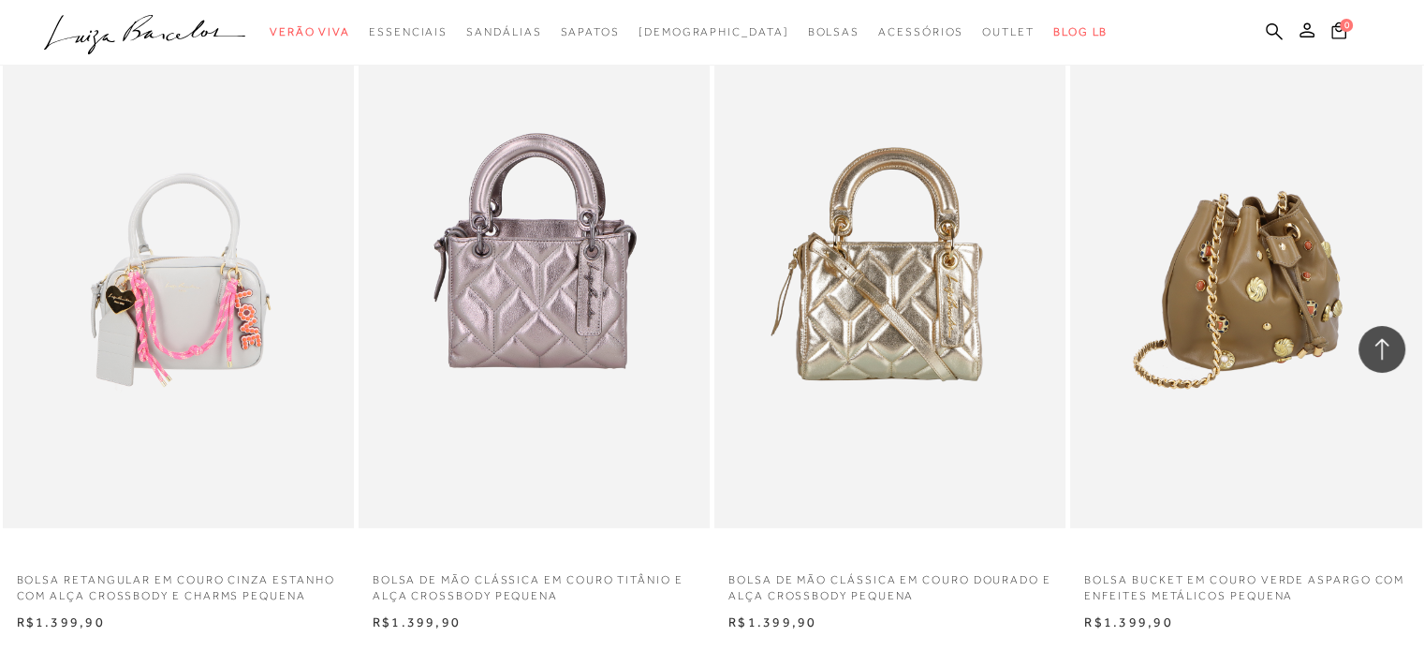
click at [1232, 306] on img at bounding box center [1246, 264] width 349 height 527
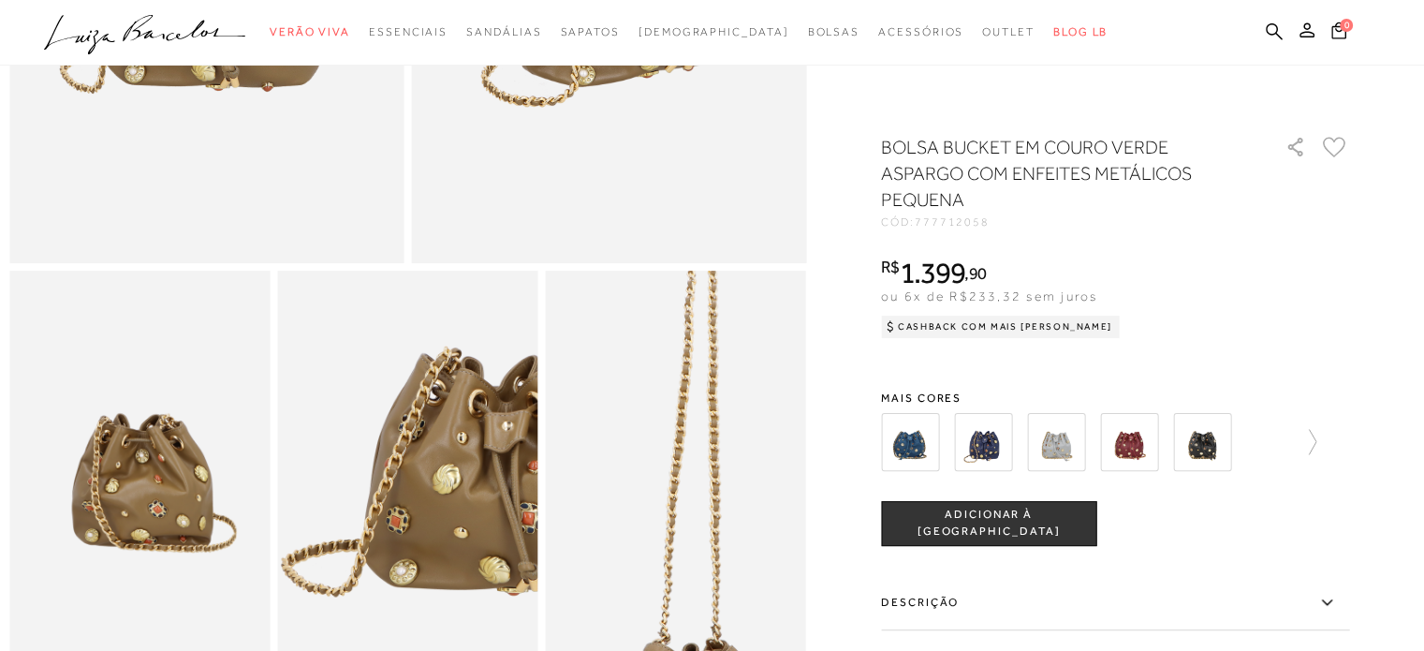
scroll to position [562, 0]
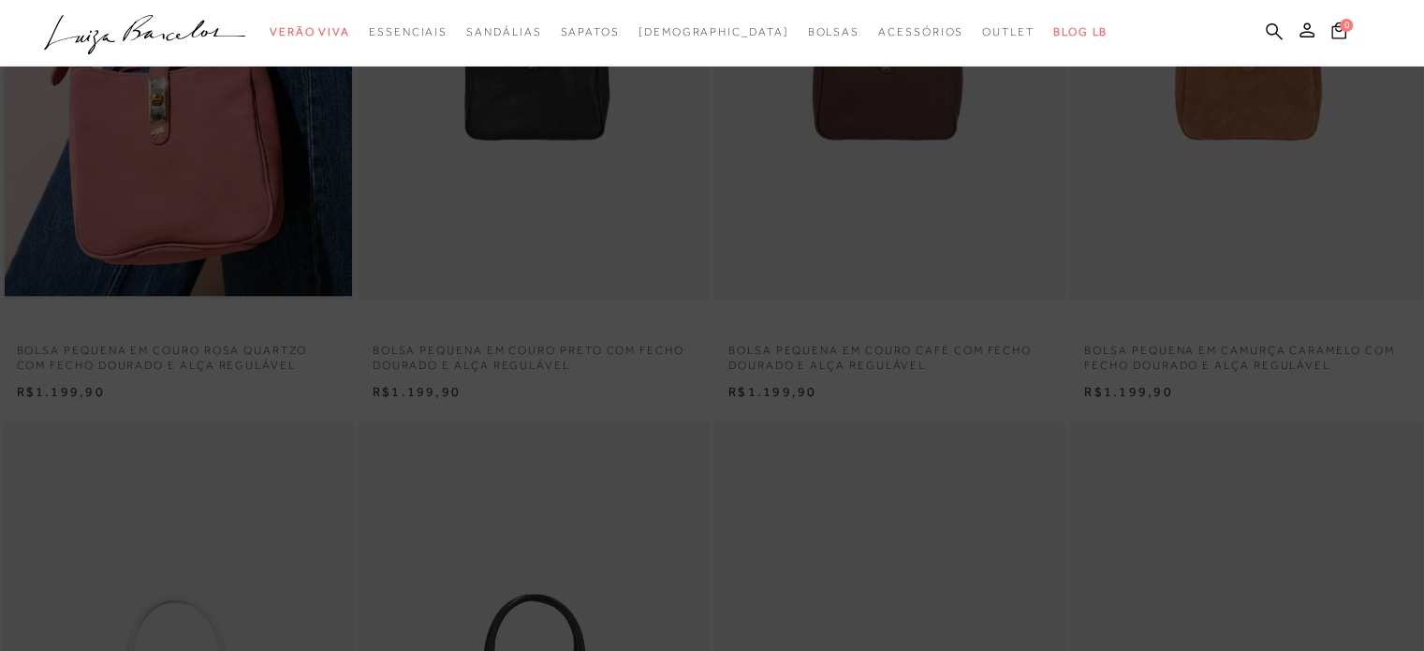
scroll to position [20241, 0]
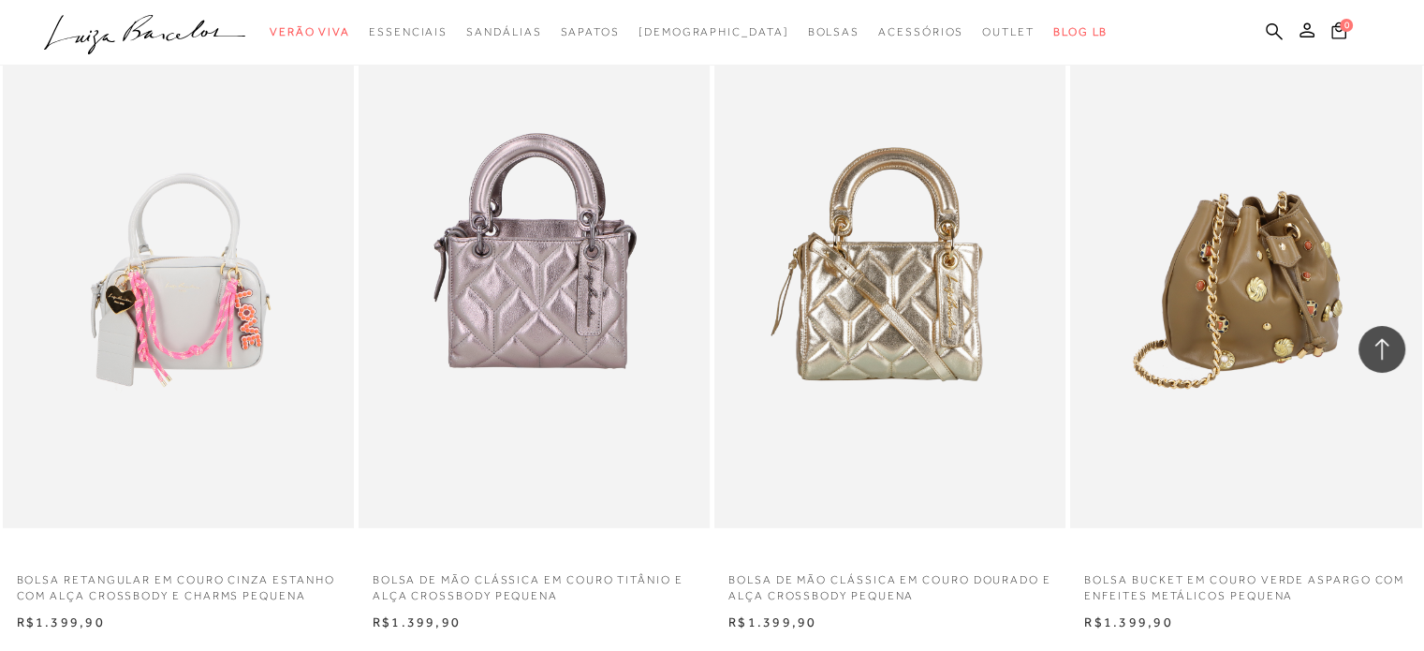
click at [1208, 359] on img at bounding box center [1246, 264] width 349 height 527
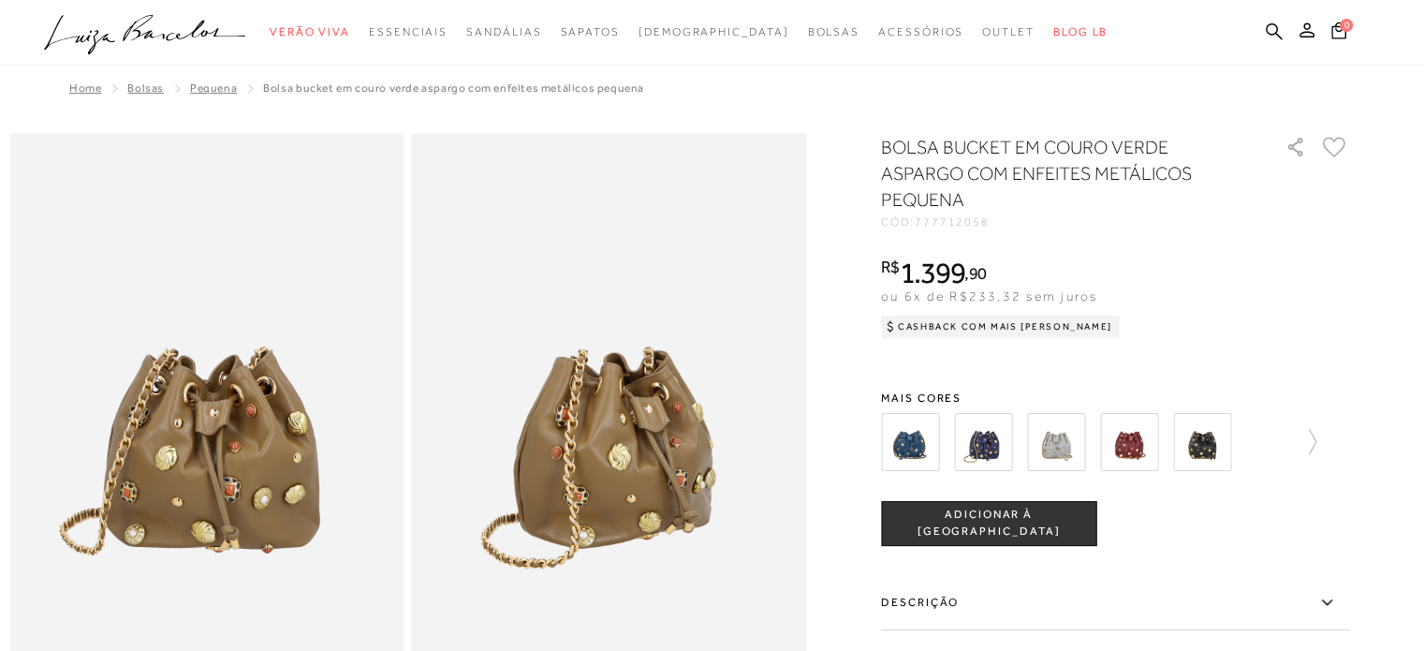
click at [1204, 441] on img at bounding box center [1202, 442] width 58 height 58
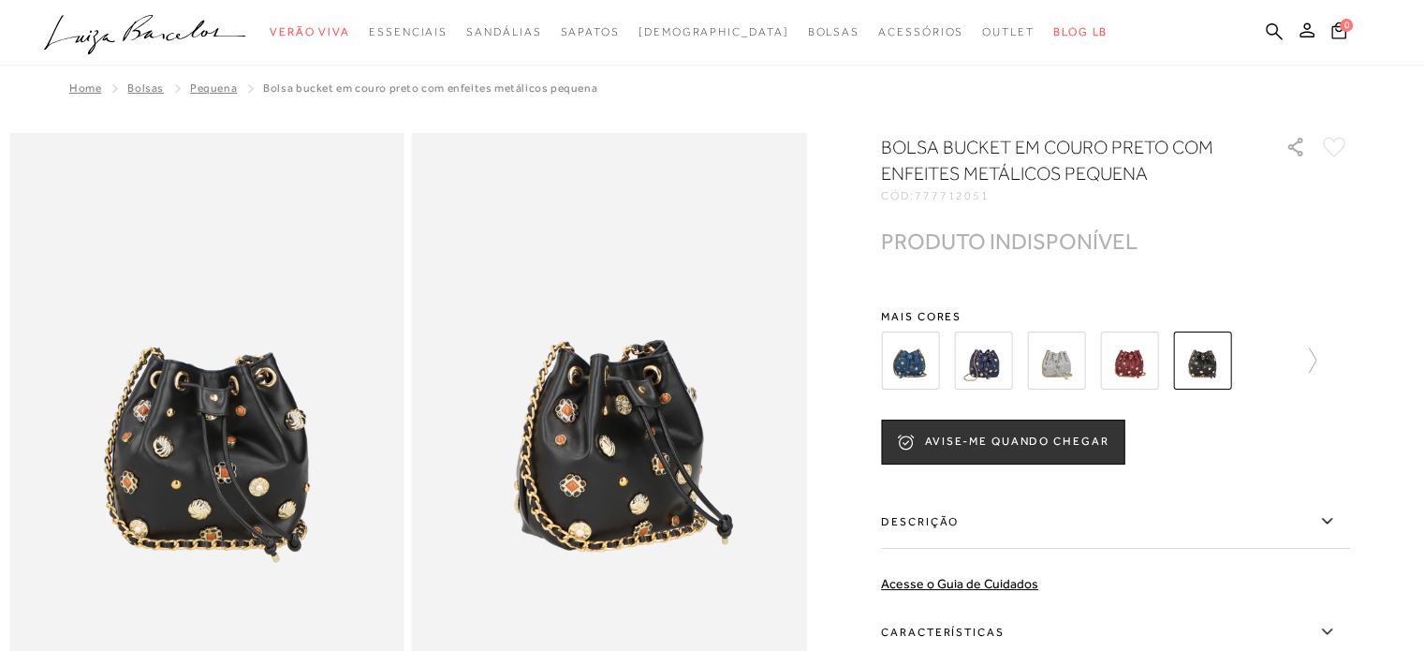
click at [1058, 372] on img at bounding box center [1056, 360] width 58 height 58
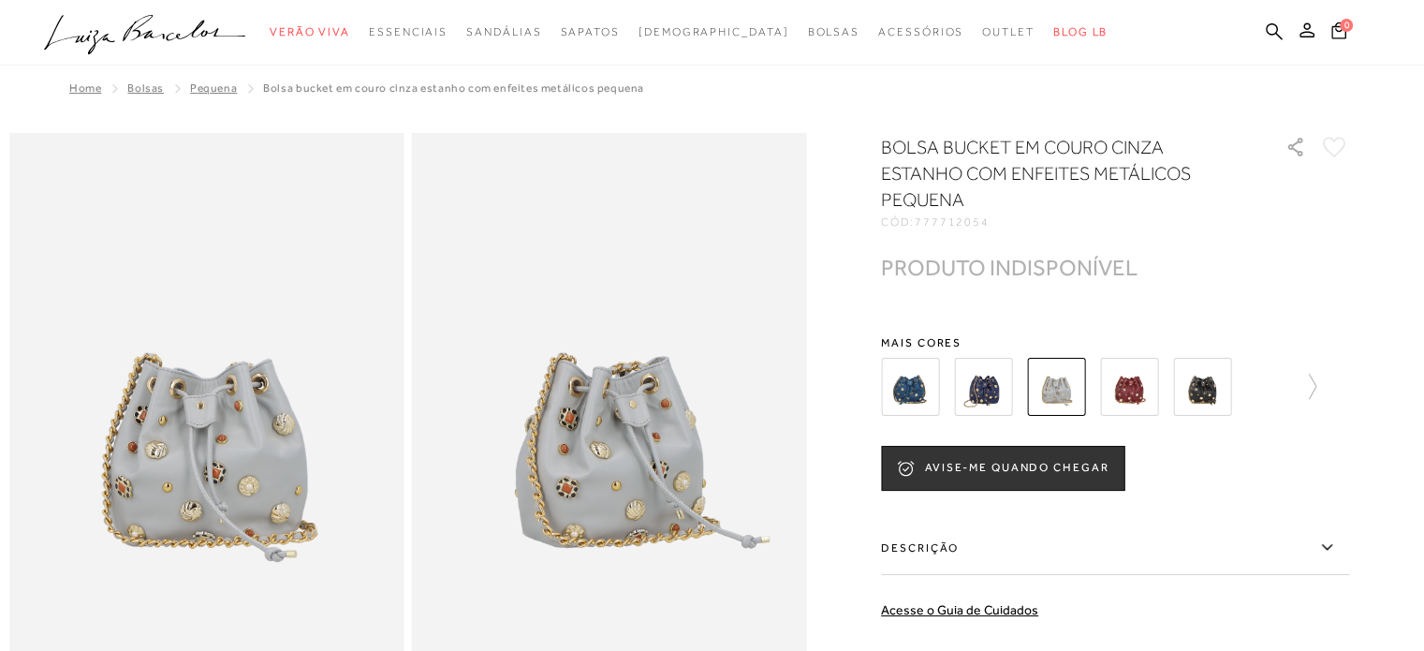
click at [918, 376] on img at bounding box center [910, 387] width 58 height 58
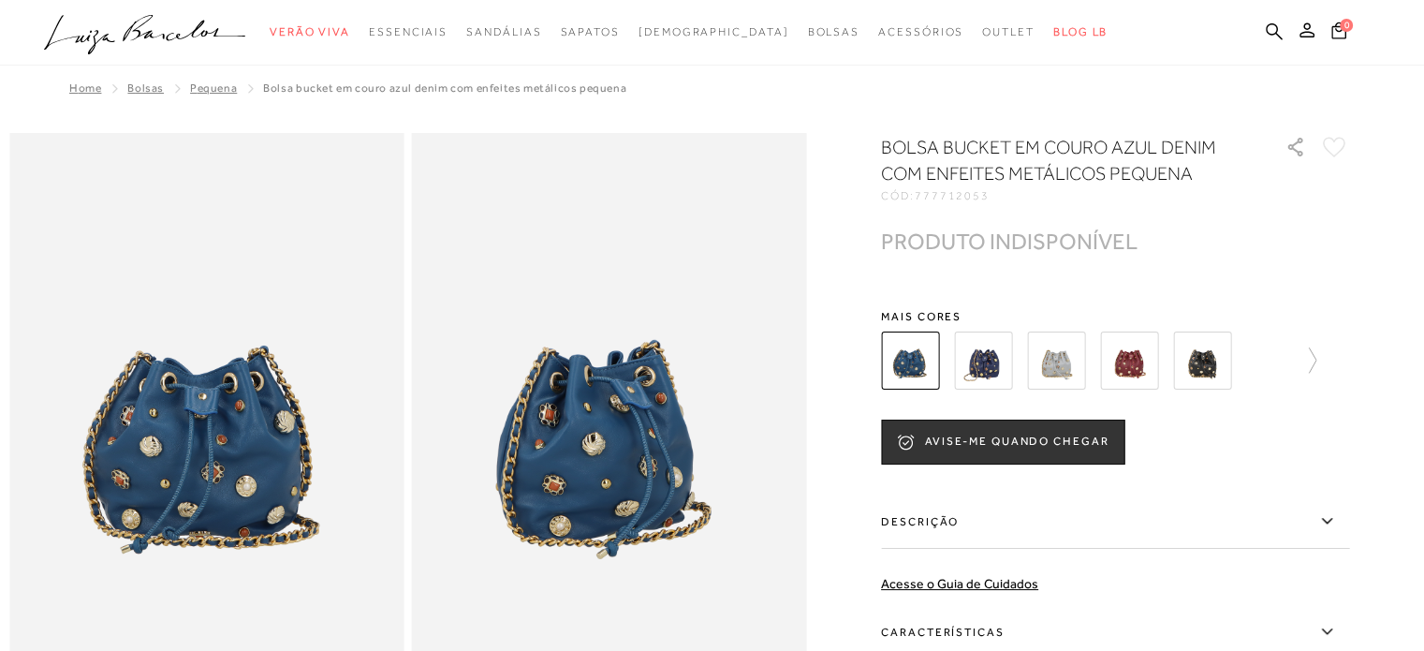
click at [986, 372] on img at bounding box center [983, 360] width 58 height 58
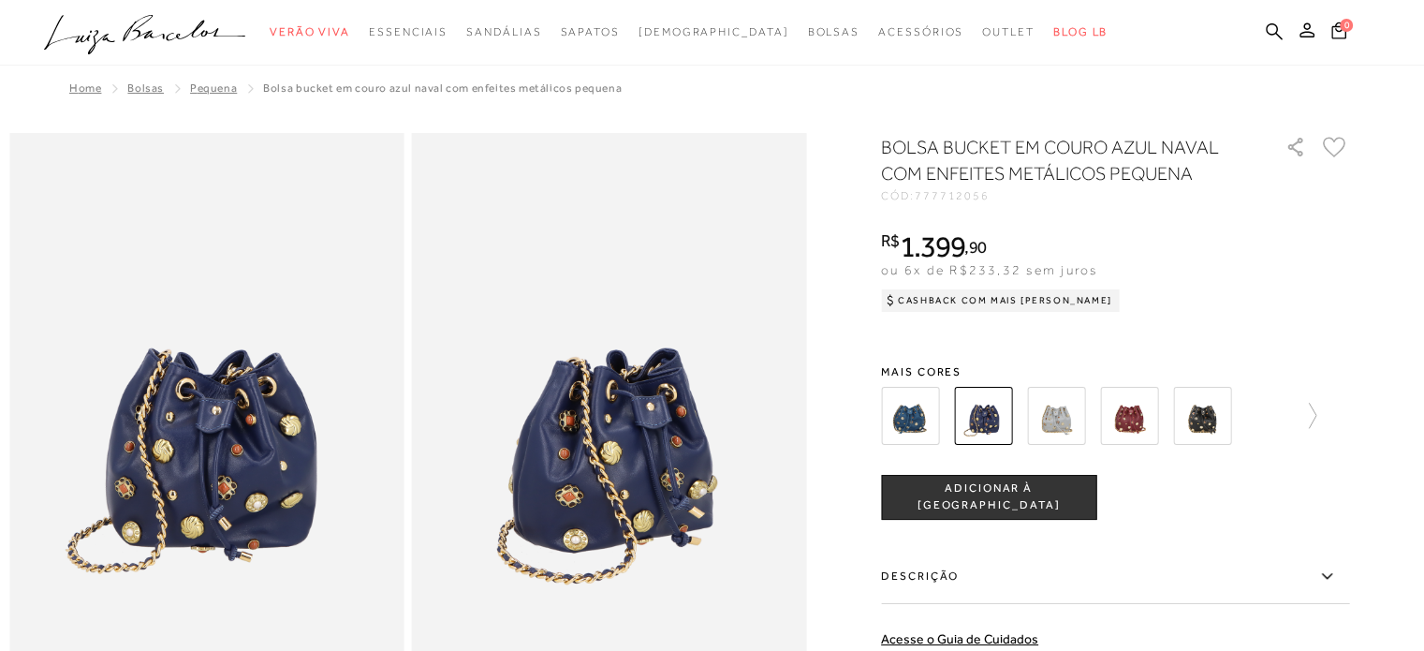
click at [1127, 418] on img at bounding box center [1129, 416] width 58 height 58
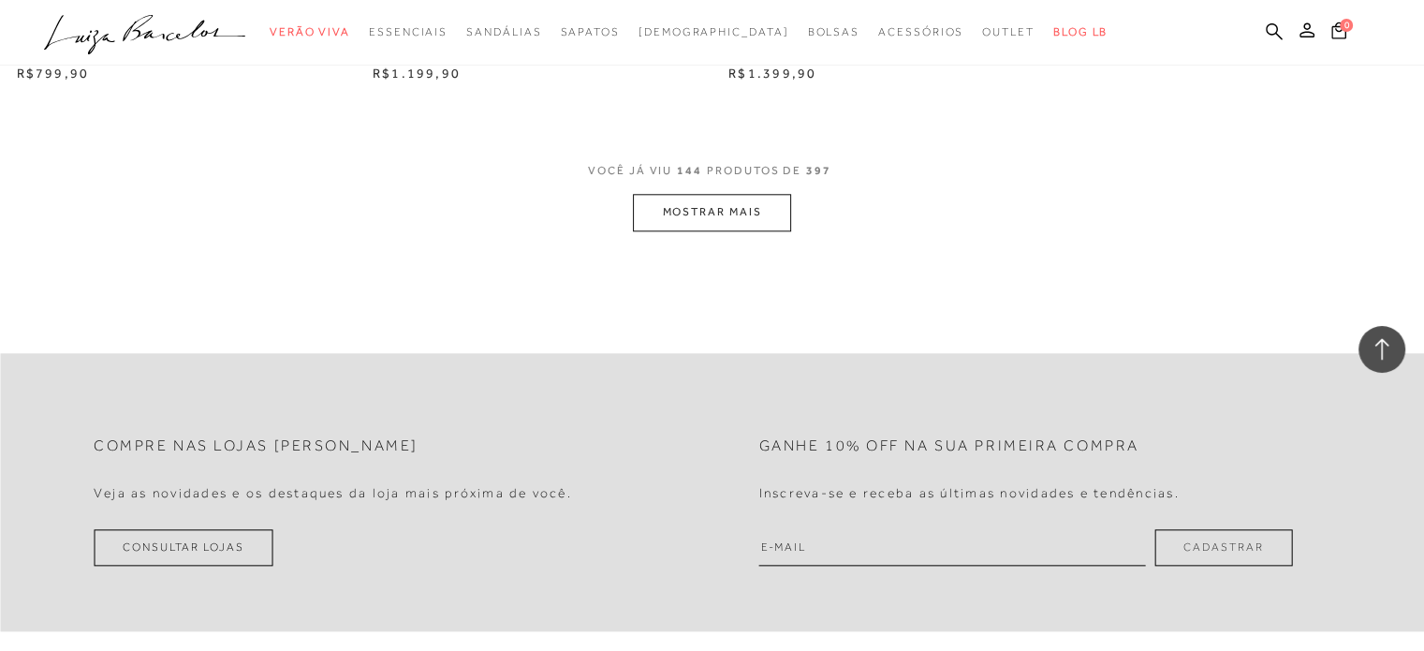
scroll to position [23402, 0]
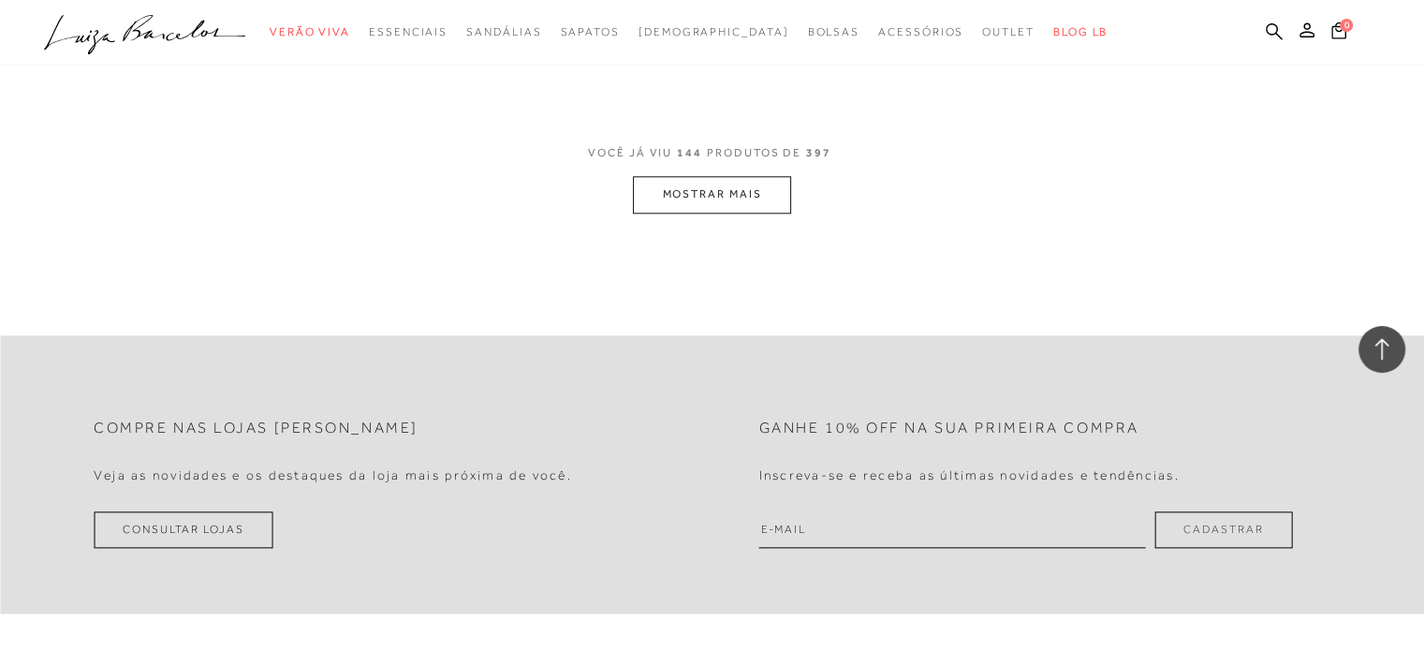
click at [691, 184] on button "MOSTRAR MAIS" at bounding box center [711, 194] width 157 height 37
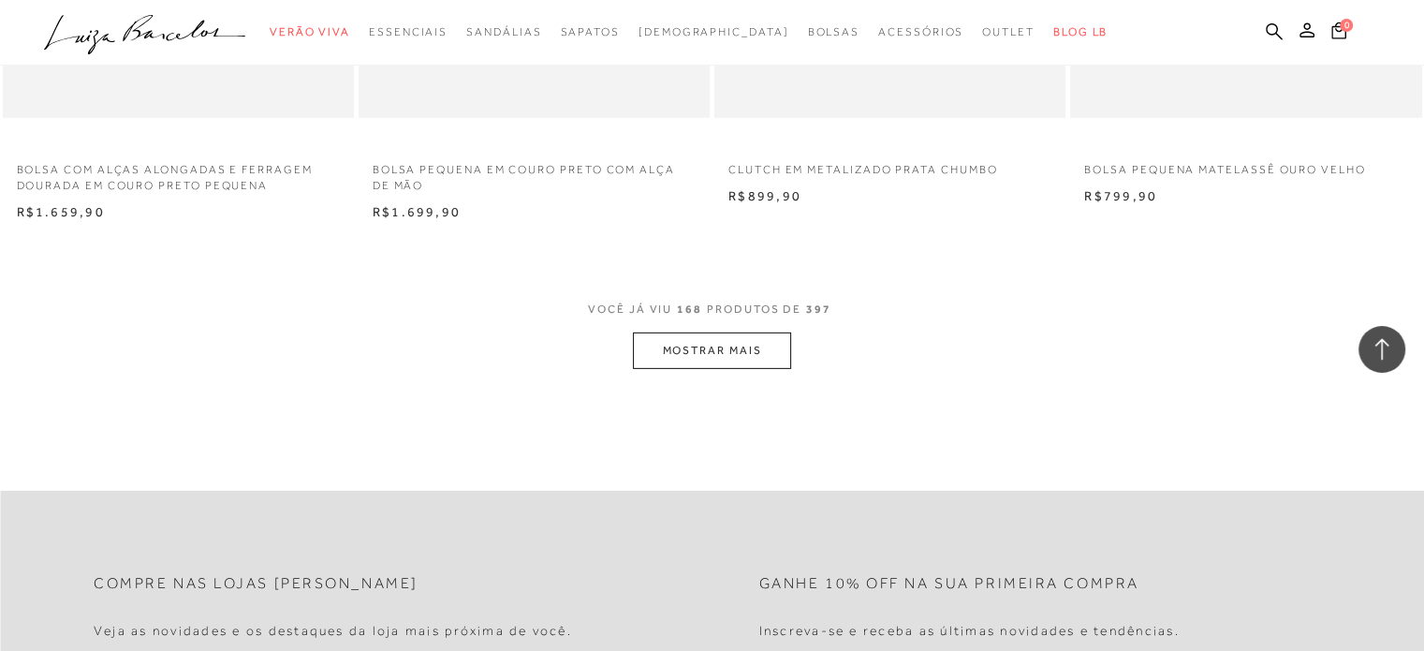
scroll to position [27146, 0]
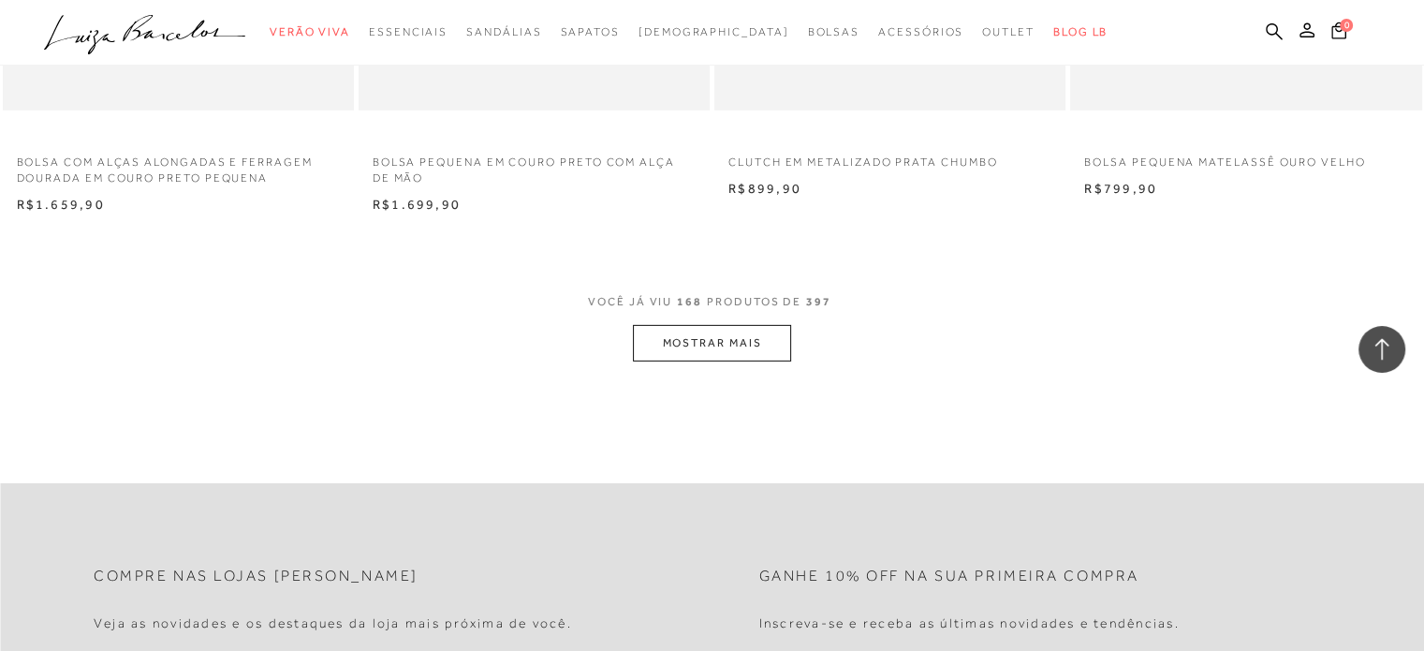
click at [753, 346] on button "MOSTRAR MAIS" at bounding box center [711, 343] width 157 height 37
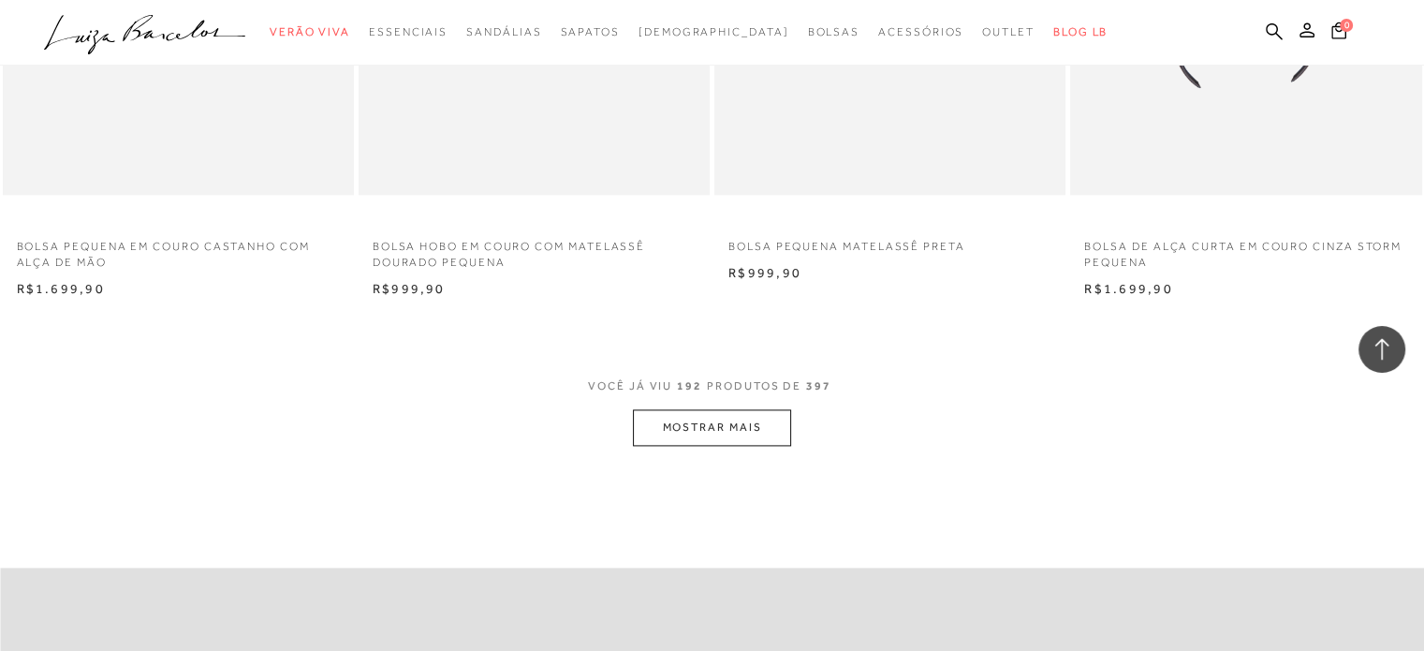
scroll to position [31078, 0]
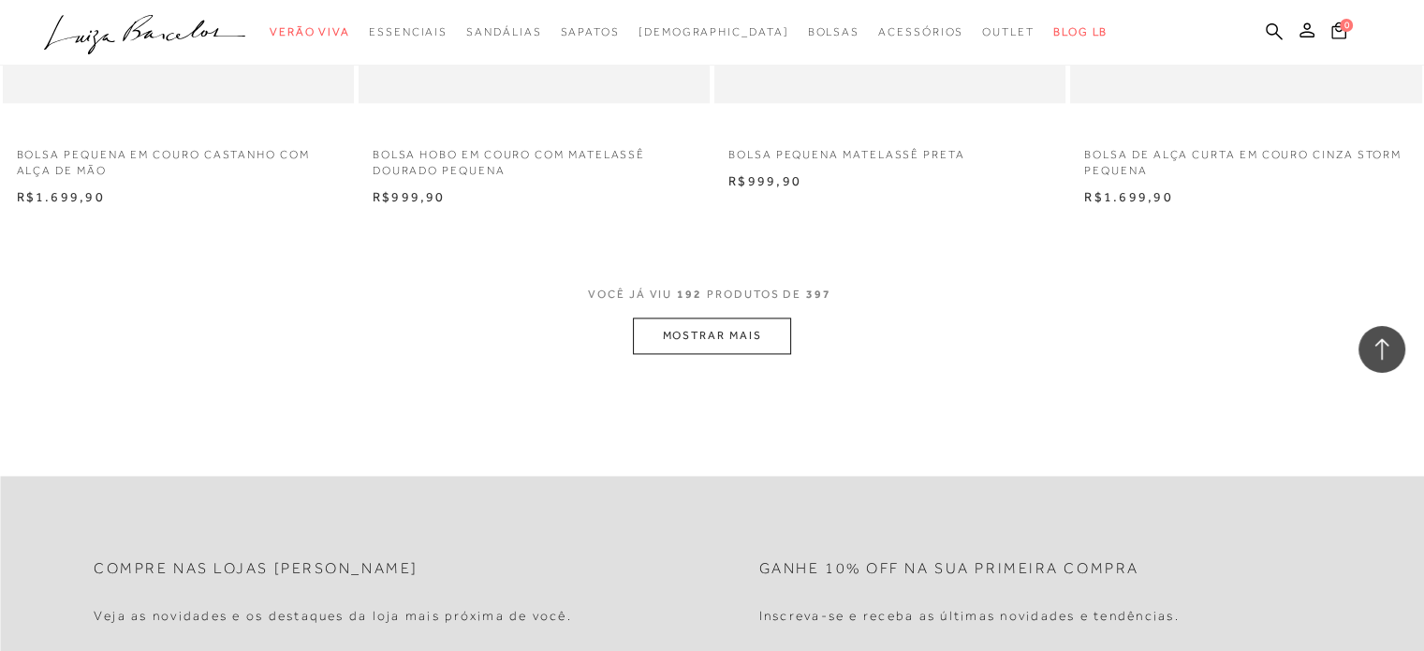
click at [678, 325] on button "MOSTRAR MAIS" at bounding box center [711, 335] width 157 height 37
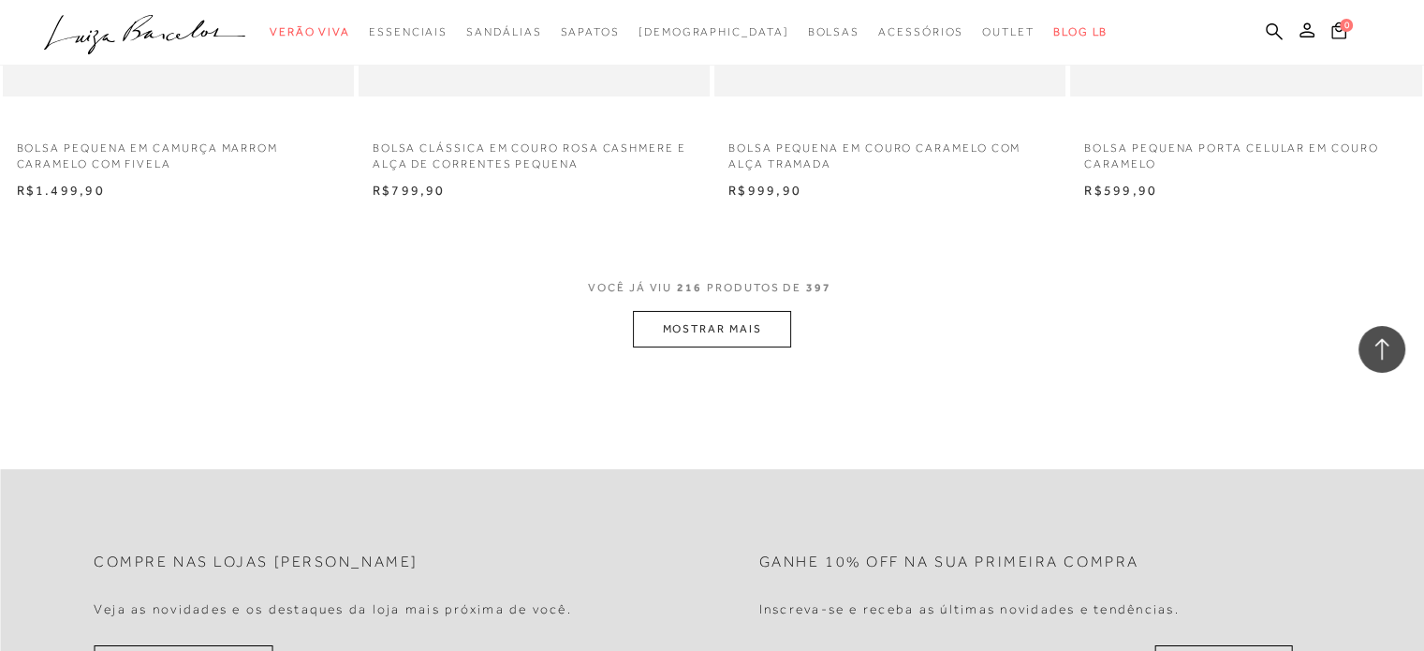
scroll to position [35009, 0]
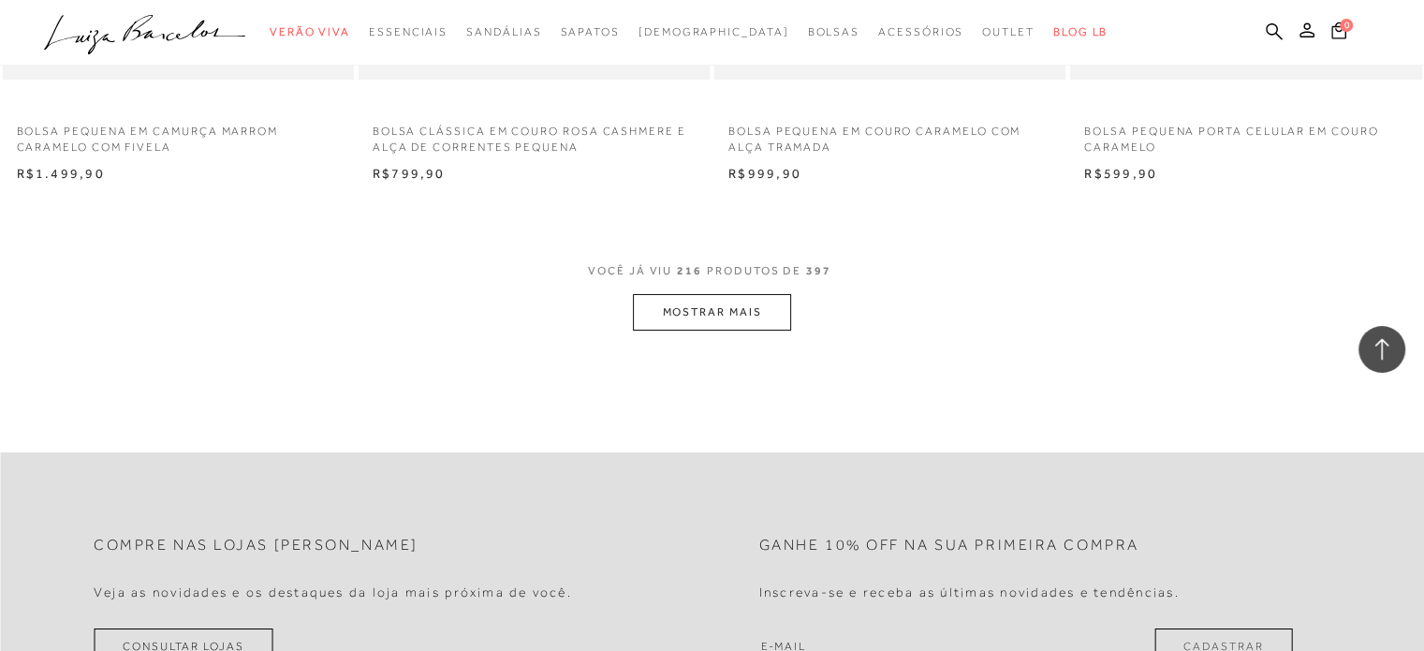
click at [722, 301] on button "MOSTRAR MAIS" at bounding box center [711, 312] width 157 height 37
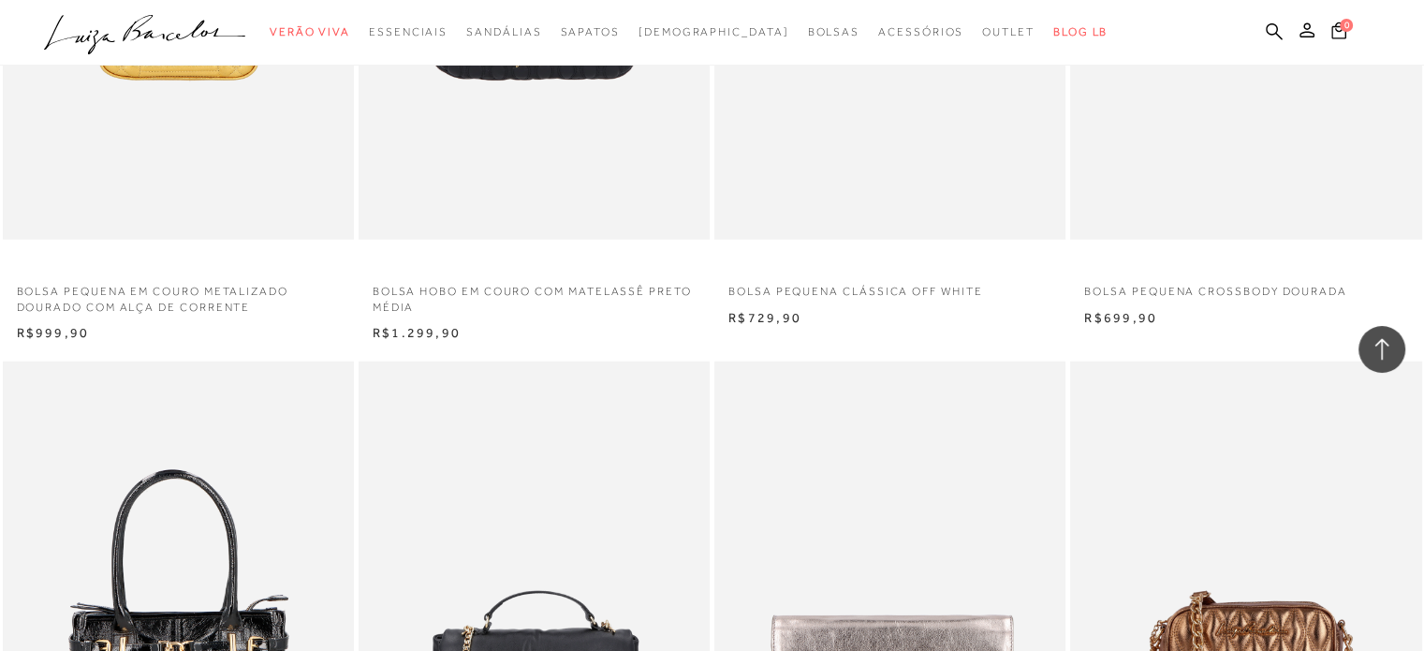
scroll to position [26210, 0]
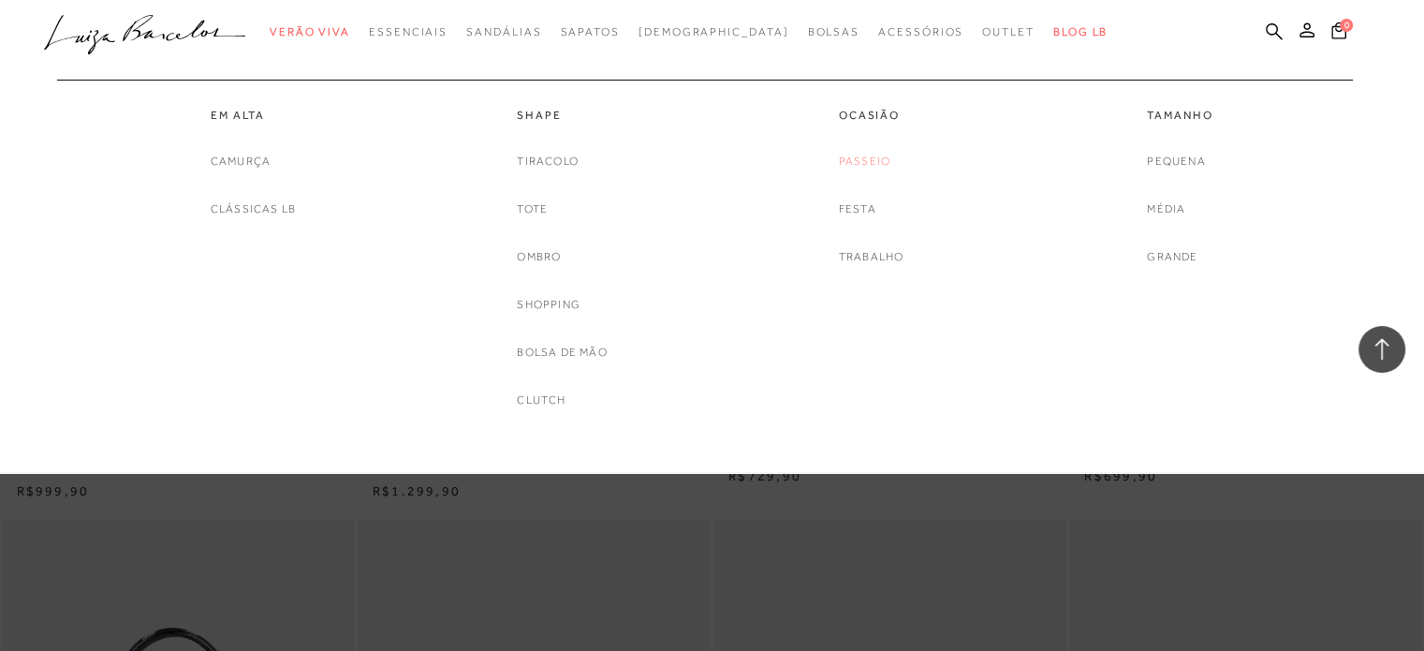
click at [875, 159] on link "Passeio" at bounding box center [864, 162] width 51 height 20
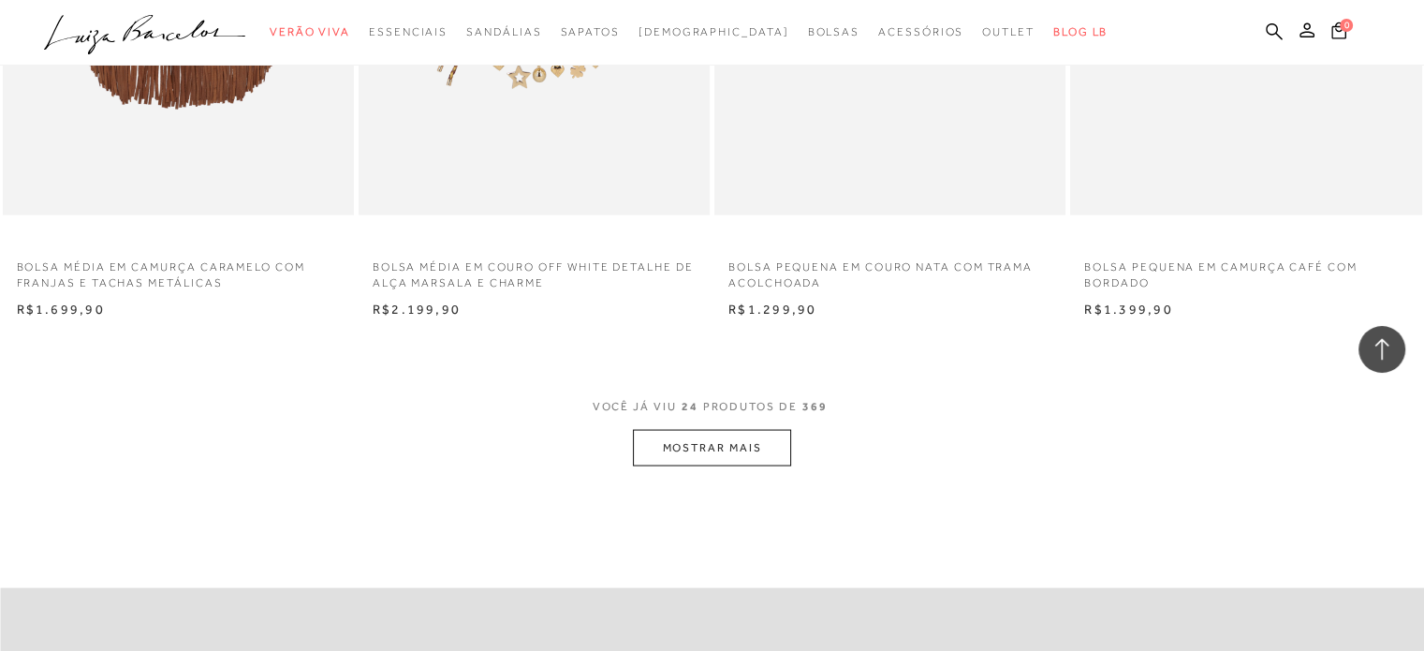
scroll to position [3744, 0]
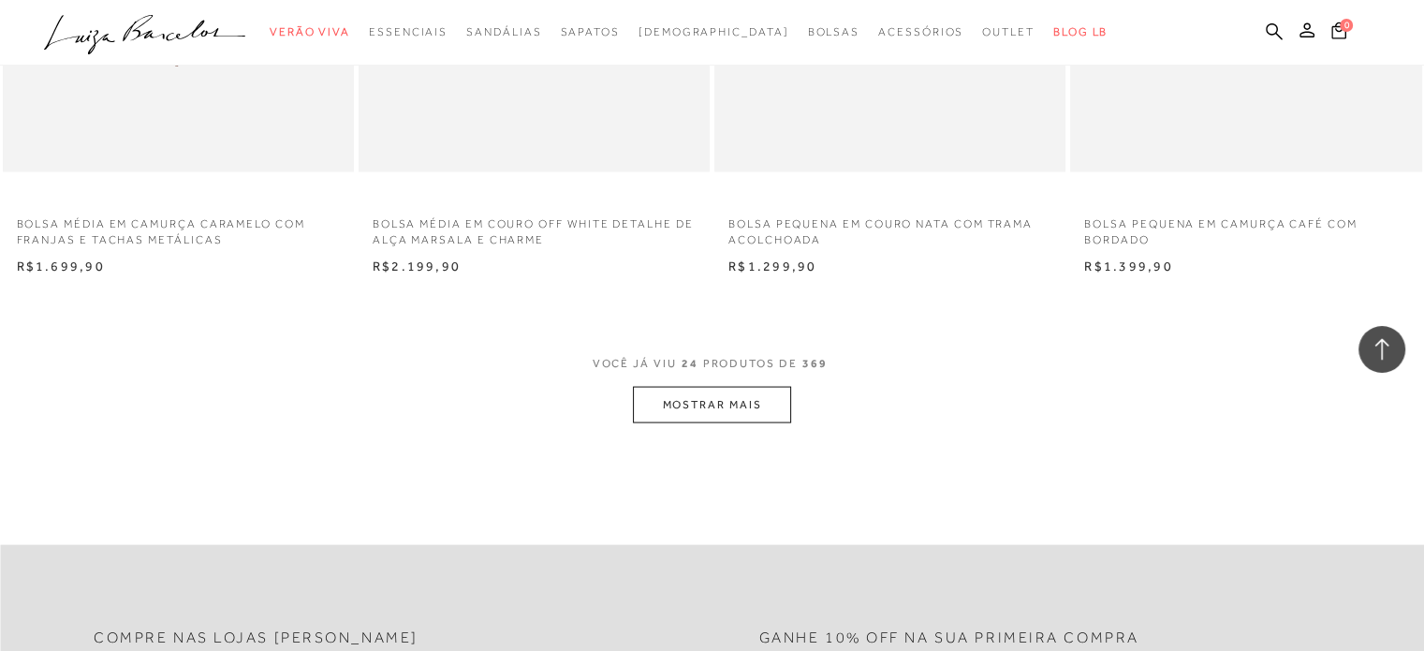
click at [714, 408] on button "MOSTRAR MAIS" at bounding box center [711, 405] width 157 height 37
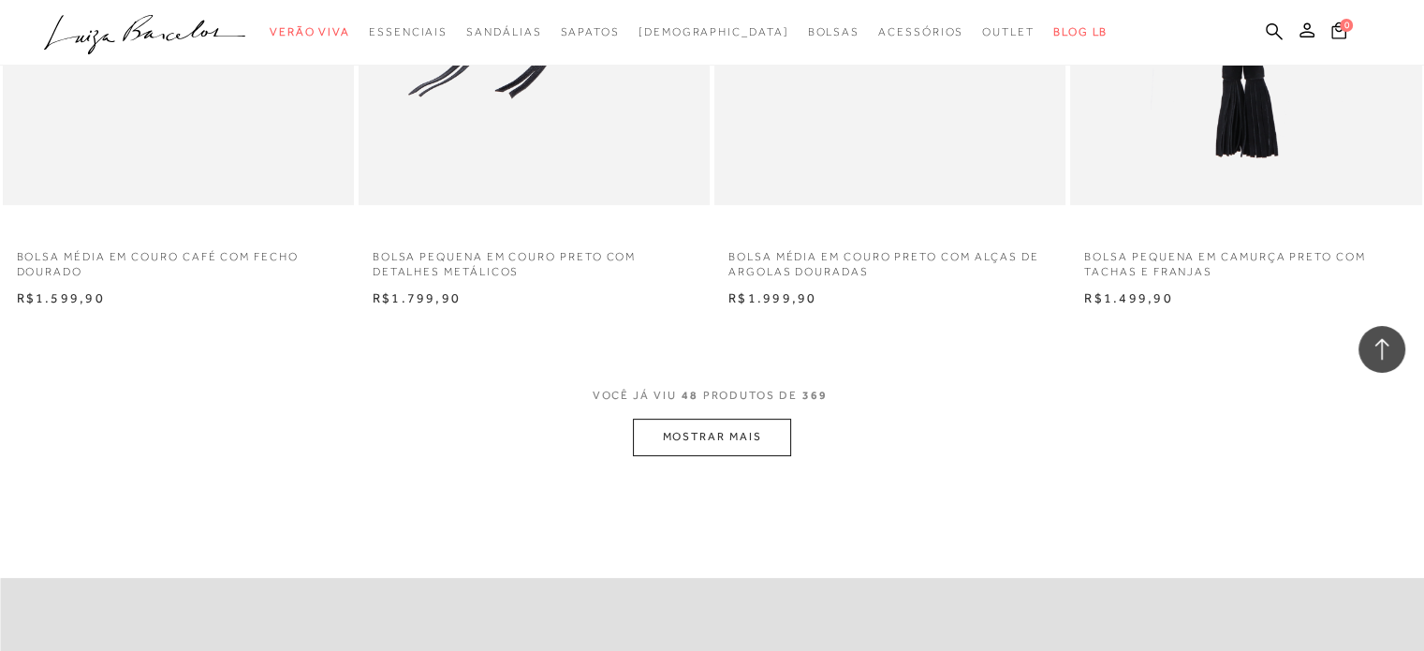
scroll to position [7301, 0]
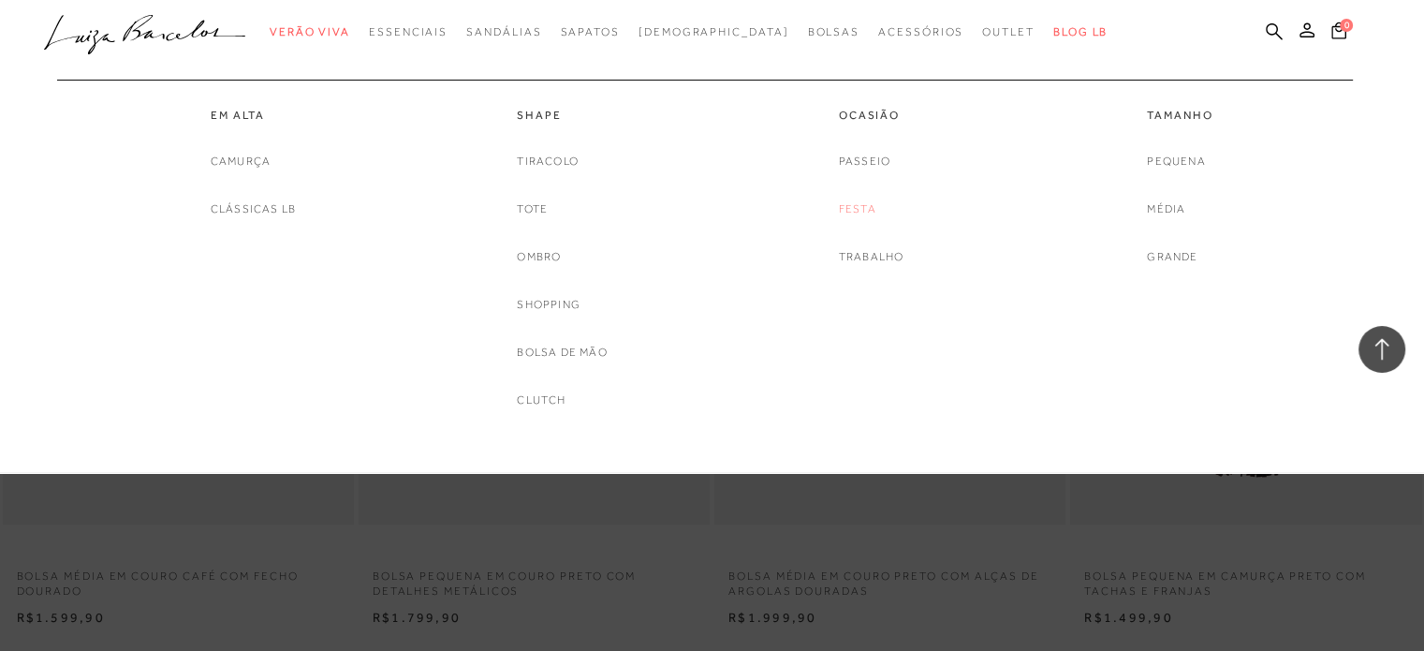
click at [855, 207] on link "Festa" at bounding box center [857, 209] width 37 height 20
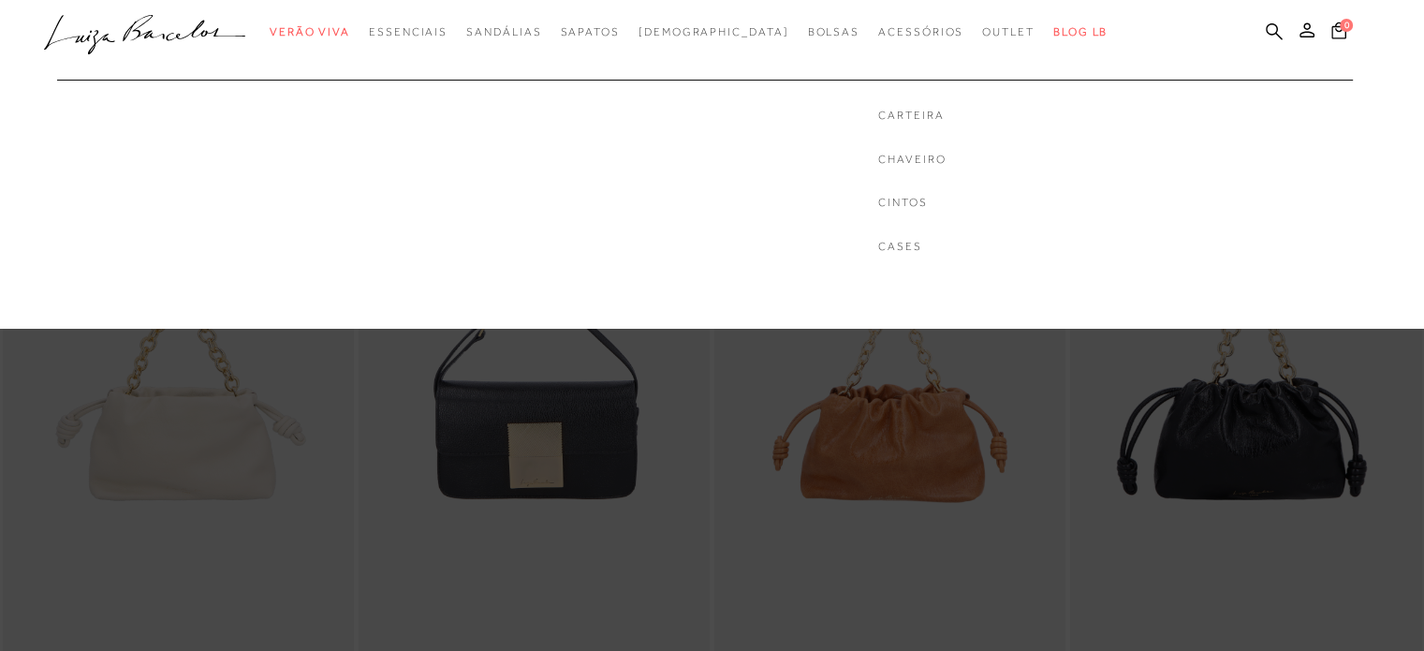
click at [878, 124] on div "Carteira Chaveiro Cintos Cases" at bounding box center [911, 181] width 67 height 147
click at [878, 111] on link "Carteira" at bounding box center [911, 116] width 67 height 16
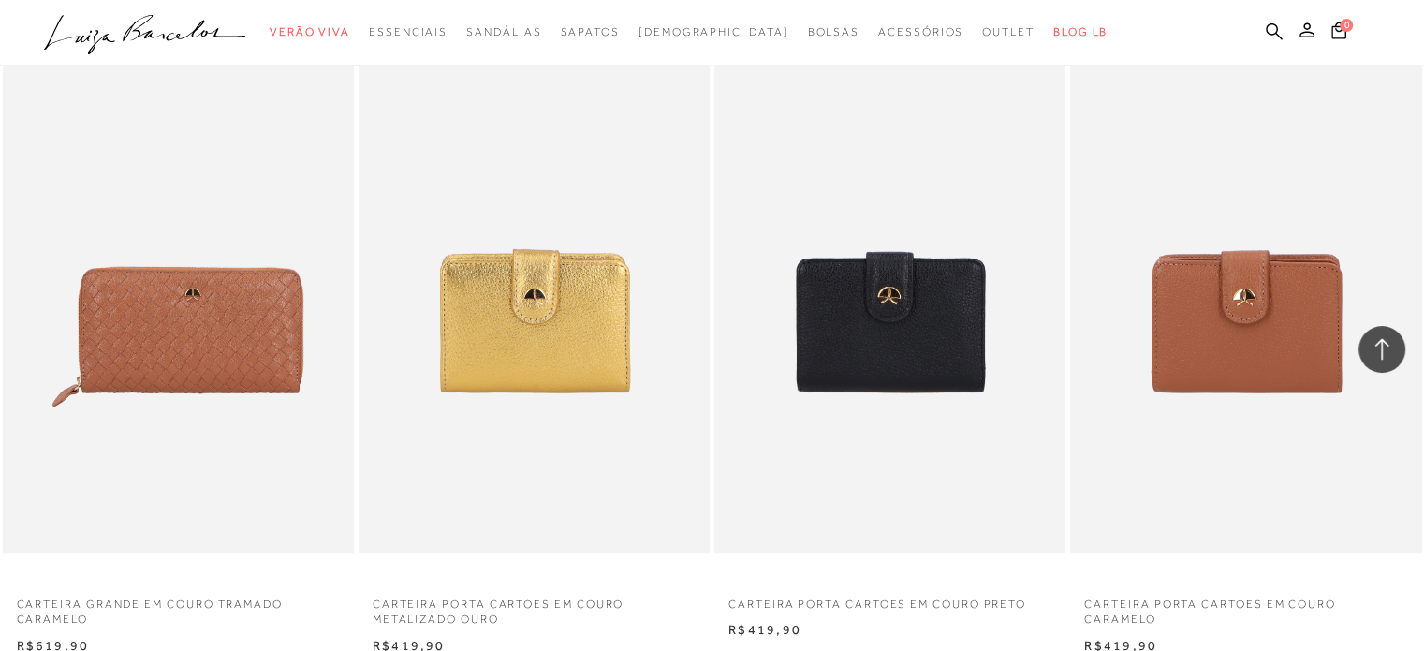
scroll to position [1404, 0]
